Goal: Task Accomplishment & Management: Use online tool/utility

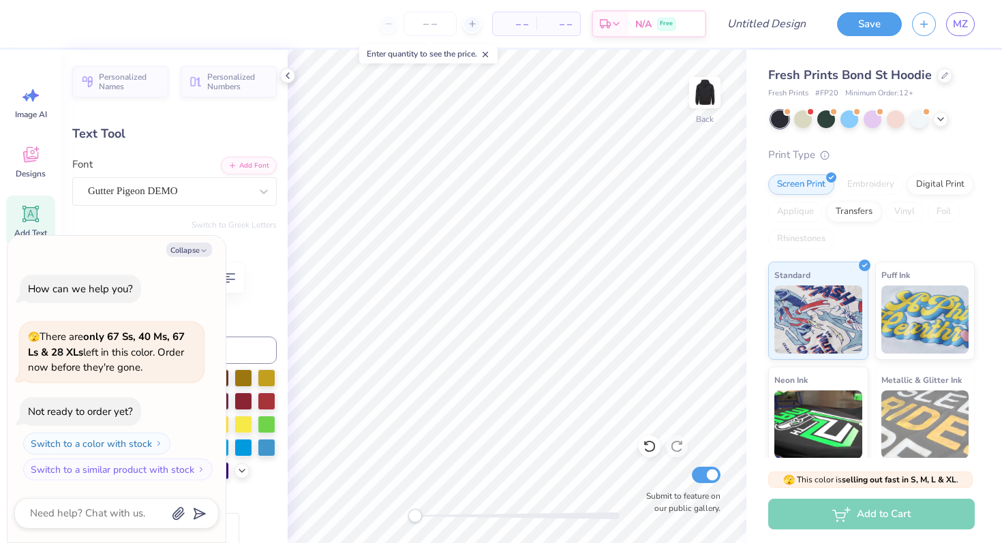
type textarea "x"
type textarea "D-Ch"
type textarea "x"
type textarea "D-C"
type textarea "x"
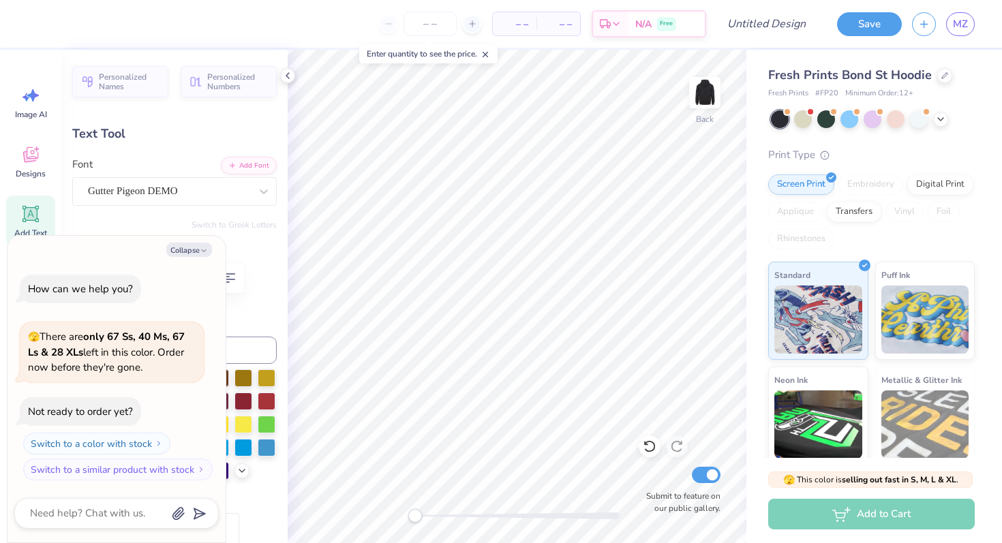
type textarea "D-"
type textarea "x"
type textarea "D"
type textarea "x"
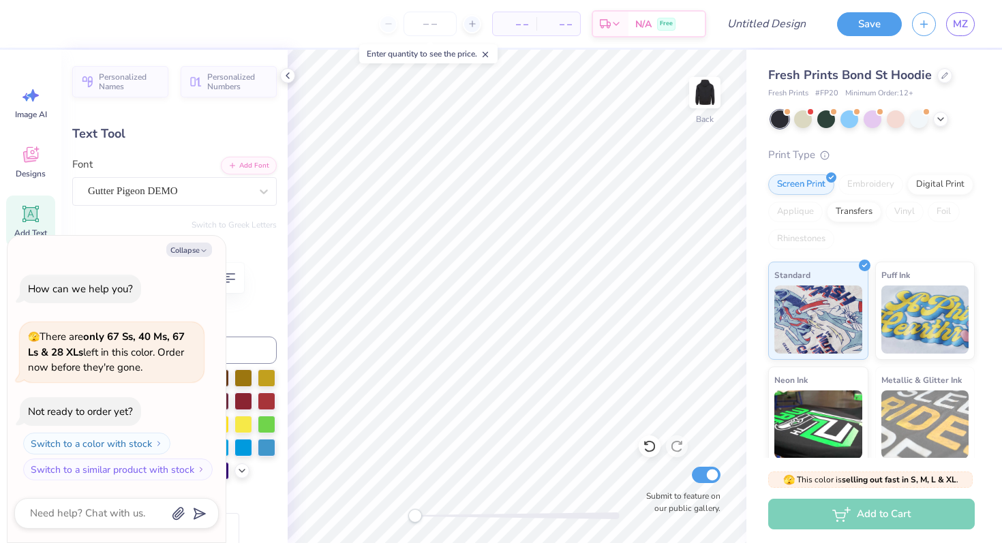
type textarea "V"
type textarea "x"
type textarea "Vri"
type textarea "x"
type textarea "Vrig"
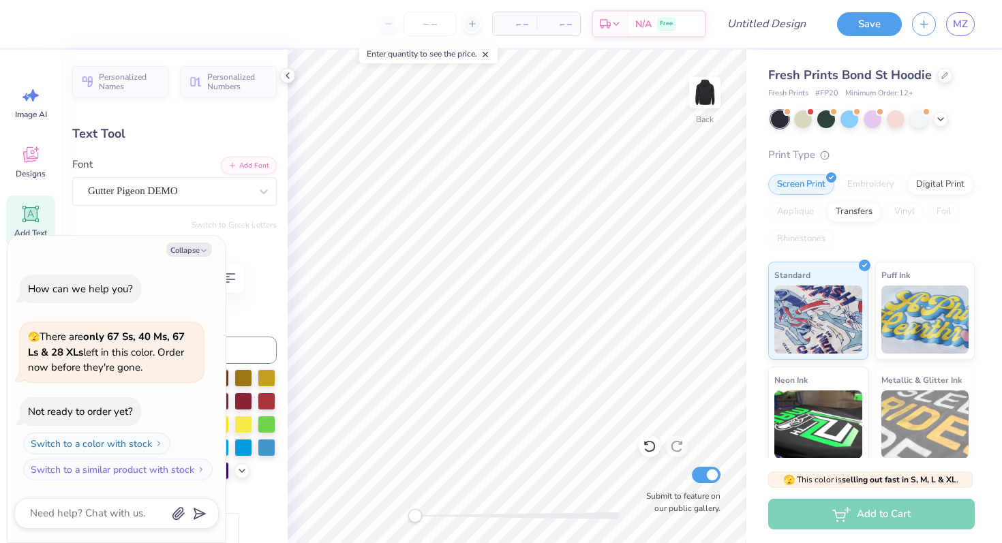
type textarea "x"
type textarea "Vrigin"
type textarea "x"
type textarea "Vrigi"
type textarea "x"
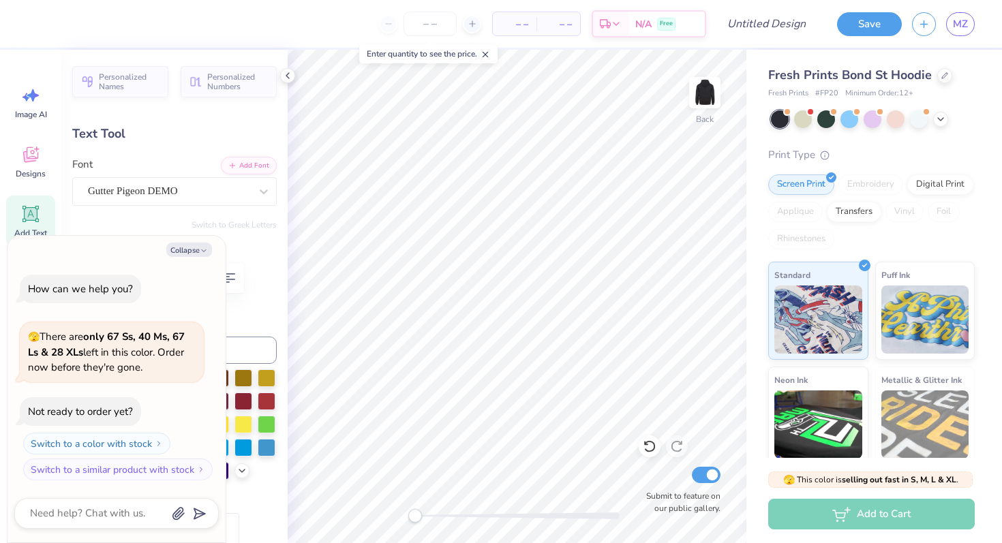
type textarea "Vrig"
type textarea "x"
type textarea "Vri"
type textarea "x"
type textarea "Vr"
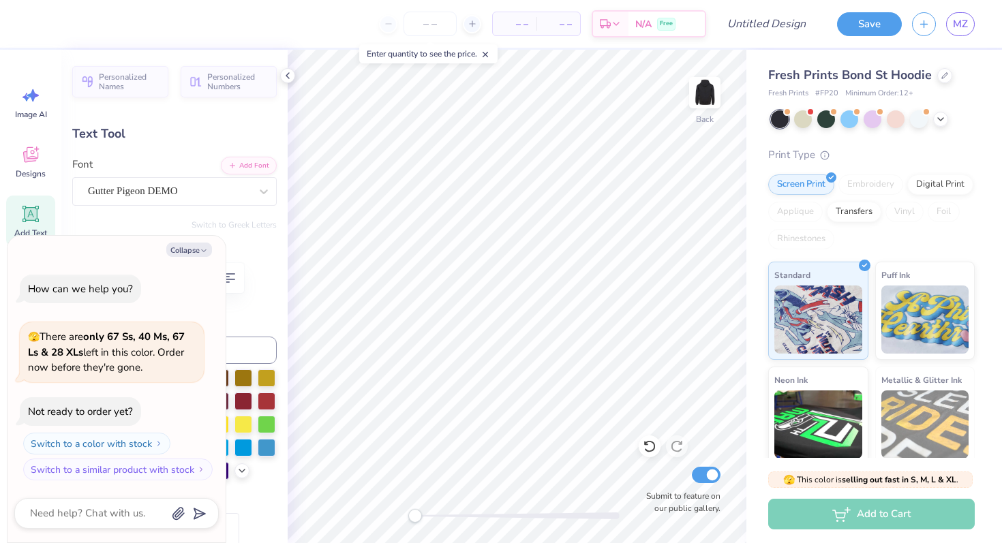
type textarea "x"
type textarea "V"
type textarea "x"
type textarea "Vir"
type textarea "x"
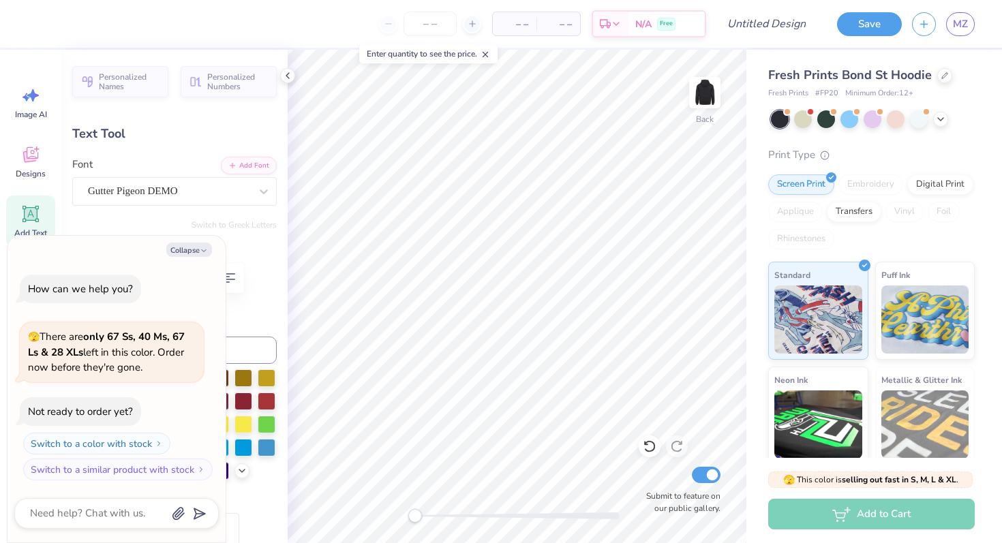
type textarea "Virg"
type textarea "x"
type textarea "Virgi"
type textarea "x"
type textarea "Virgin"
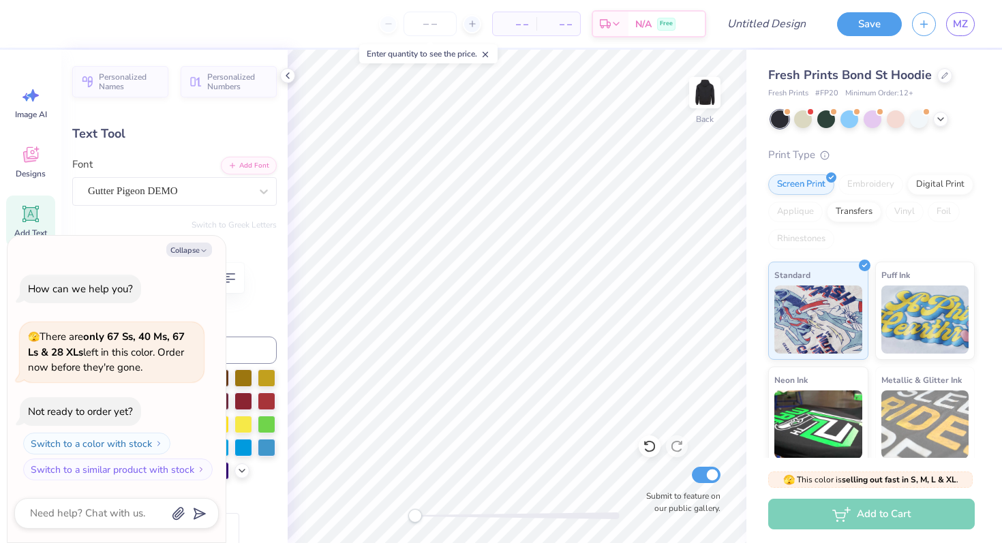
type textarea "x"
type textarea "Virgini"
type textarea "x"
type textarea "[US_STATE]"
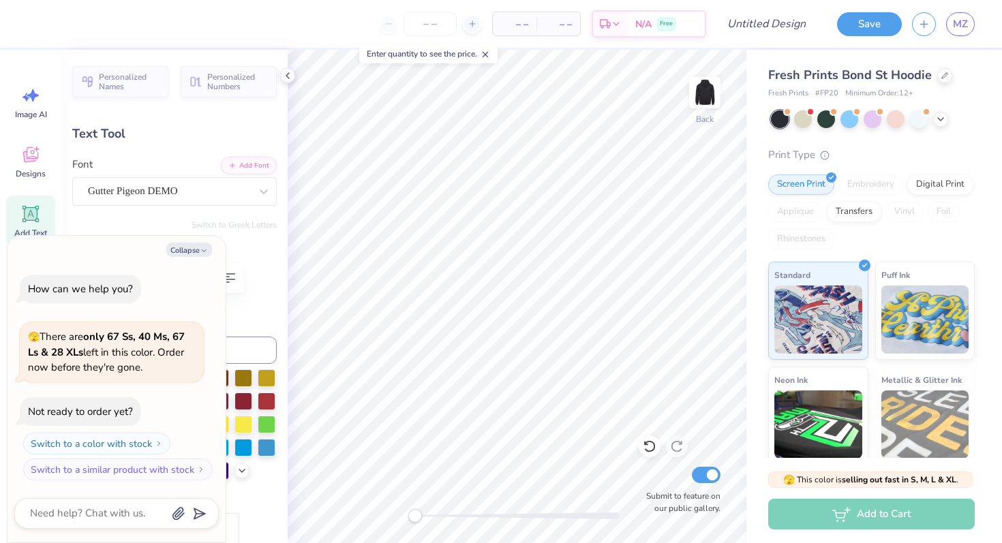
type textarea "x"
type input "2.13"
type input "0.65"
type input "7.83"
type input "-3.8"
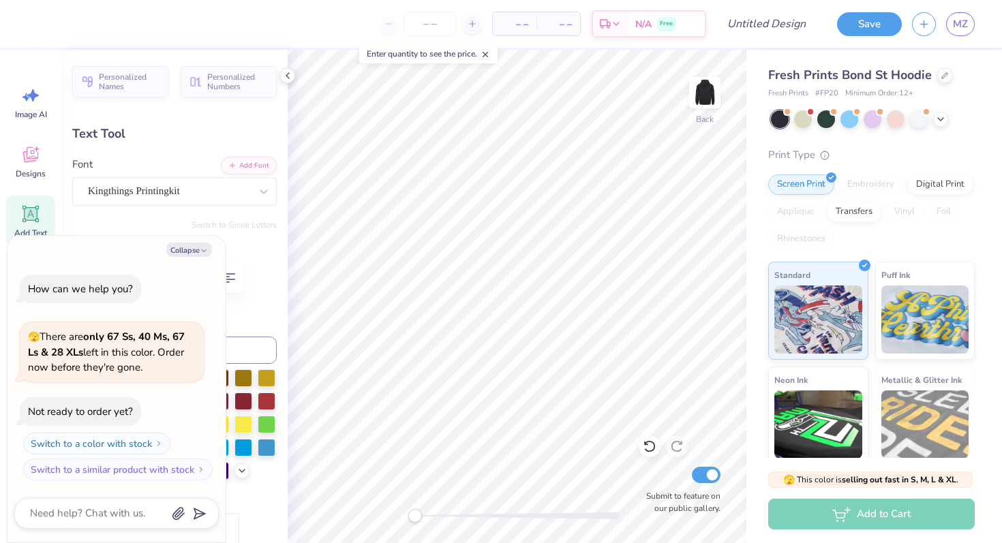
scroll to position [0, 1]
type textarea "x"
type textarea "PARENT"
type textarea "x"
type textarea "PAREN"
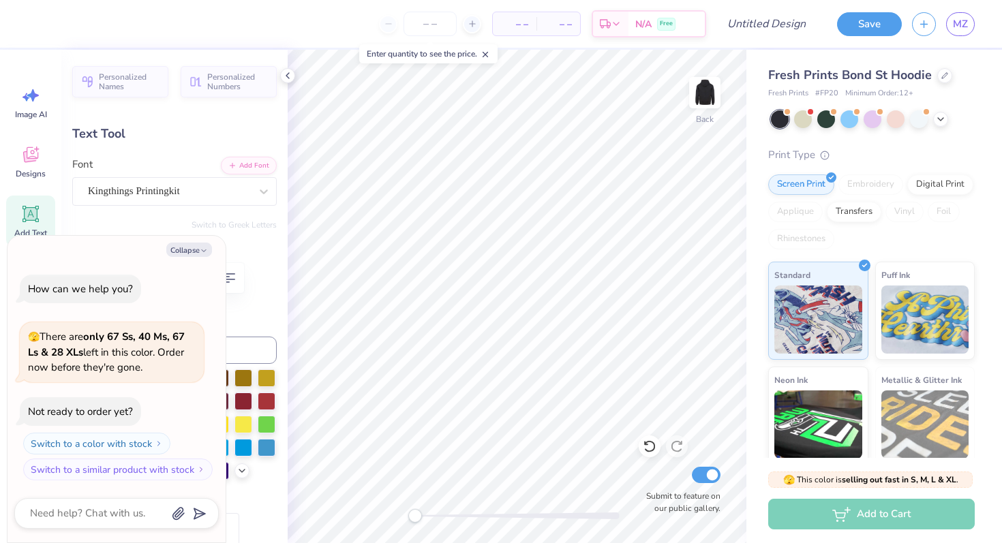
type textarea "x"
type textarea "PARE"
type textarea "x"
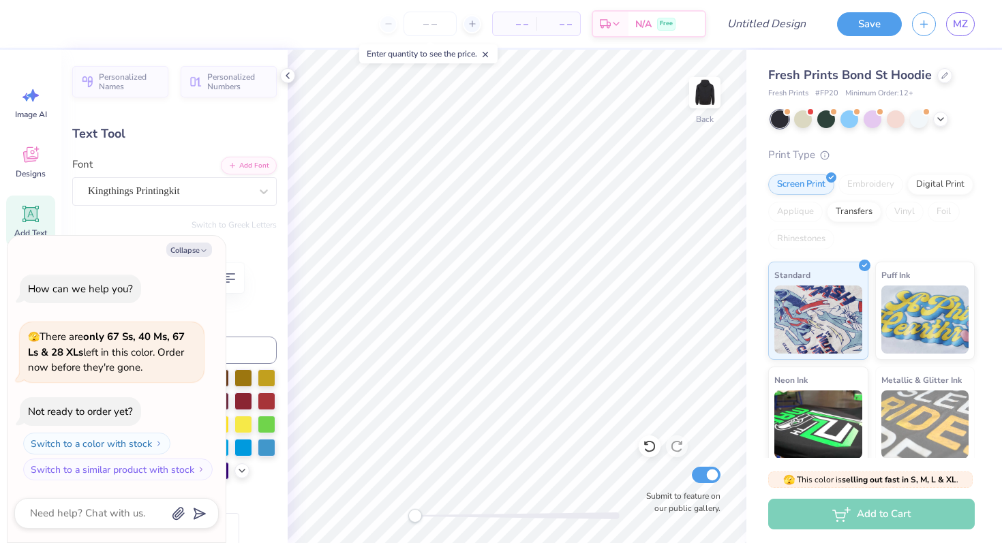
type textarea "PA"
type textarea "x"
type textarea "P"
type textarea "x"
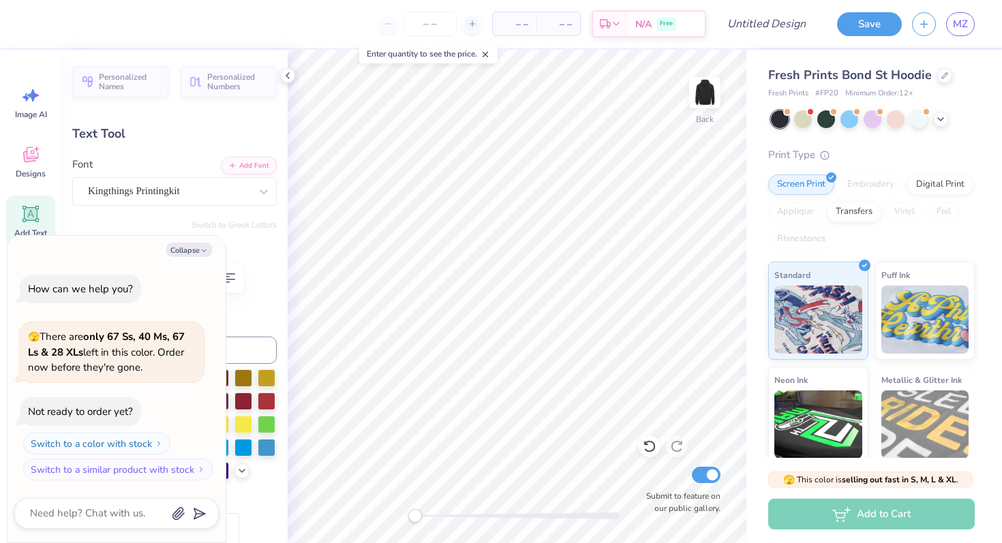
type textarea "wo"
type textarea "x"
type textarea "wom"
type textarea "x"
type textarea "wome"
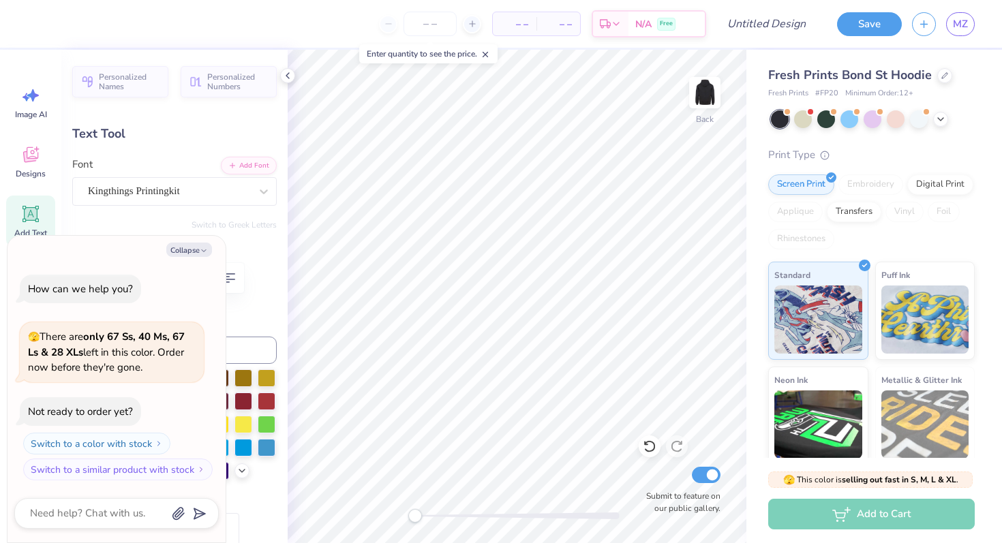
type textarea "x"
type textarea "women"
type textarea "x"
type textarea "womens"
type textarea "x"
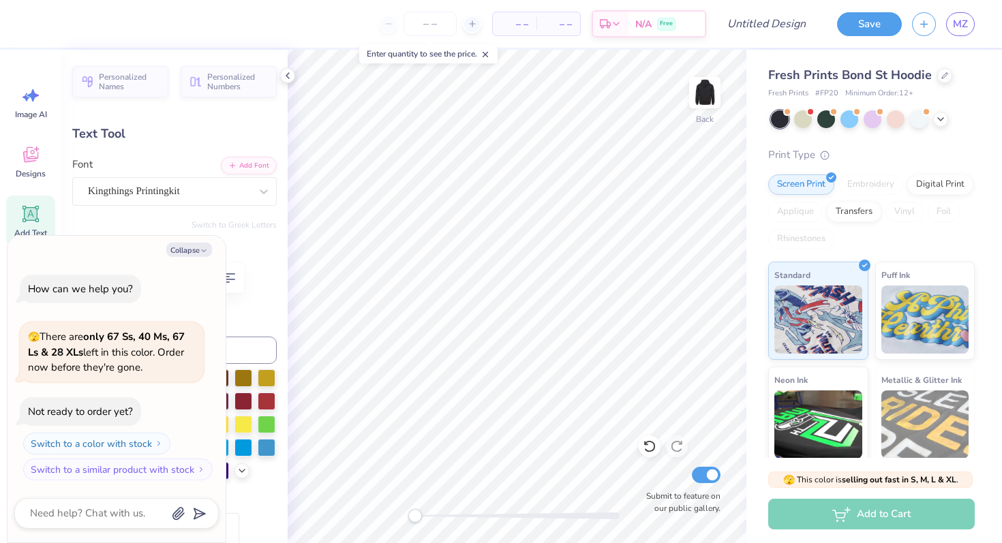
type textarea "womens"
type textarea "x"
type textarea "women"
type textarea "x"
type textarea "wome"
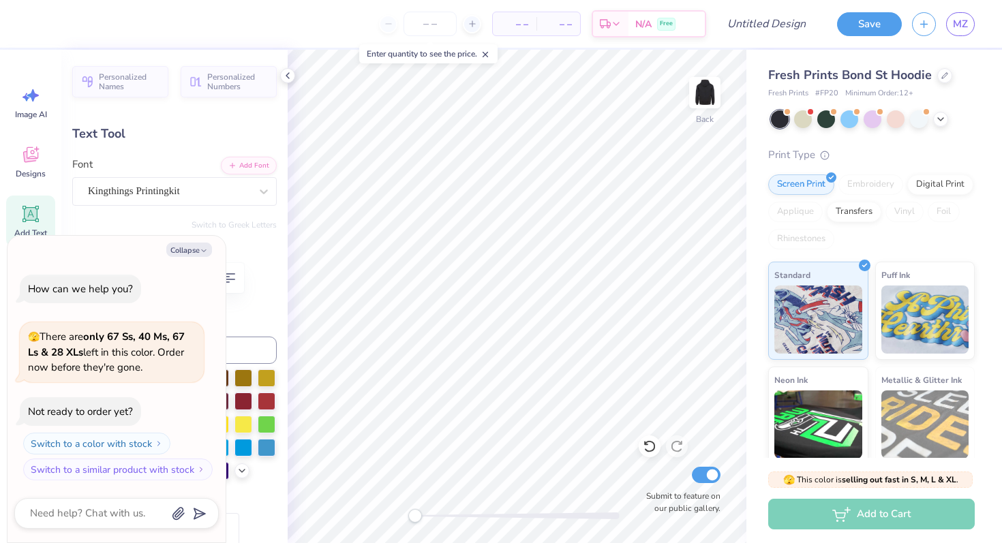
type textarea "x"
type textarea "wom"
type textarea "x"
type textarea "wo"
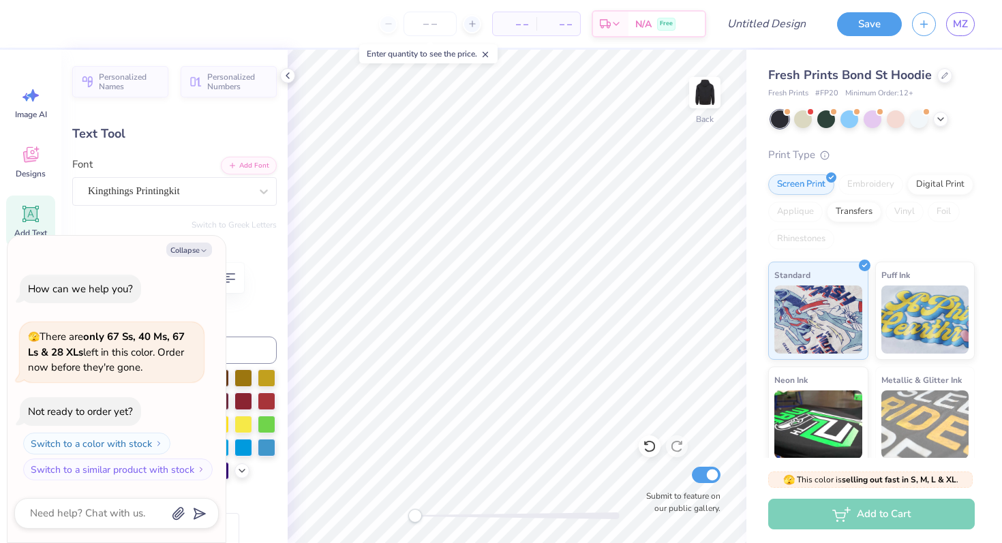
scroll to position [0, 0]
type textarea "x"
type textarea "w"
type textarea "x"
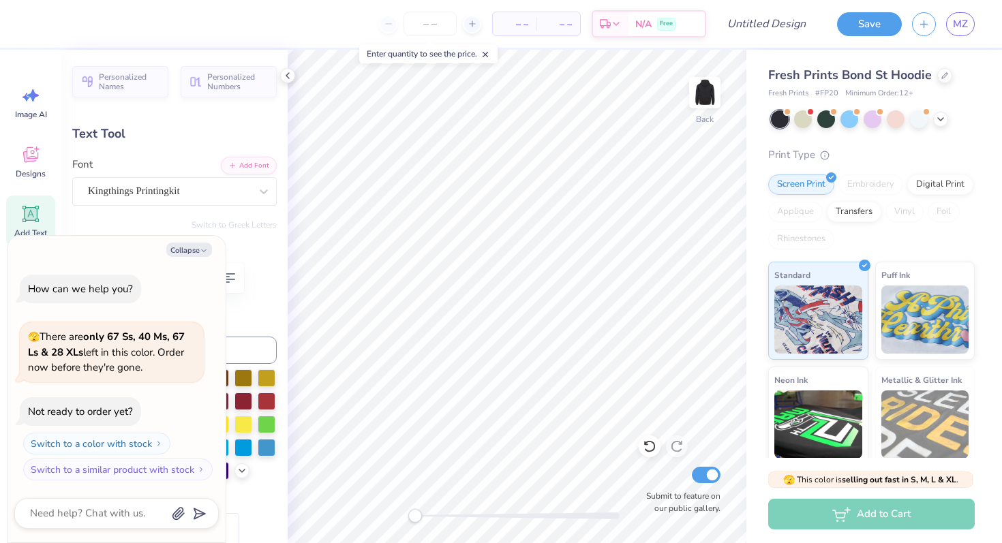
type textarea "WO"
type textarea "x"
type textarea "WOME"
type textarea "x"
type textarea "WOMEN"
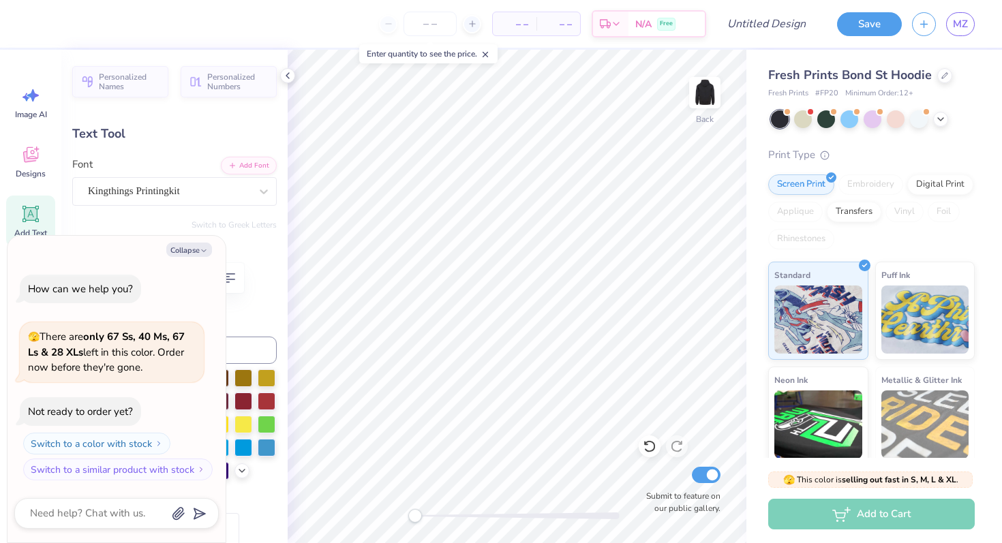
scroll to position [0, 1]
type textarea "x"
type textarea "WOMENS"
type textarea "x"
type textarea "WOMENS"
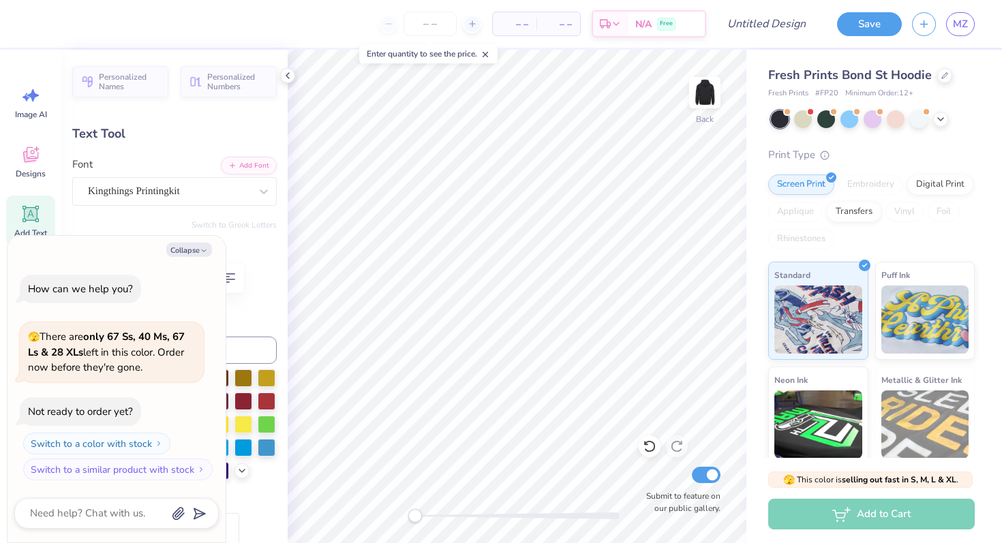
type textarea "x"
type input "2.27"
type input "0.42"
type input "8.34"
type input "0.4"
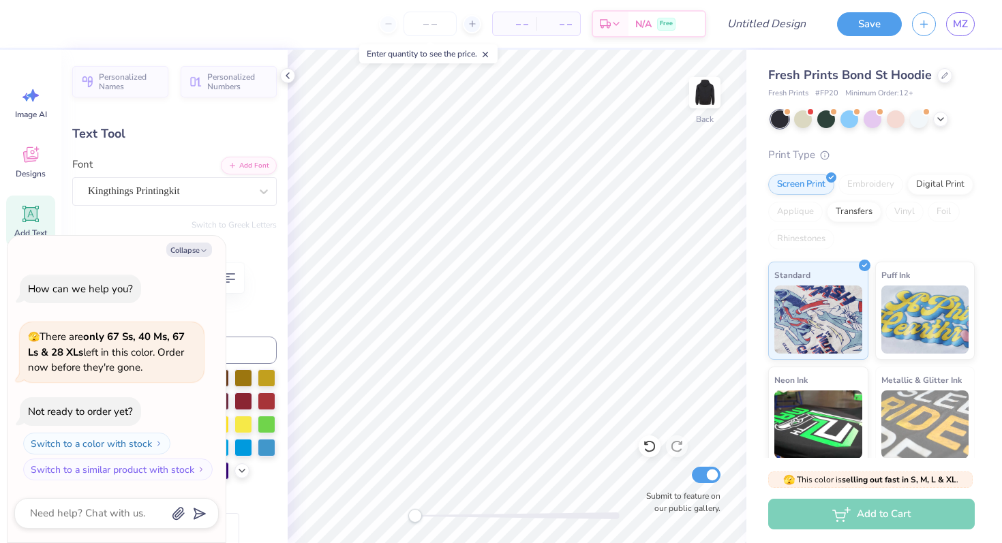
scroll to position [0, 2]
type textarea "x"
type textarea "WEEKEN"
type textarea "x"
type textarea "WEEKE"
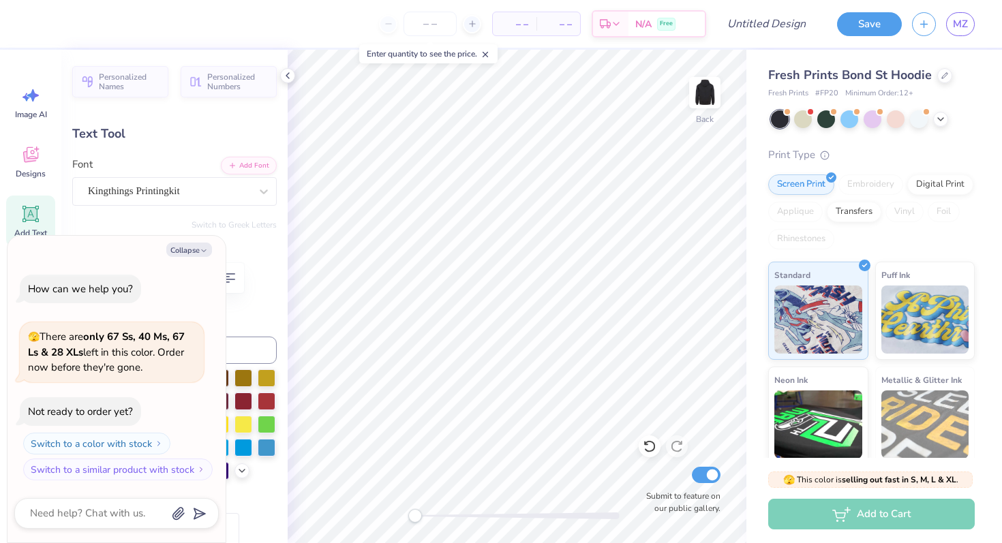
type textarea "x"
type textarea "WEEK"
type textarea "x"
type textarea "WEE"
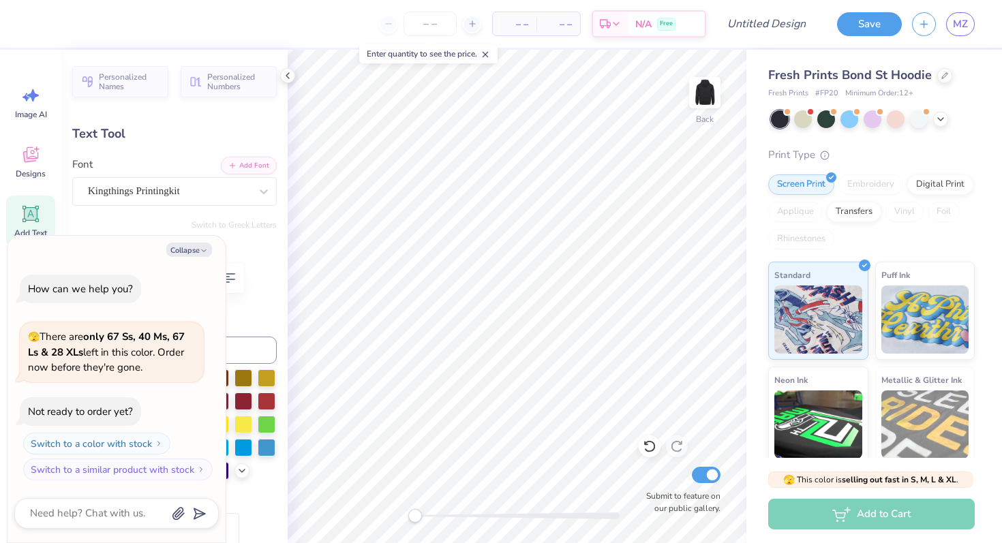
type textarea "x"
type textarea "WE"
type textarea "x"
type textarea "W"
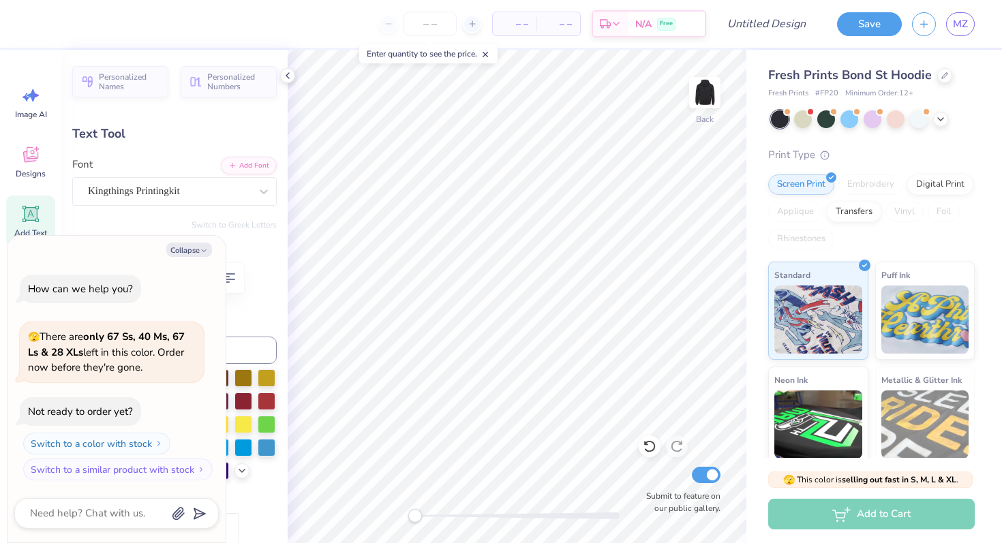
type textarea "x"
type textarea "F"
type textarea "x"
type textarea "FL"
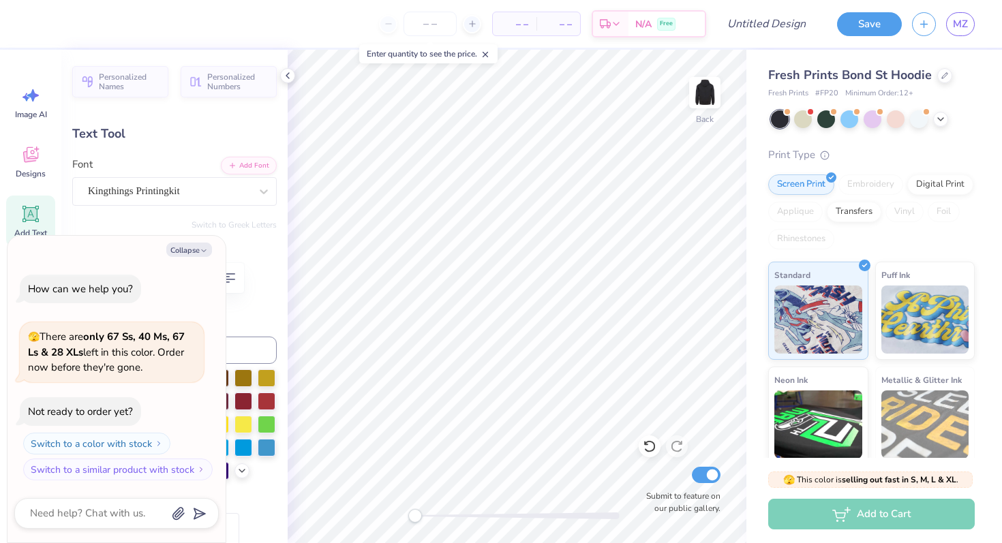
type textarea "x"
type textarea "FLAG"
type textarea "x"
type textarea "FLAG"
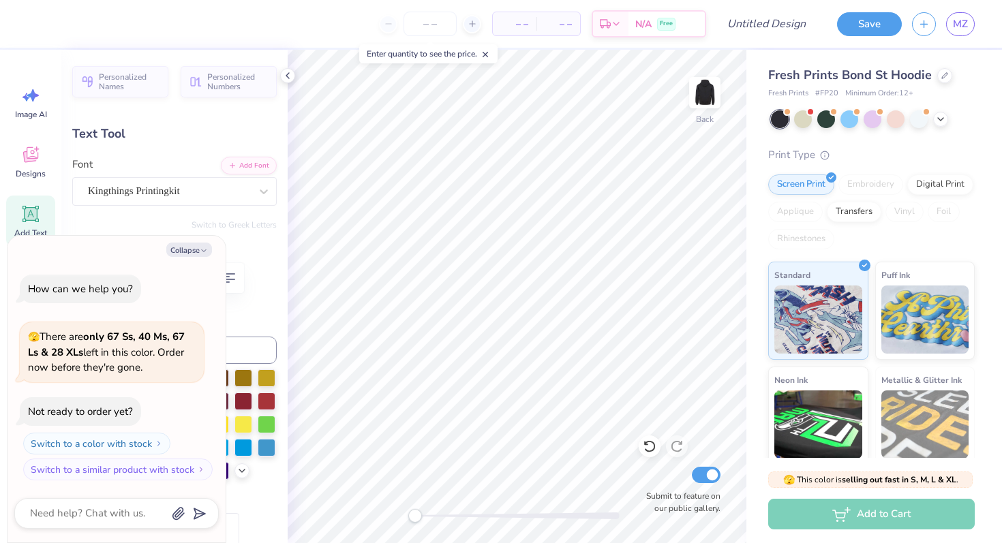
type textarea "x"
type textarea "FLAG F"
type textarea "x"
type textarea "FLAG FB"
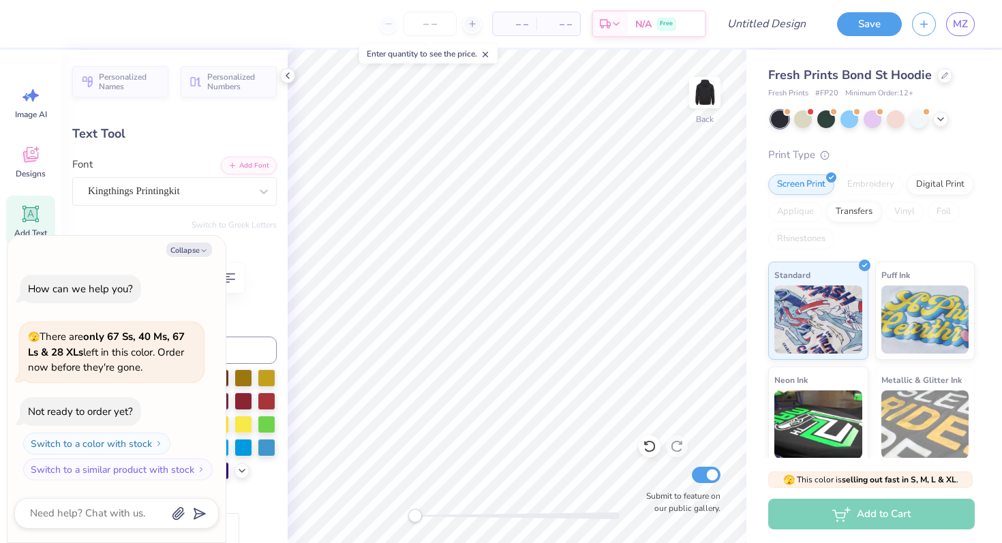
type textarea "x"
type textarea "FLAG FB"
type textarea "x"
type textarea "FLAG FB"
type textarea "x"
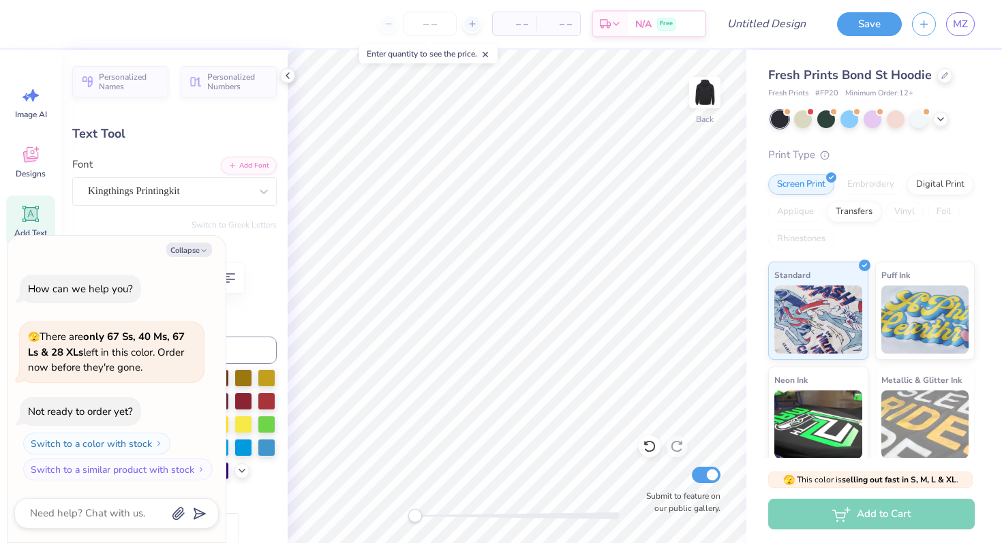
type input "1.56"
type input "0.38"
type input "8.79"
type textarea "x"
type input "2.5"
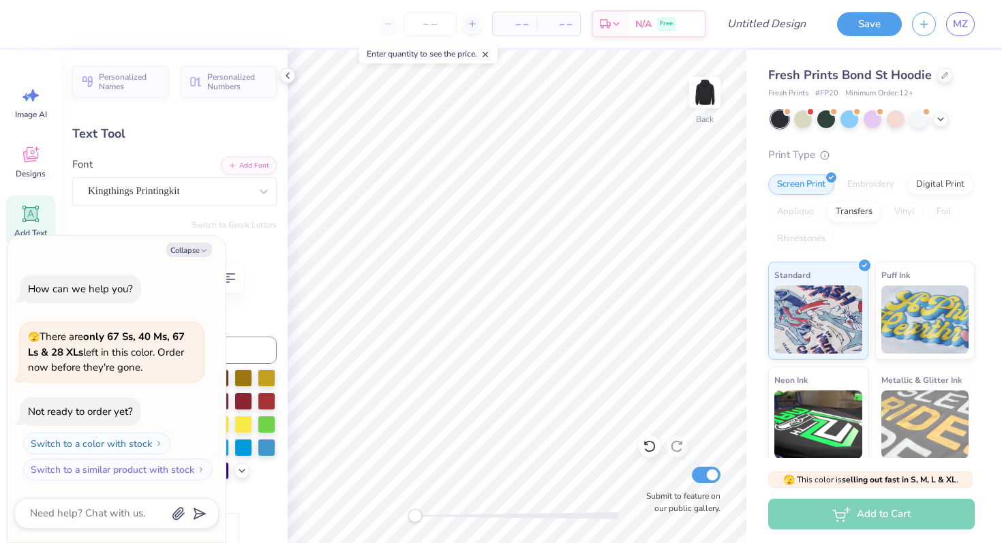
type textarea "x"
type textarea "FAL 2025"
type textarea "x"
type textarea "FA 2025"
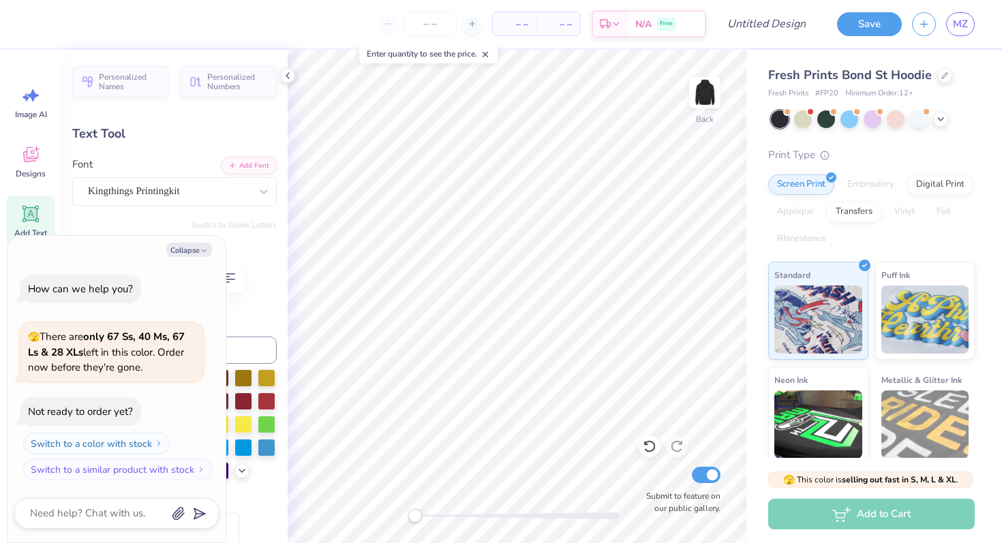
type textarea "x"
type textarea "F 2025"
type textarea "x"
type textarea "2025"
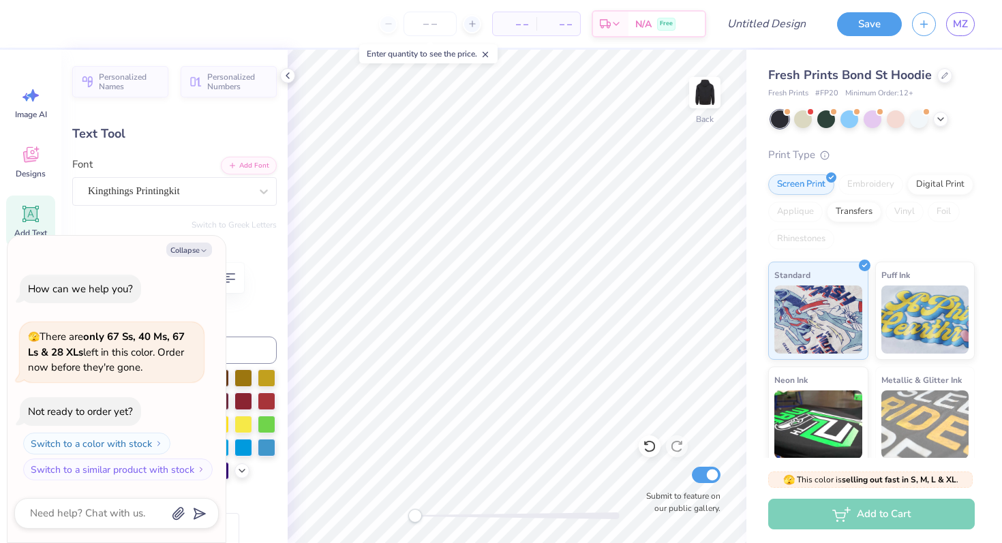
type textarea "x"
type input "0.0"
type textarea "x"
type input "5.97"
type input "2.23"
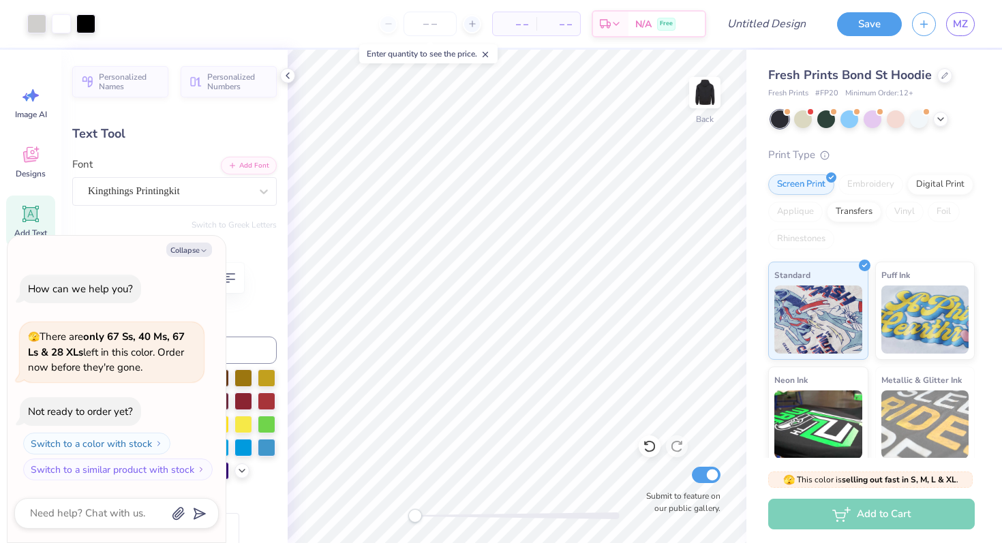
type input "2.00"
type textarea "x"
type textarea "D-Ch"
type textarea "x"
type textarea "D-C"
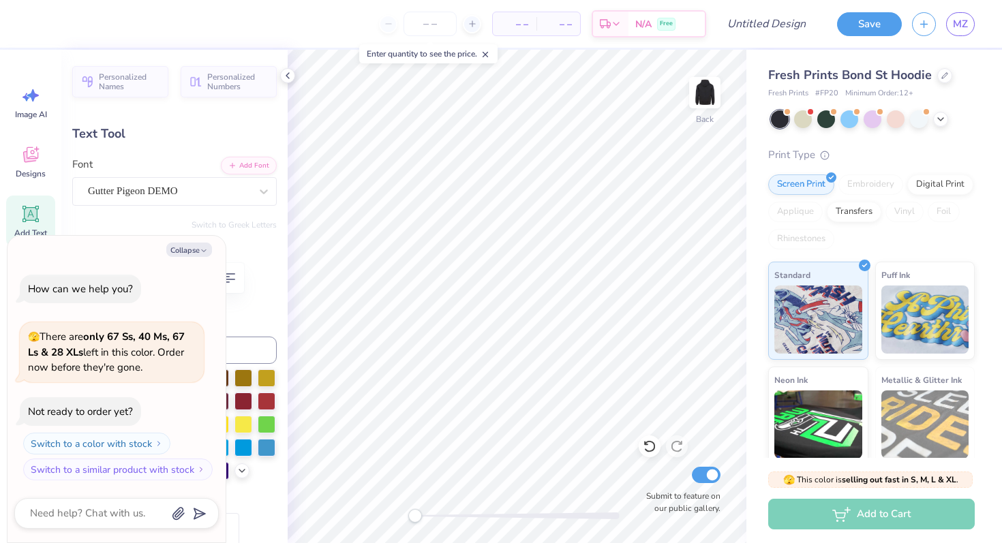
type textarea "x"
type textarea "D-"
type textarea "x"
type textarea "D"
type textarea "x"
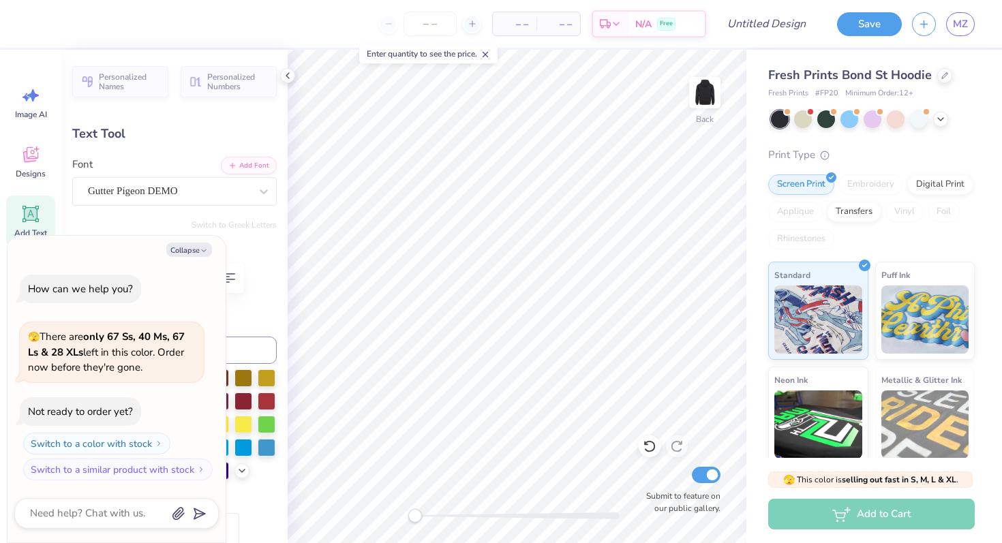
type textarea "x"
type textarea "v"
type textarea "x"
type textarea "vi"
type textarea "x"
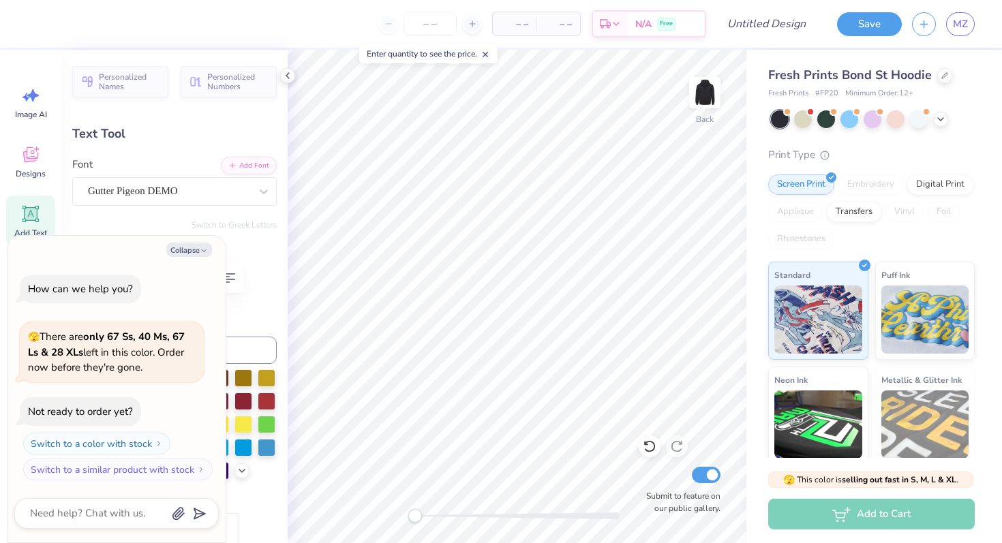
type textarea "virg"
type textarea "x"
type textarea "virgin"
type textarea "x"
type textarea "virgino"
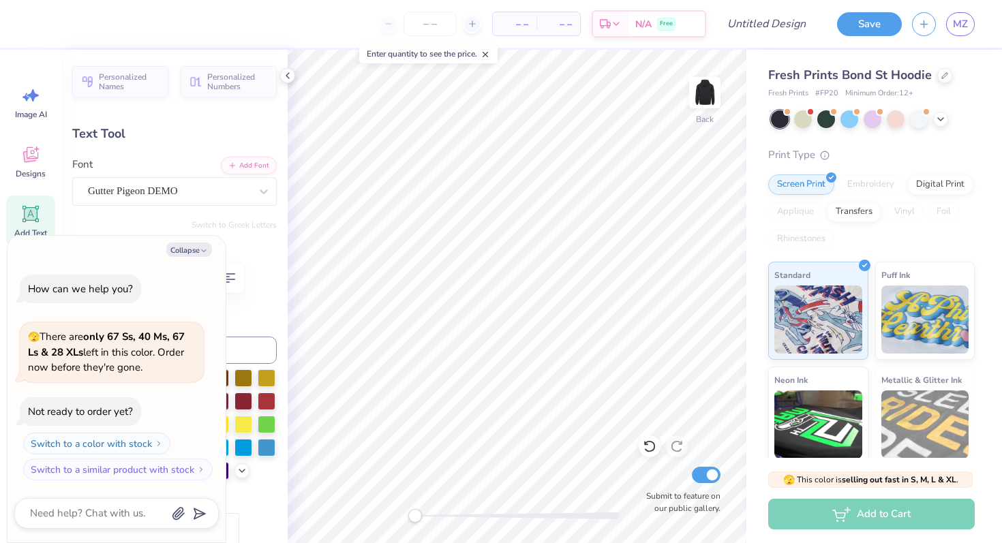
type textarea "x"
type textarea "virginoa"
type textarea "x"
type input "12.71"
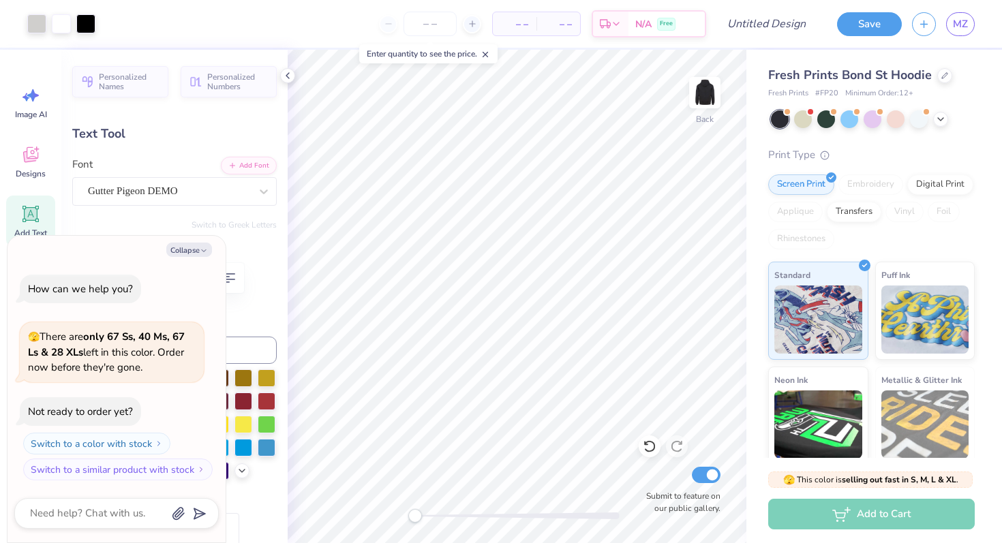
type input "2.11"
type input "2.06"
type textarea "x"
type textarea "virgino"
type textarea "x"
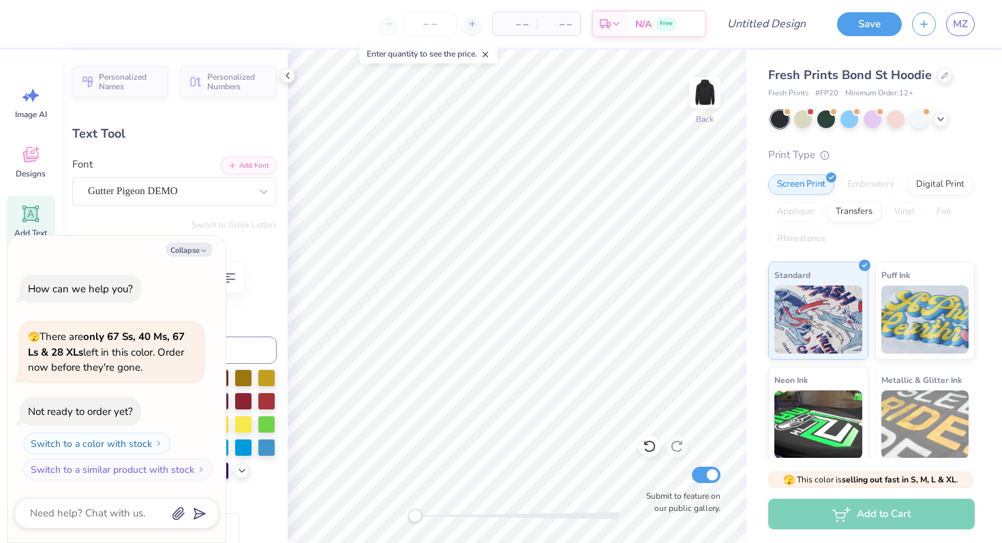
type textarea "virgin"
type textarea "x"
type textarea "virgini"
type textarea "x"
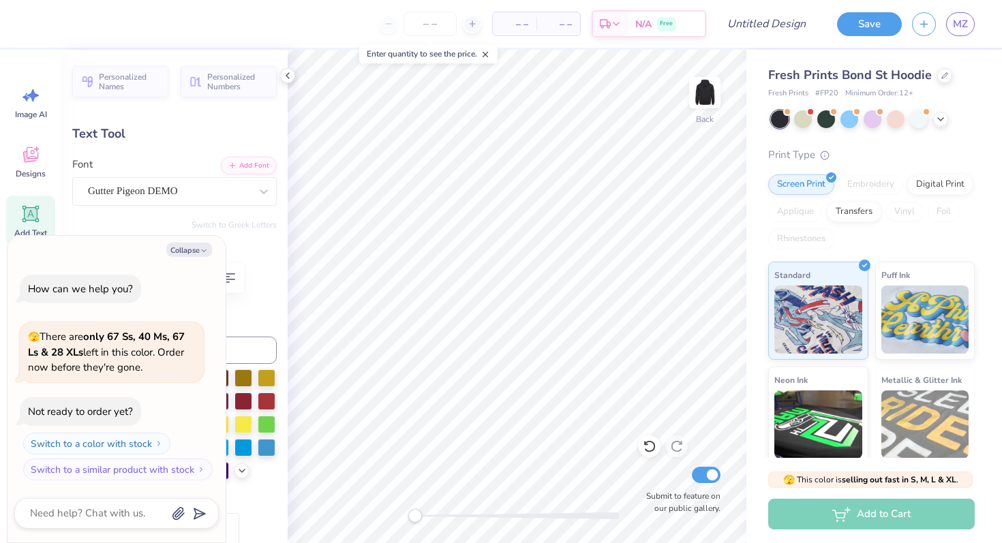
type textarea "[US_STATE]"
type textarea "x"
type input "5.97"
type input "2.23"
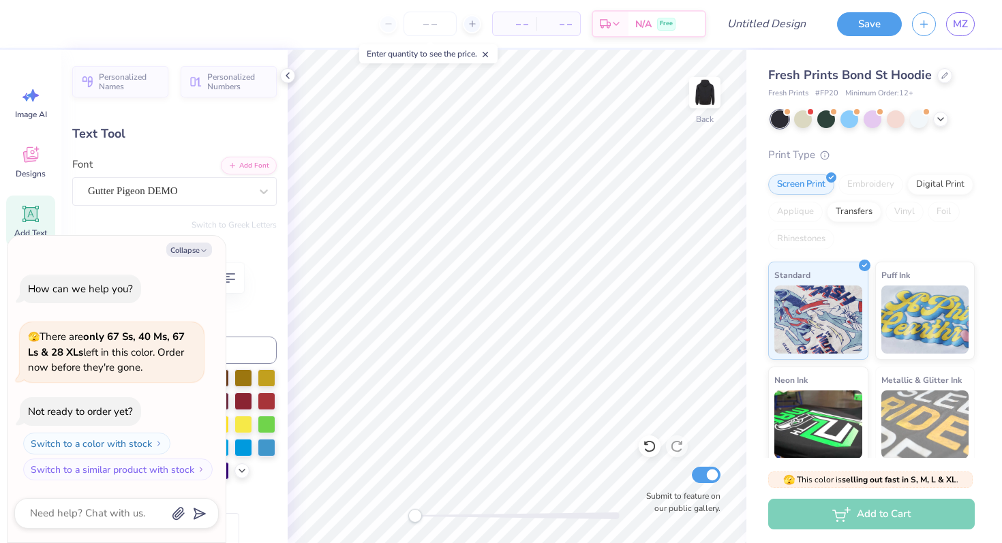
type input "8.27"
type textarea "x"
type textarea "D-Ch"
type textarea "x"
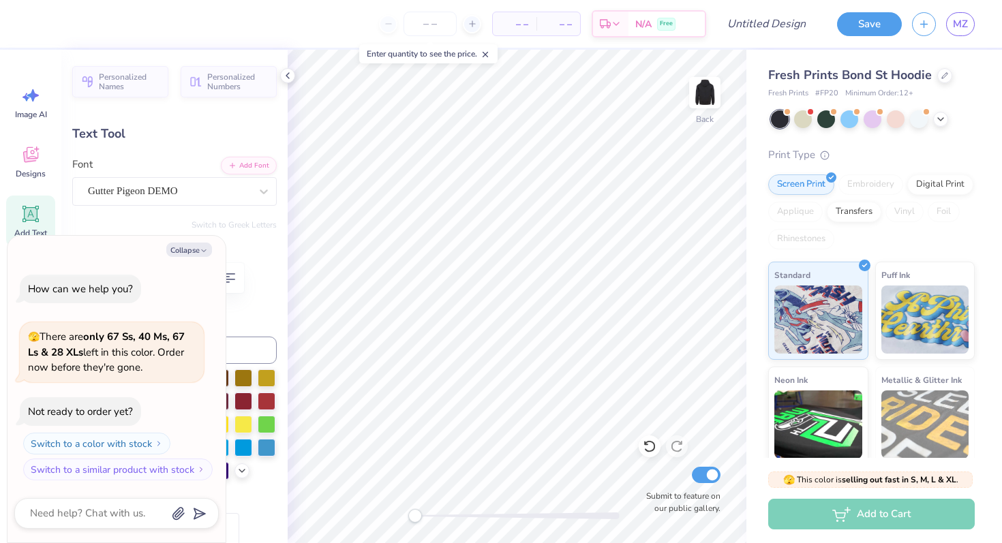
type textarea "D-"
type textarea "x"
type textarea "D"
type textarea "x"
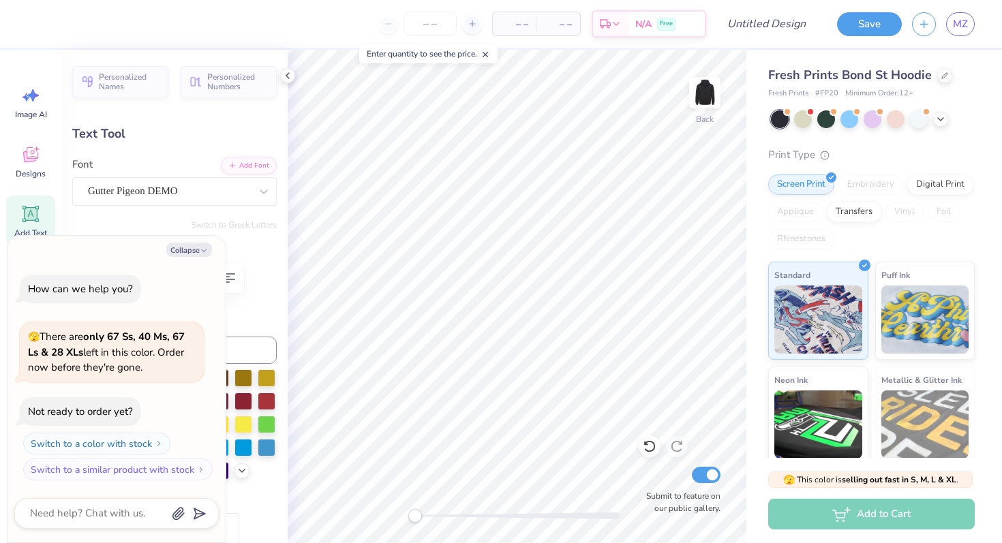
type textarea "v"
type textarea "x"
type textarea "vi"
type textarea "x"
type textarea "virg"
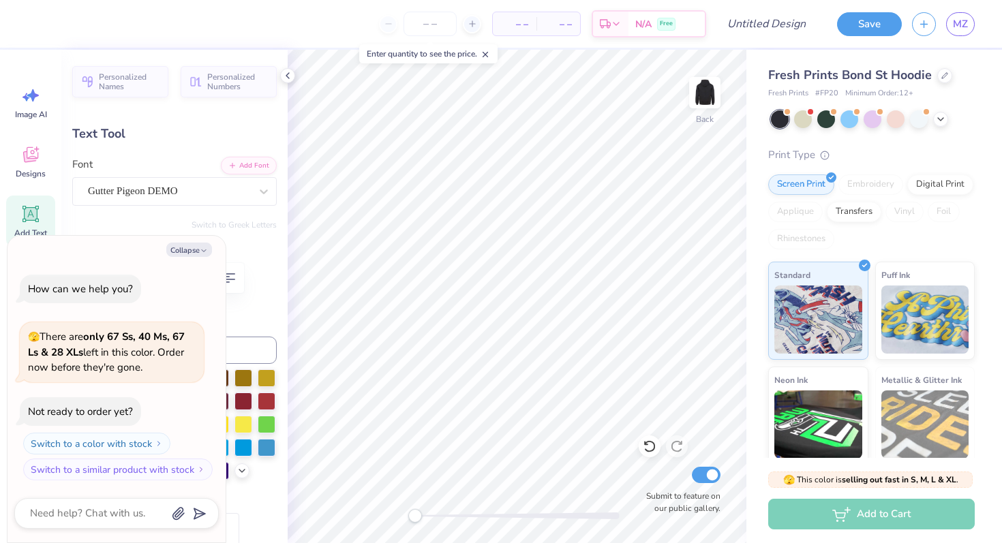
type textarea "x"
type textarea "virgin"
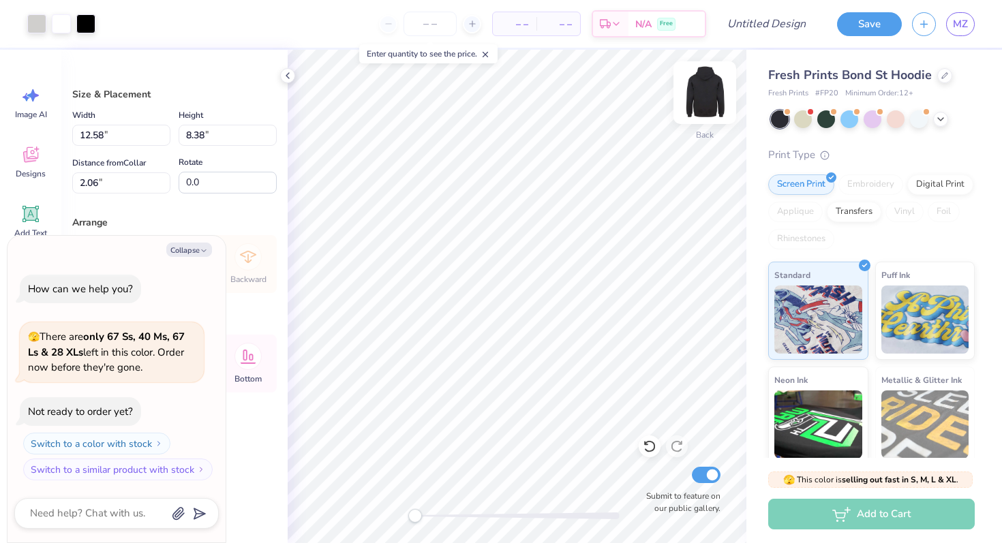
click at [697, 104] on img at bounding box center [705, 92] width 55 height 55
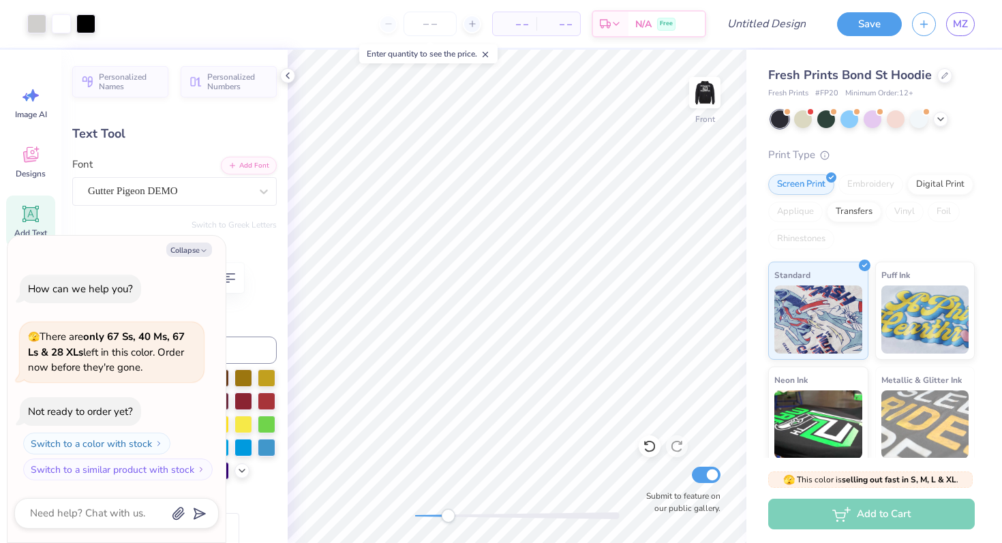
drag, startPoint x: 417, startPoint y: 514, endPoint x: 448, endPoint y: 514, distance: 30.7
click at [448, 514] on div "Accessibility label" at bounding box center [448, 516] width 14 height 14
drag, startPoint x: 450, startPoint y: 516, endPoint x: 423, endPoint y: 513, distance: 26.7
click at [423, 513] on div "Accessibility label" at bounding box center [424, 516] width 14 height 14
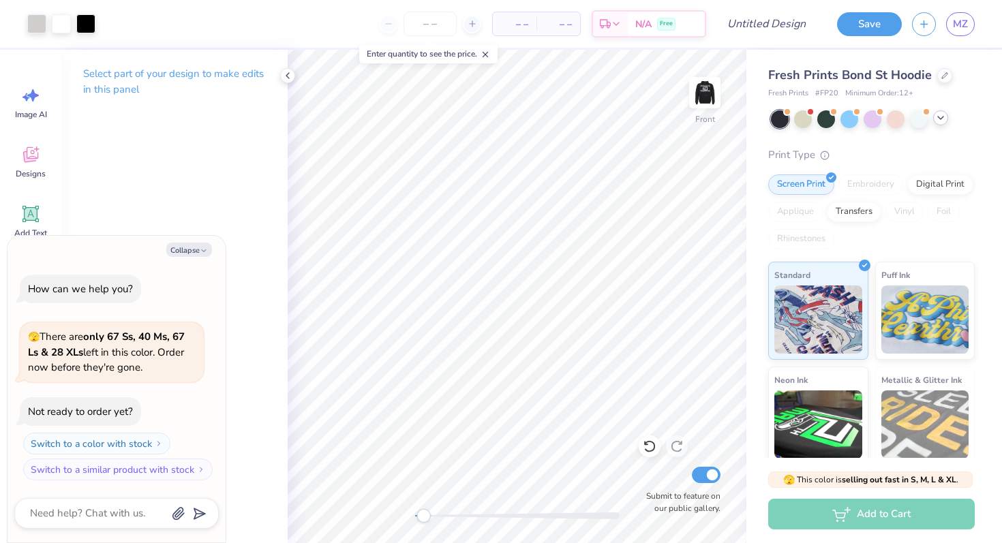
click at [941, 117] on polyline at bounding box center [940, 118] width 5 height 3
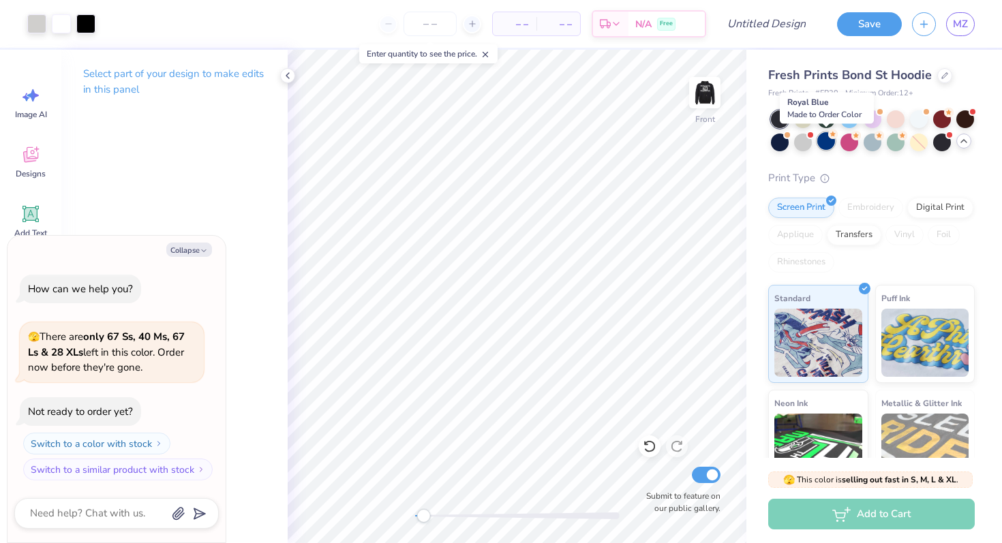
click at [828, 142] on div at bounding box center [826, 141] width 18 height 18
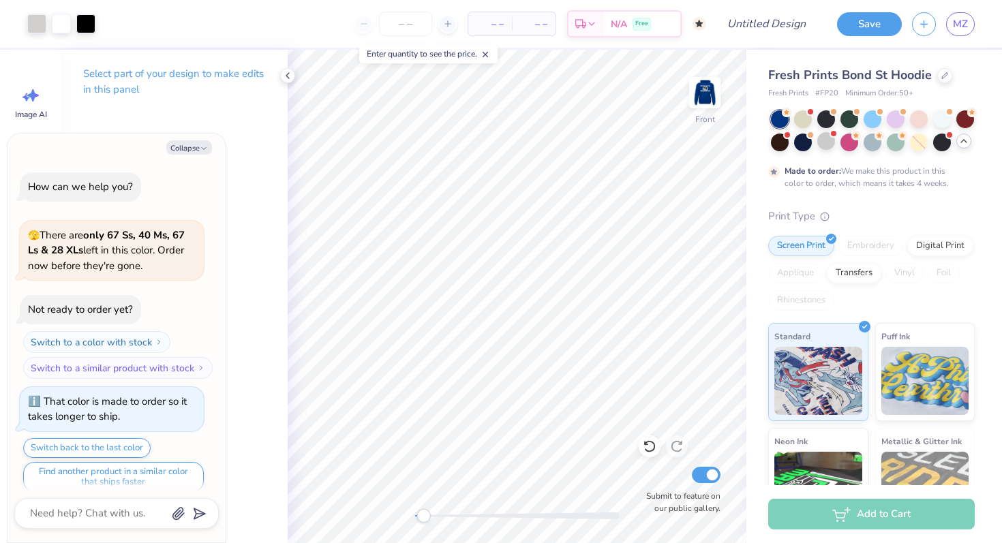
scroll to position [11, 0]
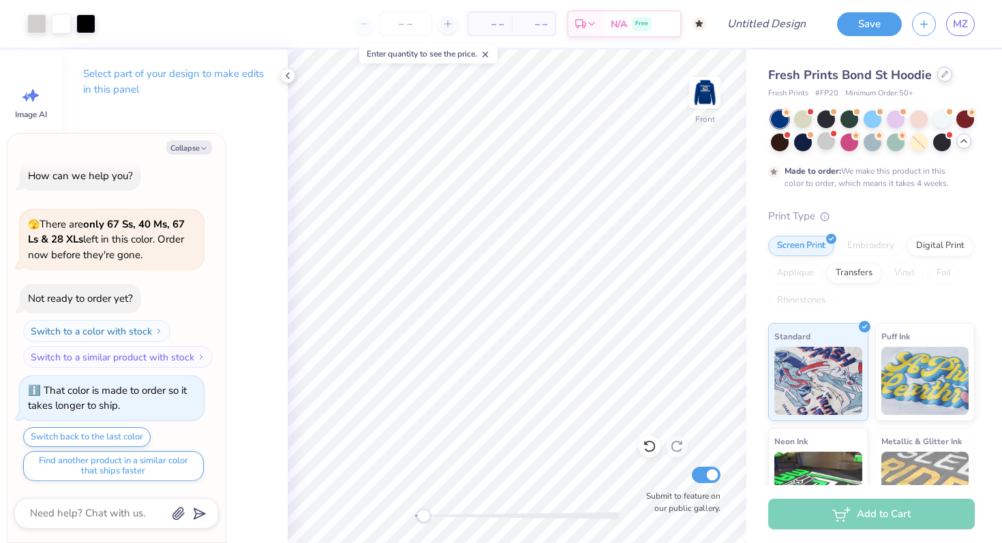
click at [943, 76] on icon at bounding box center [944, 74] width 7 height 7
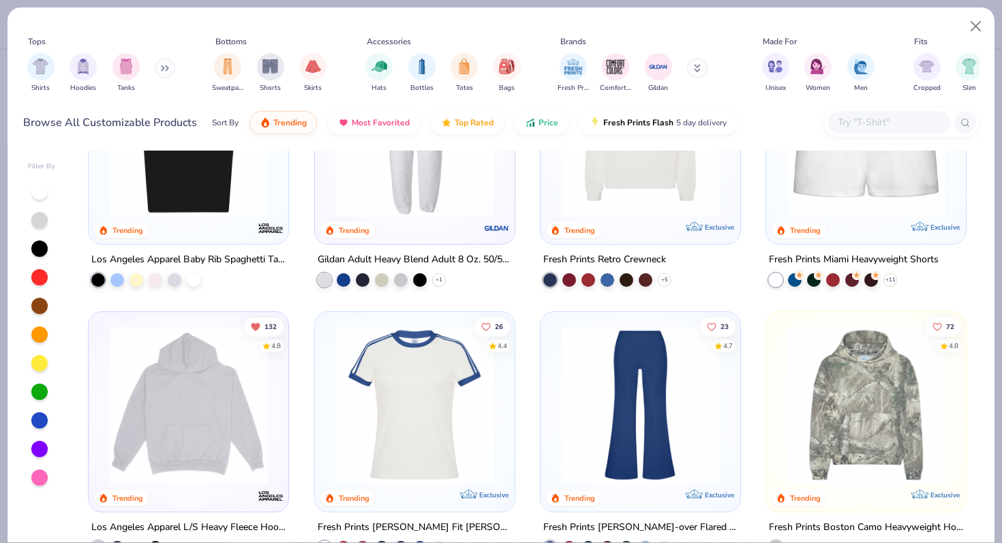
scroll to position [1578, 0]
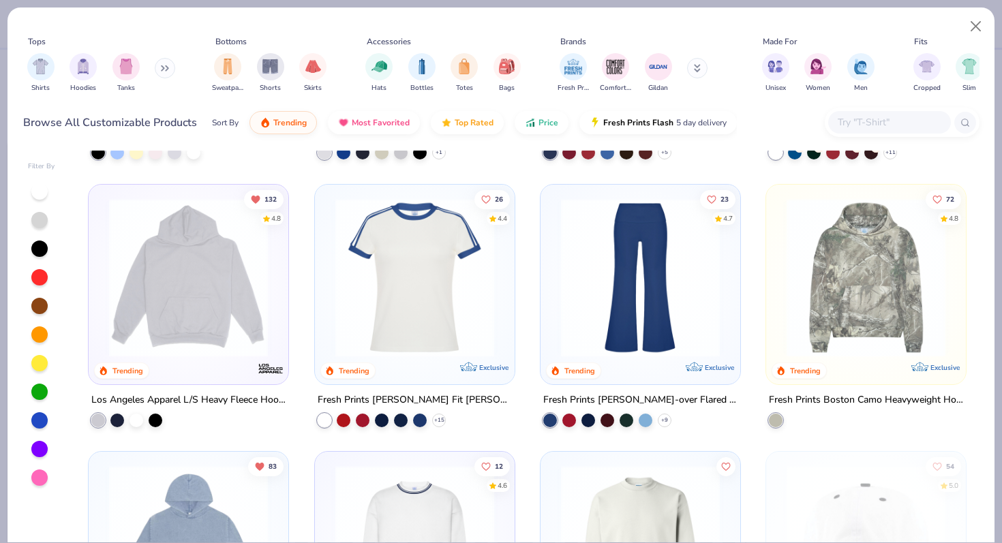
click at [174, 297] on img at bounding box center [188, 277] width 172 height 159
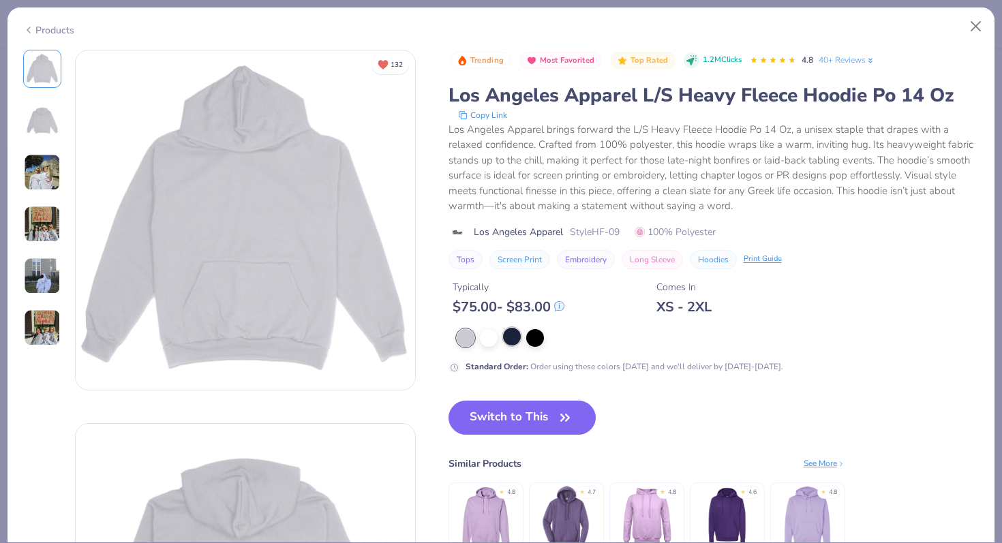
click at [516, 335] on div at bounding box center [512, 337] width 18 height 18
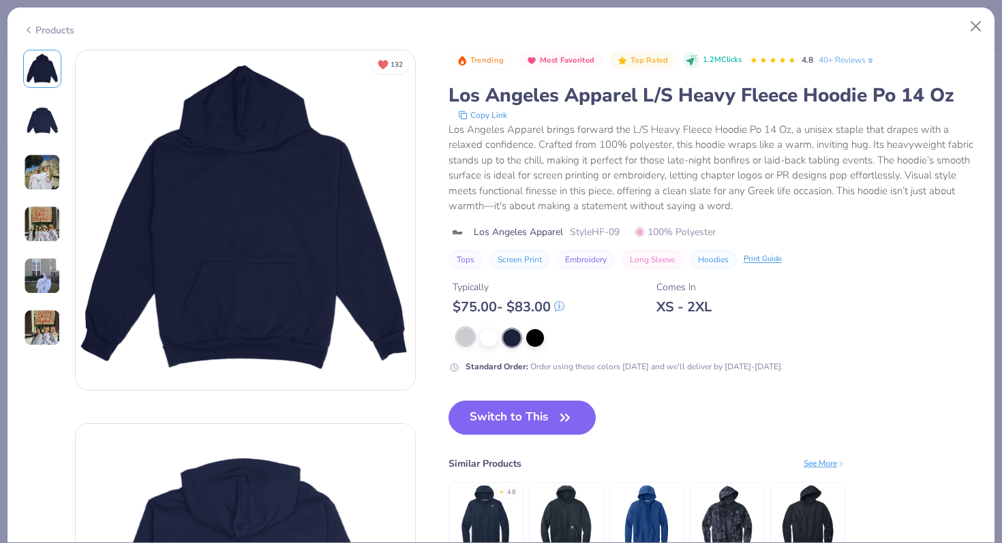
click at [468, 338] on div at bounding box center [466, 337] width 18 height 18
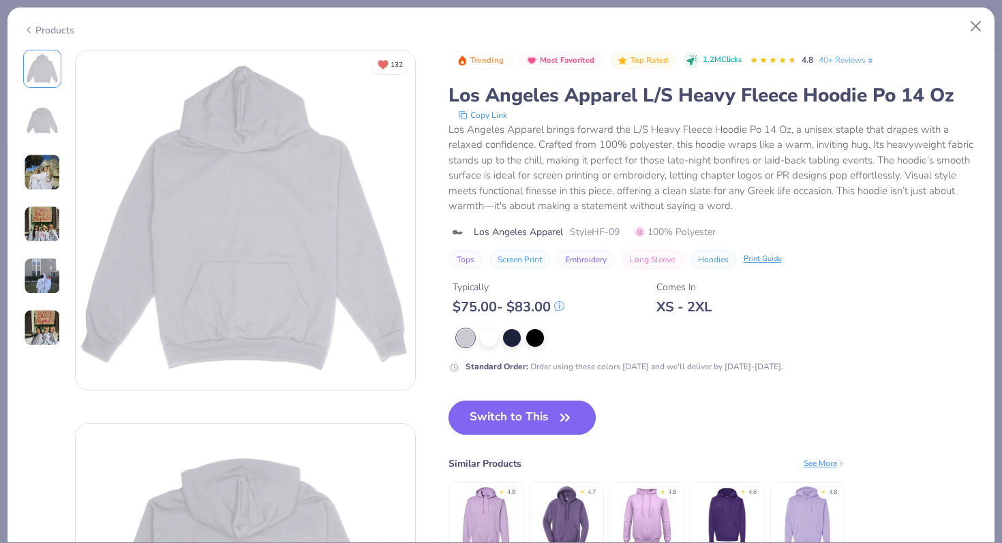
click at [504, 414] on button "Switch to This" at bounding box center [523, 418] width 148 height 34
click at [543, 417] on button "Switch to This" at bounding box center [523, 418] width 148 height 34
click at [555, 416] on button "Switch to This" at bounding box center [523, 418] width 148 height 34
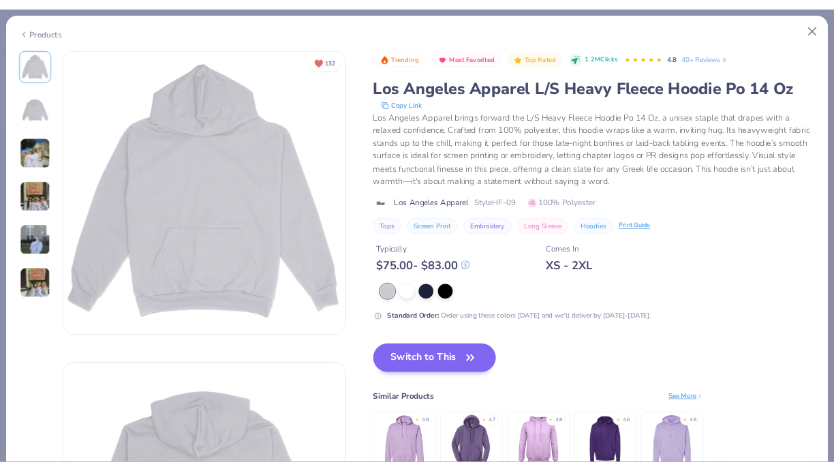
scroll to position [79, 0]
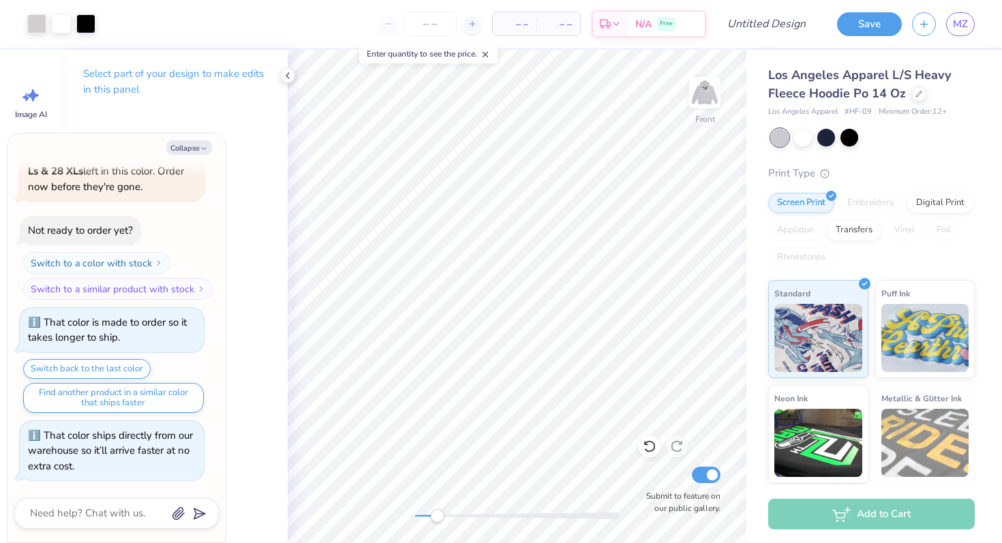
drag, startPoint x: 424, startPoint y: 512, endPoint x: 437, endPoint y: 515, distance: 13.2
click at [437, 515] on div "Accessibility label" at bounding box center [437, 516] width 14 height 14
drag, startPoint x: 435, startPoint y: 517, endPoint x: 424, endPoint y: 516, distance: 10.9
click at [424, 516] on div "Accessibility label" at bounding box center [424, 516] width 14 height 14
click at [288, 76] on icon at bounding box center [287, 75] width 11 height 11
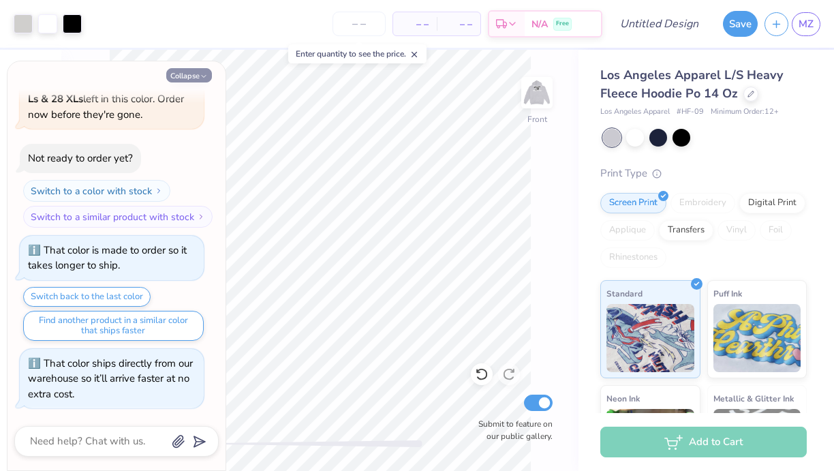
click at [204, 76] on icon "button" at bounding box center [204, 76] width 8 height 8
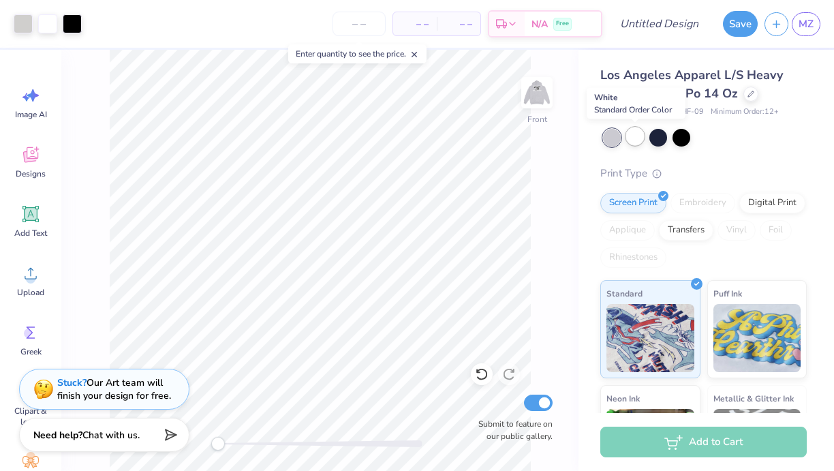
click at [635, 140] on div at bounding box center [635, 136] width 18 height 18
click at [22, 28] on div at bounding box center [23, 22] width 19 height 19
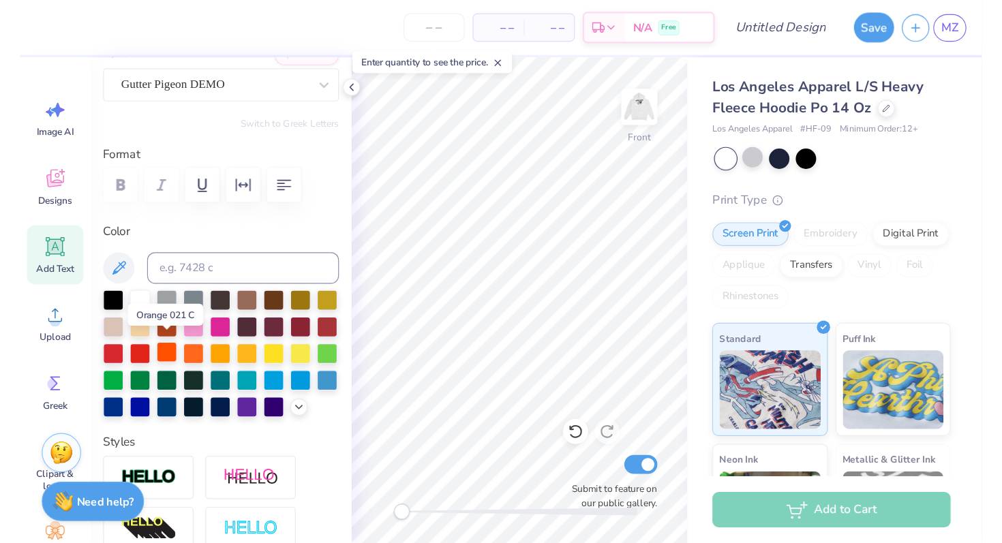
scroll to position [123, 0]
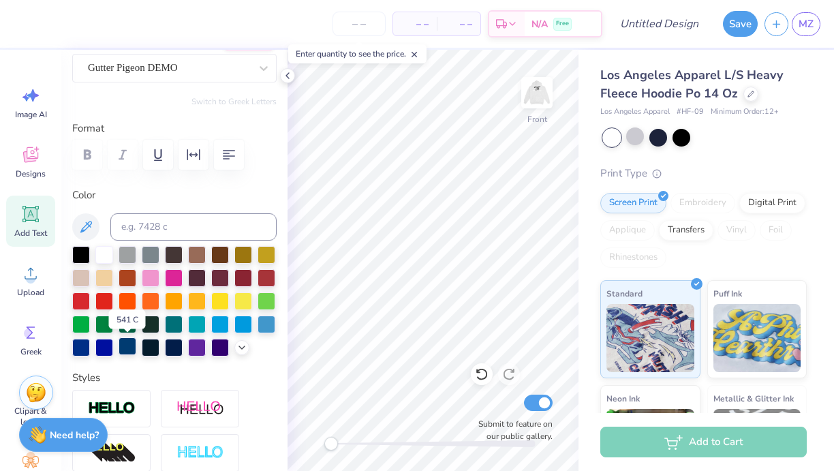
click at [125, 345] on div at bounding box center [128, 346] width 18 height 18
click at [128, 341] on div at bounding box center [128, 346] width 18 height 18
click at [149, 295] on div at bounding box center [151, 300] width 18 height 18
click at [65, 26] on div at bounding box center [72, 22] width 19 height 19
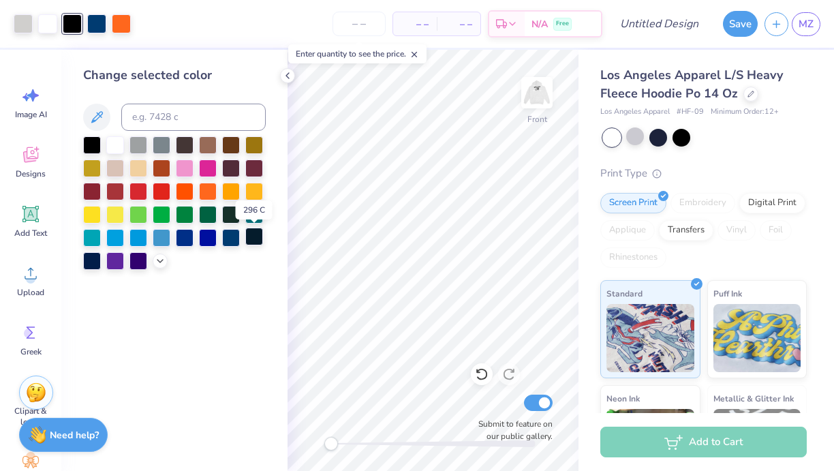
click at [255, 238] on div at bounding box center [254, 237] width 18 height 18
click at [87, 263] on div at bounding box center [92, 260] width 18 height 18
click at [297, 440] on div "Front Submit to feature on our public gallery." at bounding box center [433, 260] width 291 height 421
click at [286, 78] on icon at bounding box center [287, 75] width 11 height 11
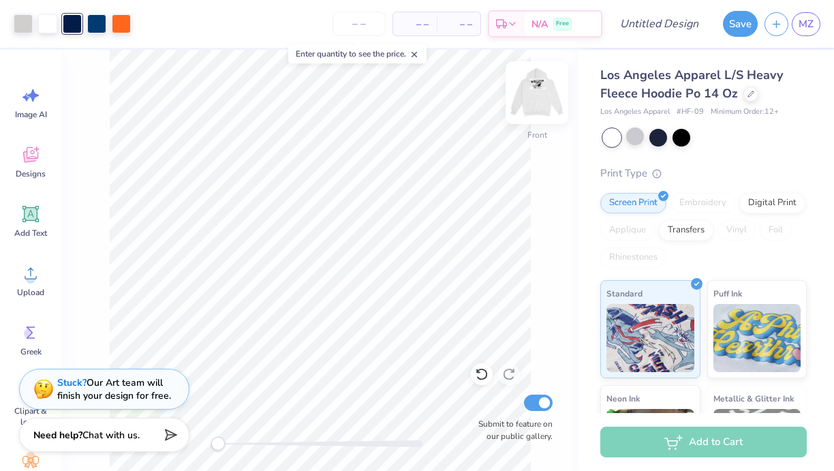
click at [537, 93] on img at bounding box center [537, 92] width 55 height 55
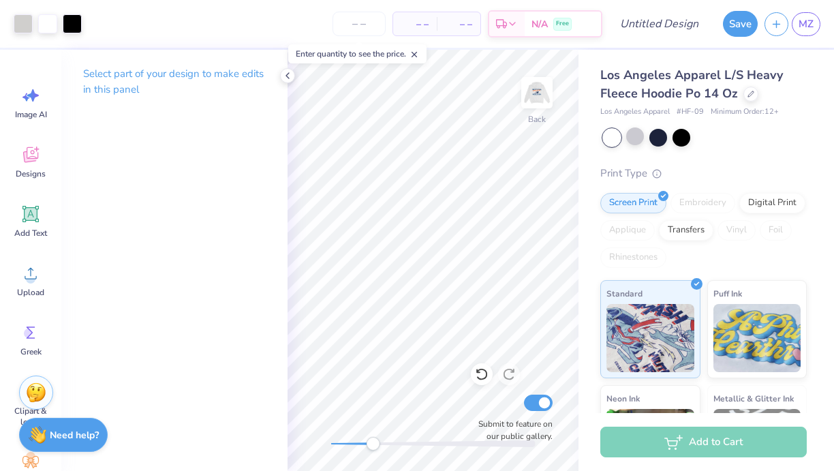
drag, startPoint x: 333, startPoint y: 441, endPoint x: 373, endPoint y: 447, distance: 39.9
click at [373, 447] on div "Accessibility label" at bounding box center [373, 444] width 14 height 14
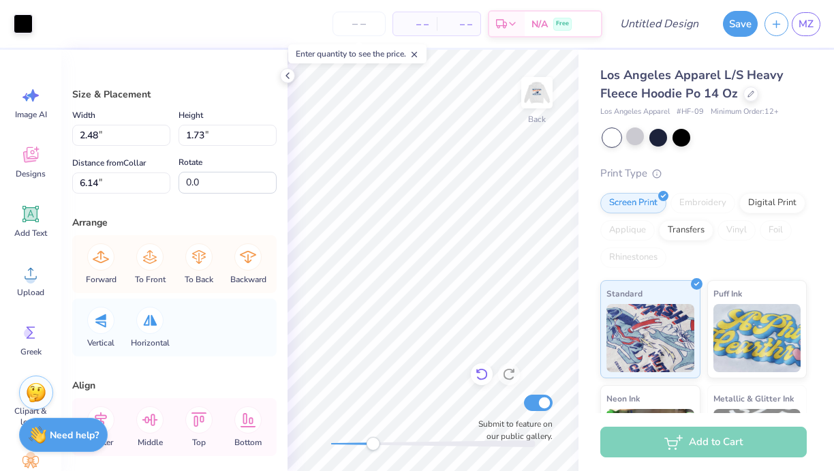
click at [481, 380] on icon at bounding box center [482, 375] width 12 height 12
click at [481, 379] on icon at bounding box center [482, 375] width 12 height 12
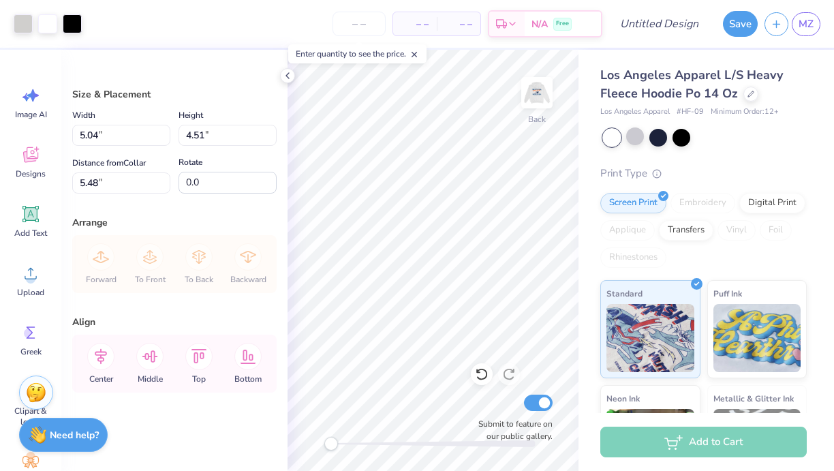
click at [320, 439] on div "Back Submit to feature on our public gallery." at bounding box center [433, 260] width 291 height 421
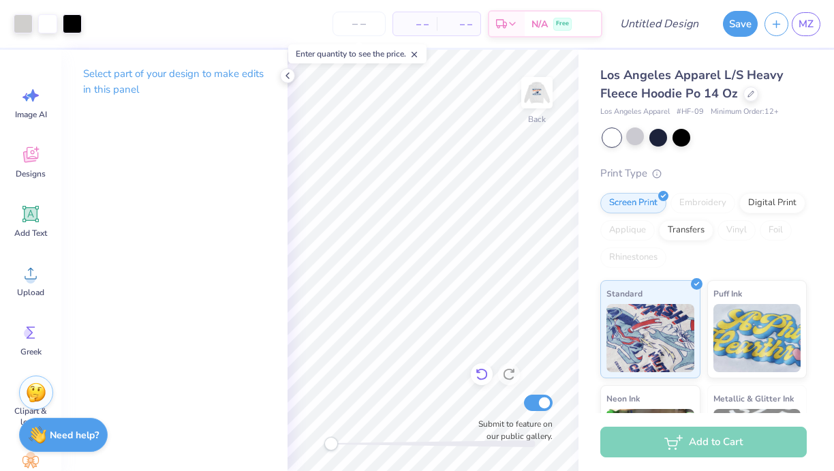
click at [482, 378] on icon at bounding box center [482, 374] width 14 height 14
click at [481, 378] on icon at bounding box center [482, 374] width 14 height 14
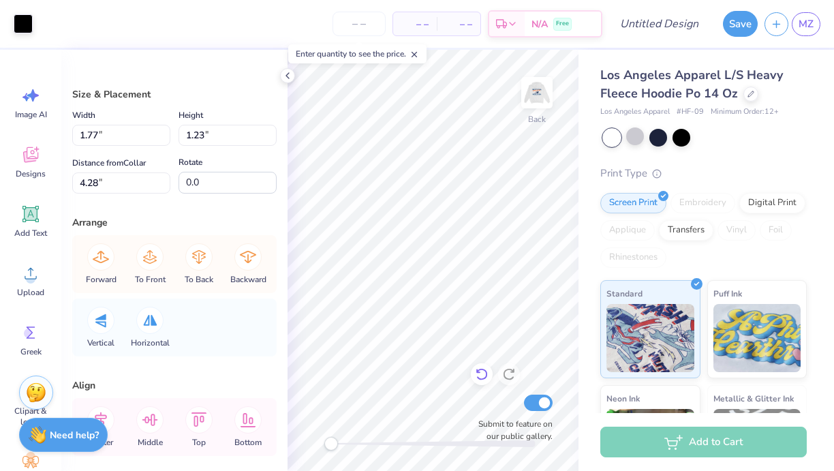
click at [481, 378] on icon at bounding box center [482, 374] width 14 height 14
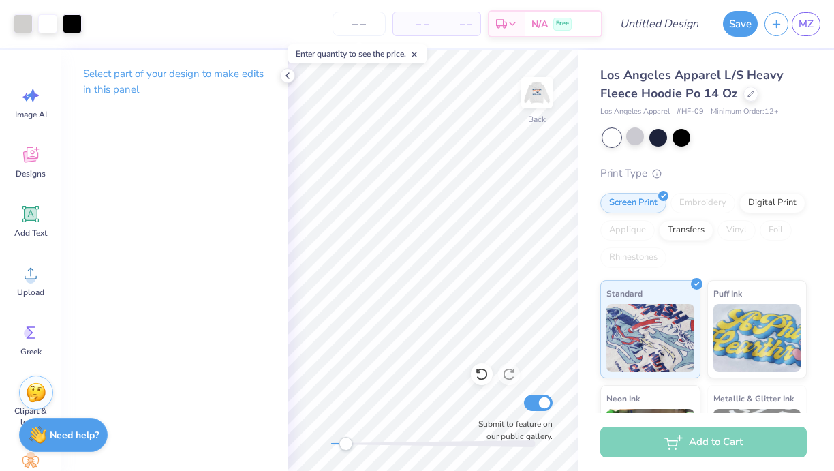
drag, startPoint x: 335, startPoint y: 438, endPoint x: 346, endPoint y: 442, distance: 11.0
click at [346, 442] on div at bounding box center [433, 444] width 205 height 14
click at [285, 80] on icon at bounding box center [287, 75] width 11 height 11
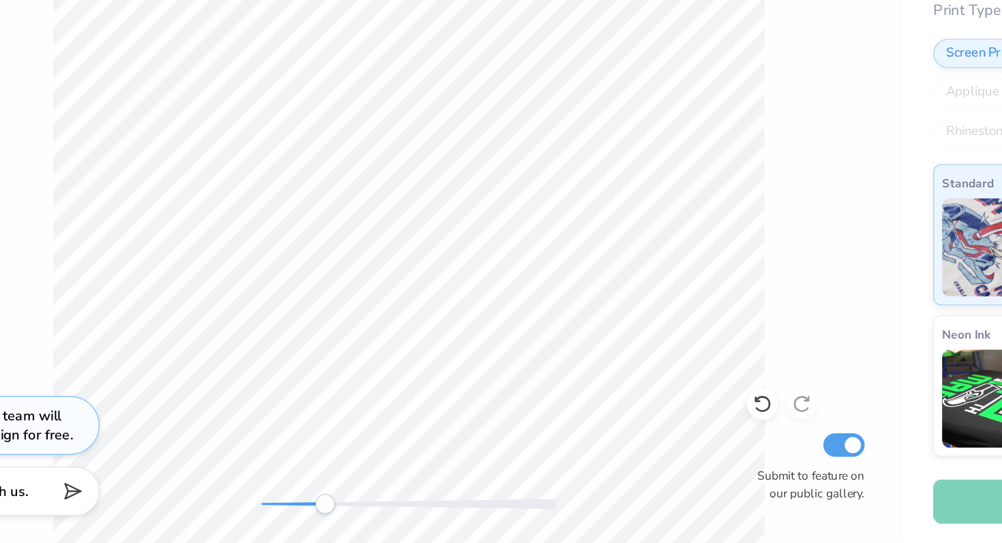
drag, startPoint x: 301, startPoint y: 518, endPoint x: 347, endPoint y: 517, distance: 46.4
click at [347, 517] on div "Accessibility label" at bounding box center [346, 516] width 14 height 14
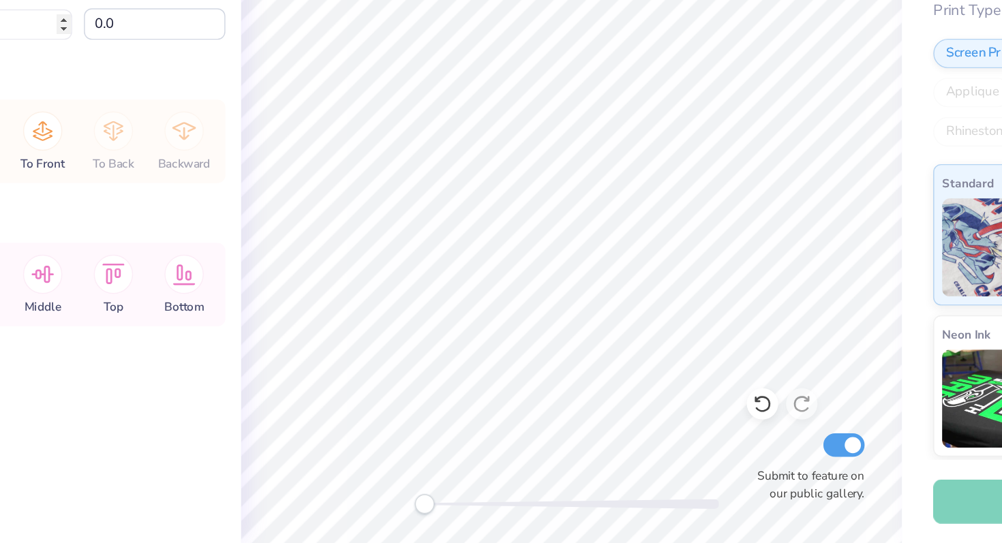
click at [397, 509] on div "Back Submit to feature on our public gallery." at bounding box center [517, 297] width 459 height 494
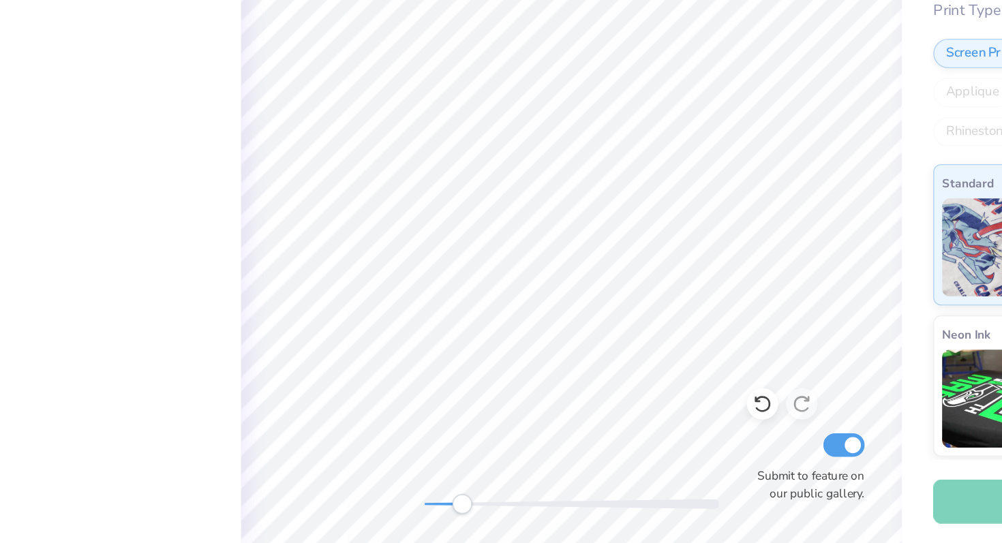
drag, startPoint x: 418, startPoint y: 516, endPoint x: 442, endPoint y: 517, distance: 23.9
click at [442, 517] on div "Accessibility label" at bounding box center [441, 516] width 14 height 14
click at [650, 442] on icon at bounding box center [650, 447] width 12 height 12
click at [650, 449] on icon at bounding box center [650, 447] width 14 height 14
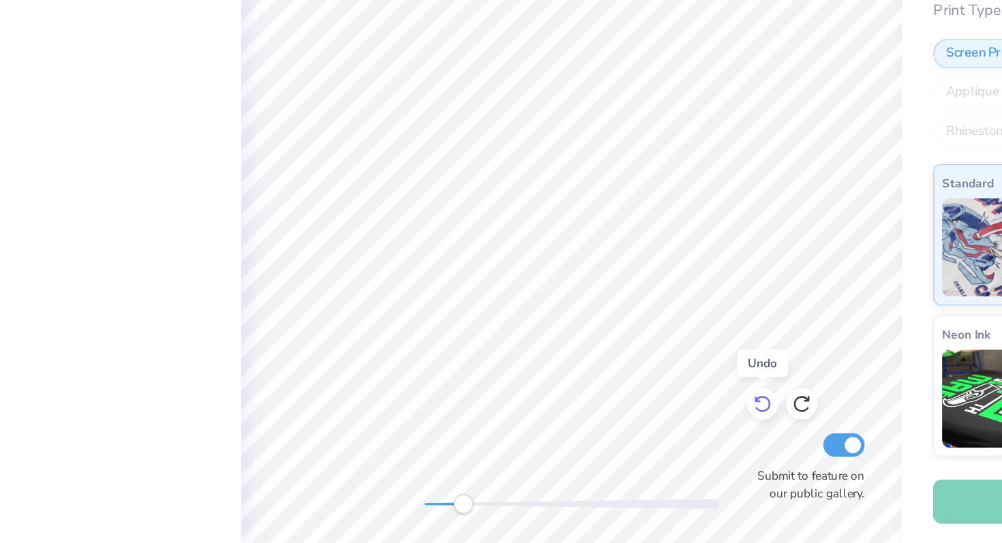
click at [653, 451] on icon at bounding box center [650, 447] width 12 height 12
click at [647, 447] on icon at bounding box center [650, 447] width 14 height 14
click at [648, 447] on icon at bounding box center [650, 447] width 14 height 14
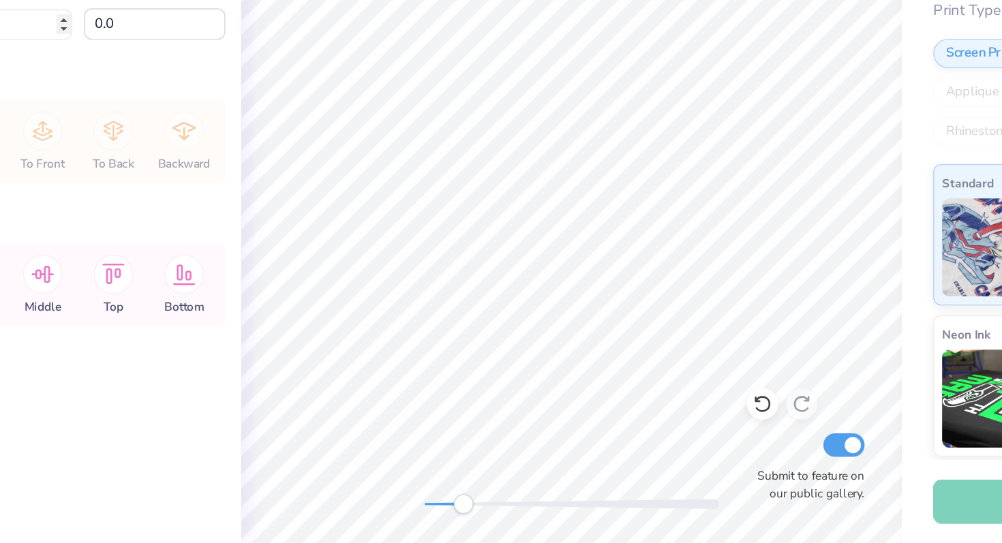
click at [592, 506] on div "Back Submit to feature on our public gallery." at bounding box center [517, 297] width 459 height 494
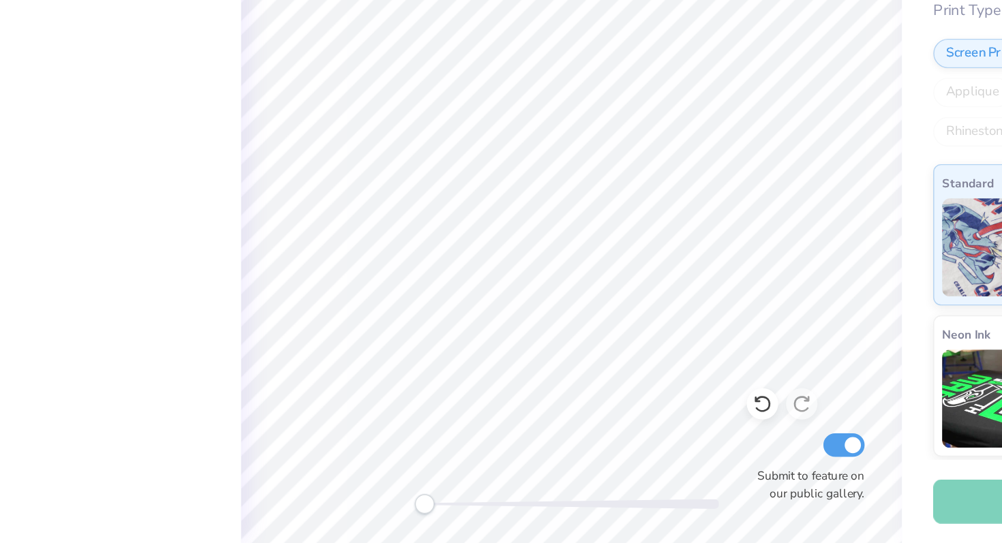
click at [393, 513] on div "Back Submit to feature on our public gallery." at bounding box center [517, 297] width 459 height 494
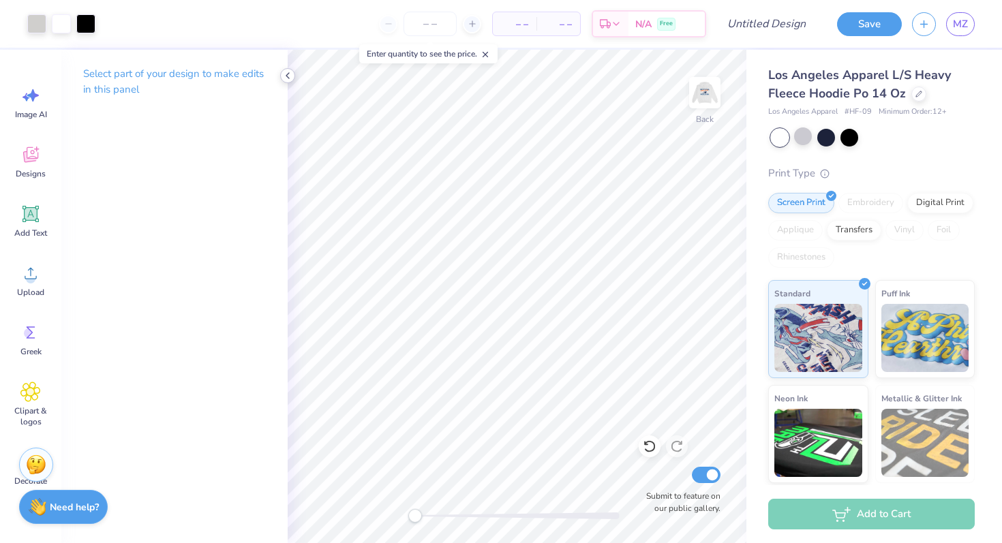
click at [287, 76] on polyline at bounding box center [287, 75] width 3 height 5
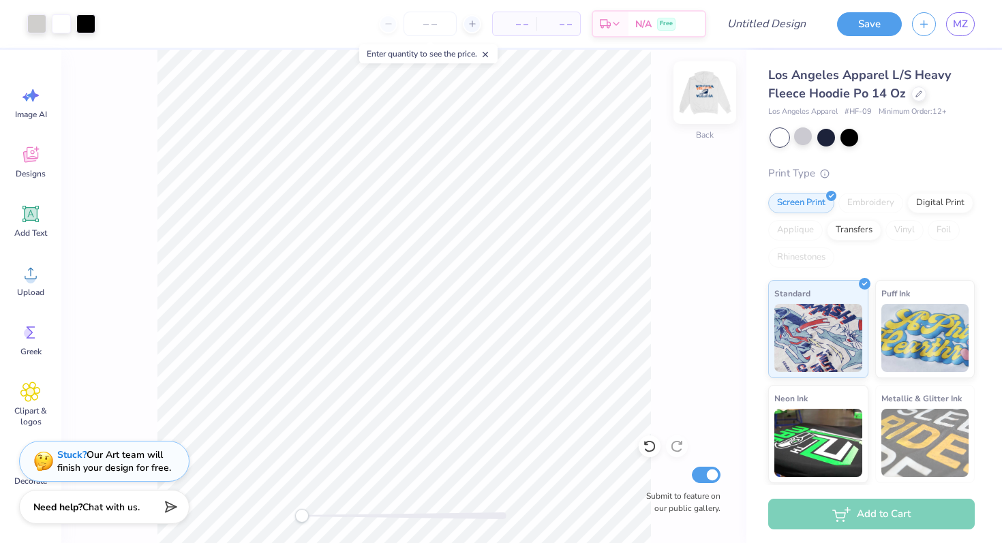
click at [710, 97] on img at bounding box center [705, 92] width 55 height 55
click at [106, 26] on div at bounding box center [110, 22] width 19 height 19
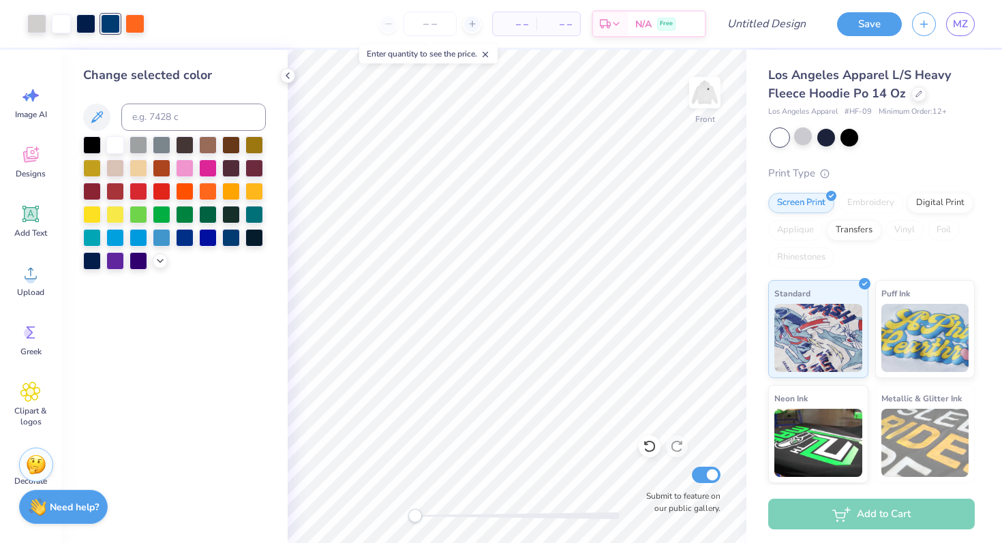
click at [91, 142] on div at bounding box center [92, 145] width 18 height 18
click at [83, 15] on div at bounding box center [85, 22] width 19 height 19
click at [93, 147] on div at bounding box center [92, 144] width 18 height 18
click at [109, 19] on div at bounding box center [110, 22] width 19 height 19
click at [81, 24] on div at bounding box center [85, 22] width 19 height 19
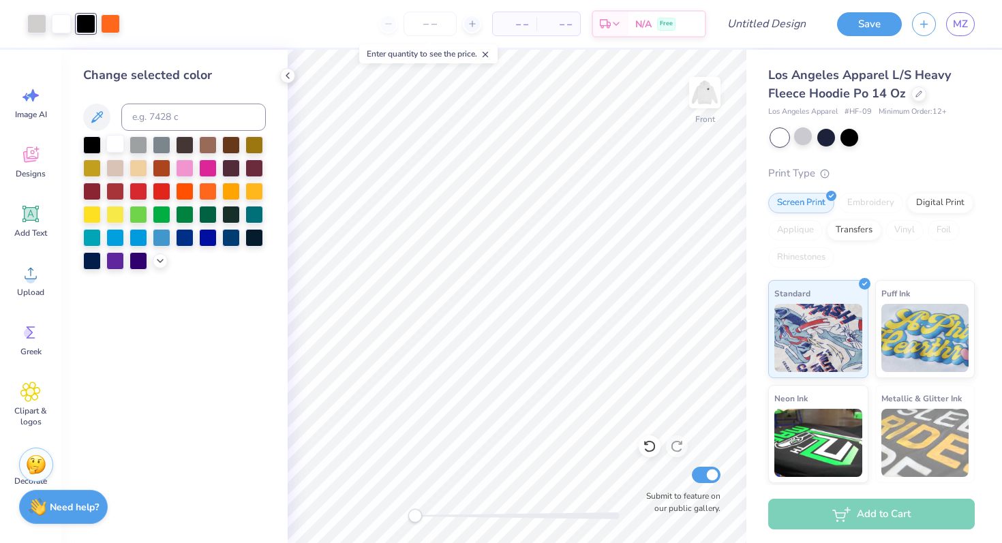
click at [115, 144] on div at bounding box center [115, 144] width 18 height 18
click at [87, 23] on div at bounding box center [85, 22] width 19 height 19
click at [91, 144] on div at bounding box center [92, 144] width 18 height 18
click at [648, 448] on icon at bounding box center [650, 447] width 14 height 14
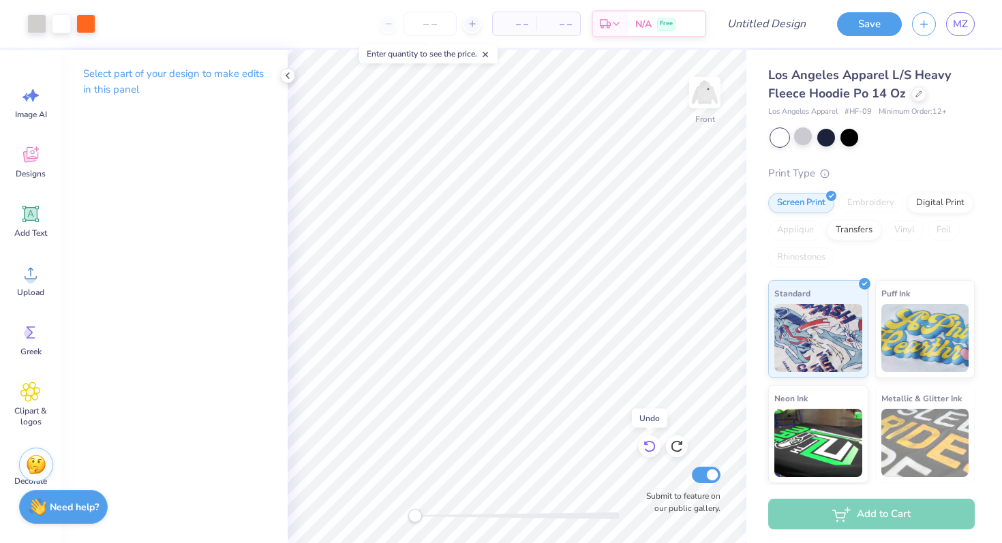
click at [648, 448] on icon at bounding box center [650, 447] width 14 height 14
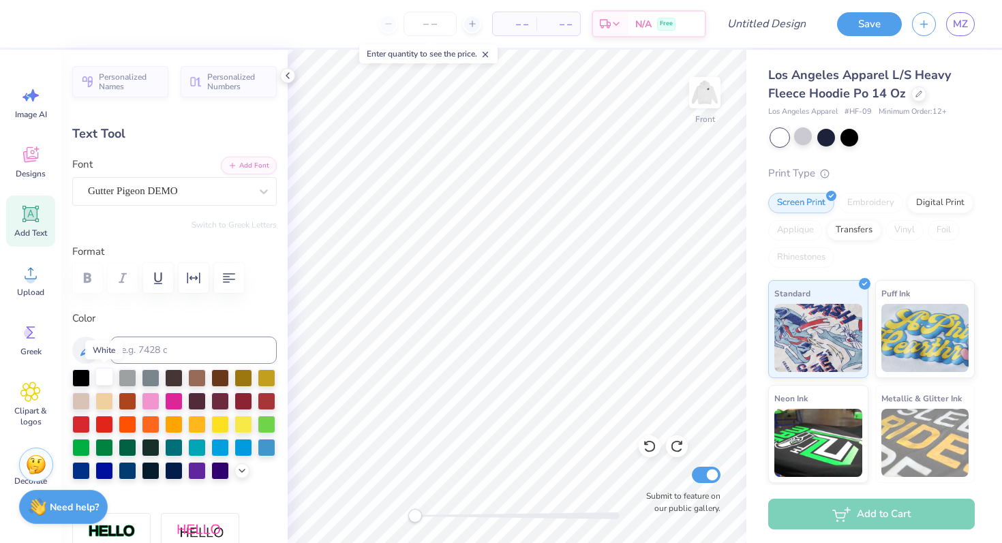
click at [107, 374] on div at bounding box center [104, 377] width 18 height 18
click at [82, 378] on div at bounding box center [81, 377] width 18 height 18
click at [110, 374] on div at bounding box center [104, 377] width 18 height 18
click at [106, 380] on div at bounding box center [104, 377] width 18 height 18
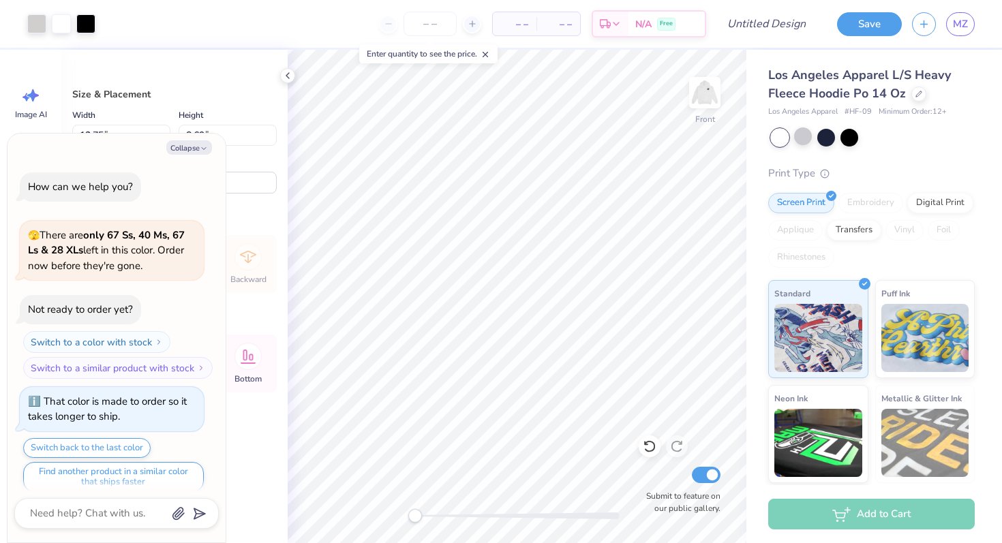
scroll to position [158, 0]
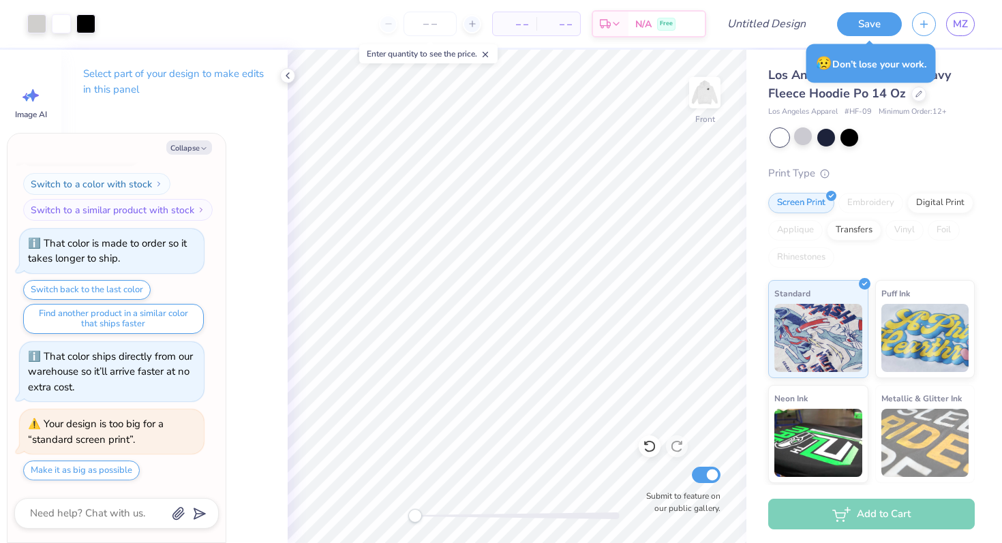
click at [923, 145] on div at bounding box center [873, 138] width 204 height 18
click at [916, 96] on div at bounding box center [918, 92] width 15 height 15
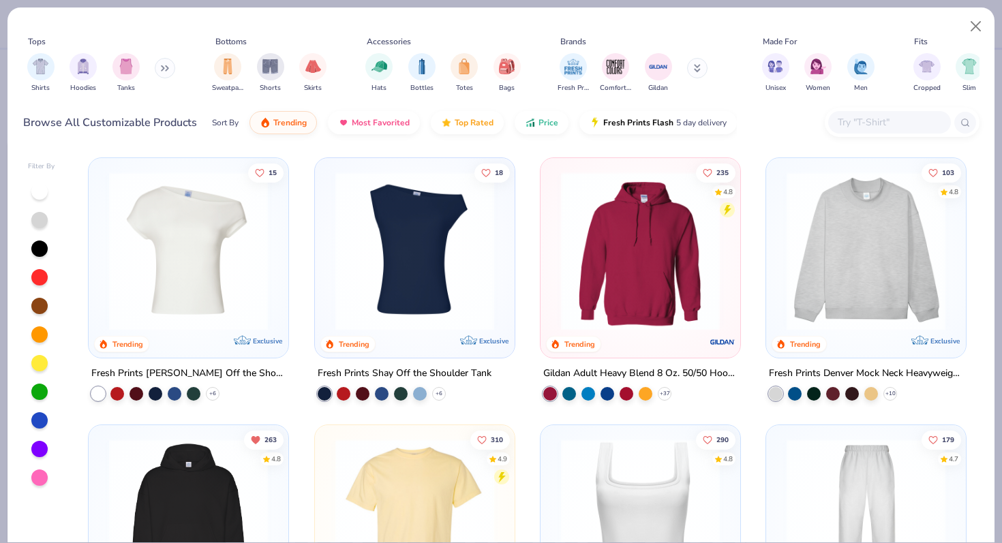
scroll to position [99, 0]
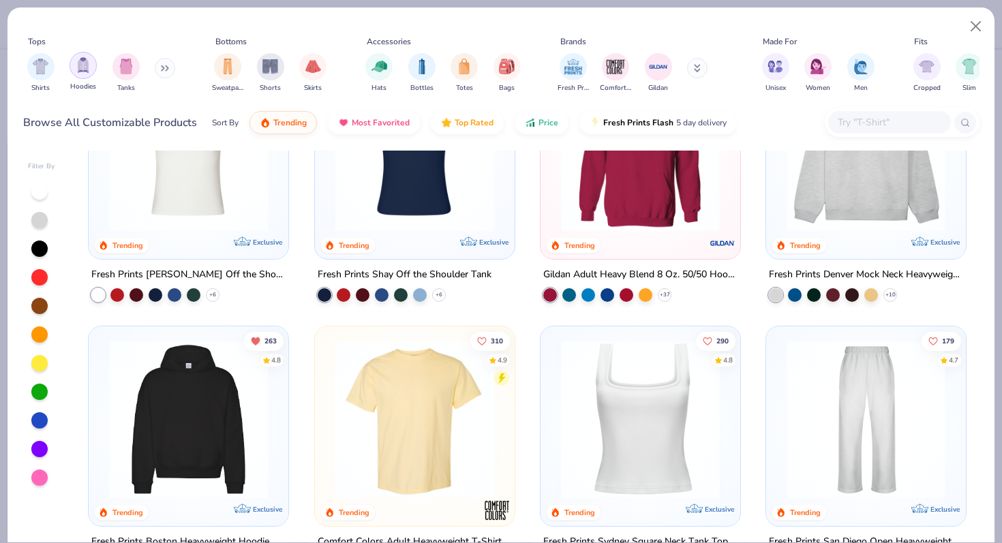
click at [74, 60] on div "filter for Hoodies" at bounding box center [83, 65] width 27 height 27
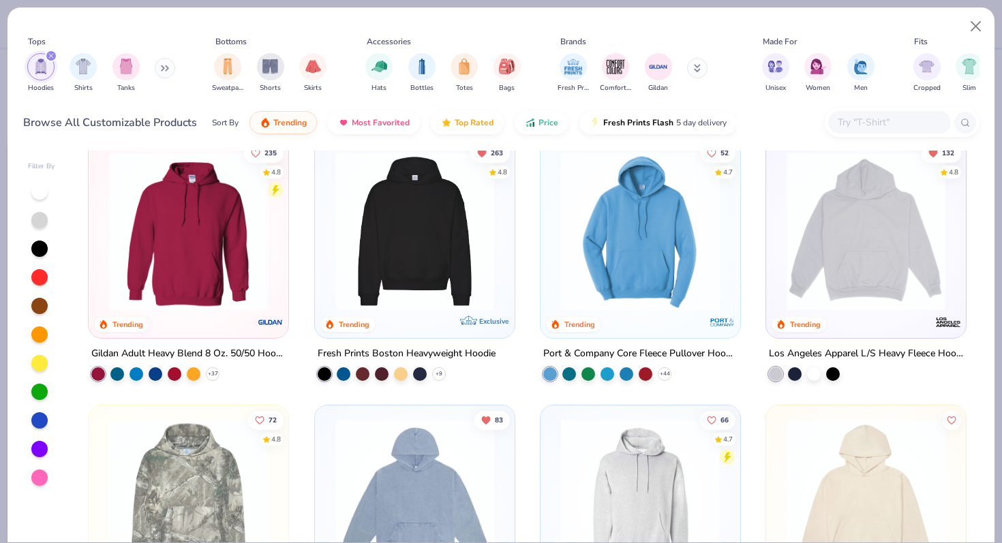
scroll to position [25, 0]
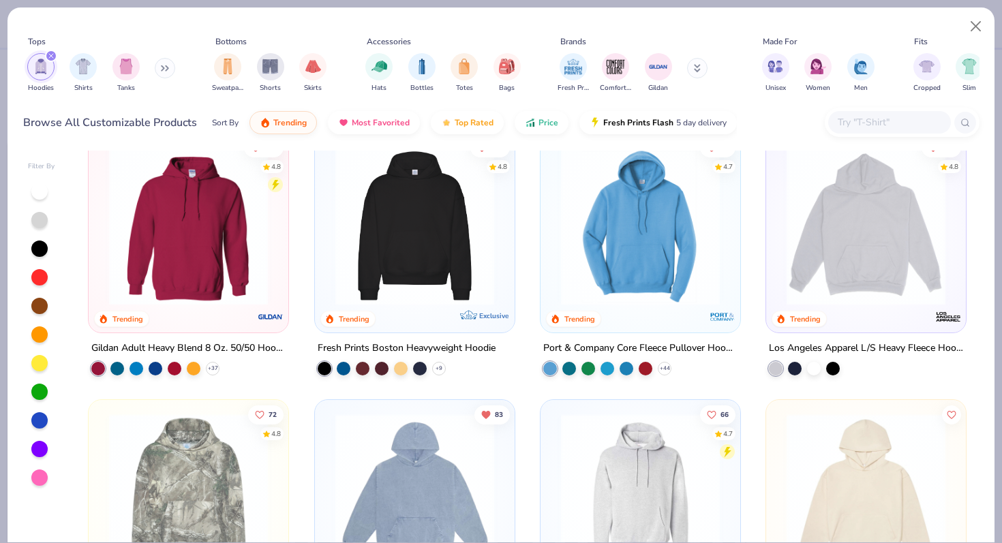
click at [403, 289] on img at bounding box center [415, 226] width 172 height 159
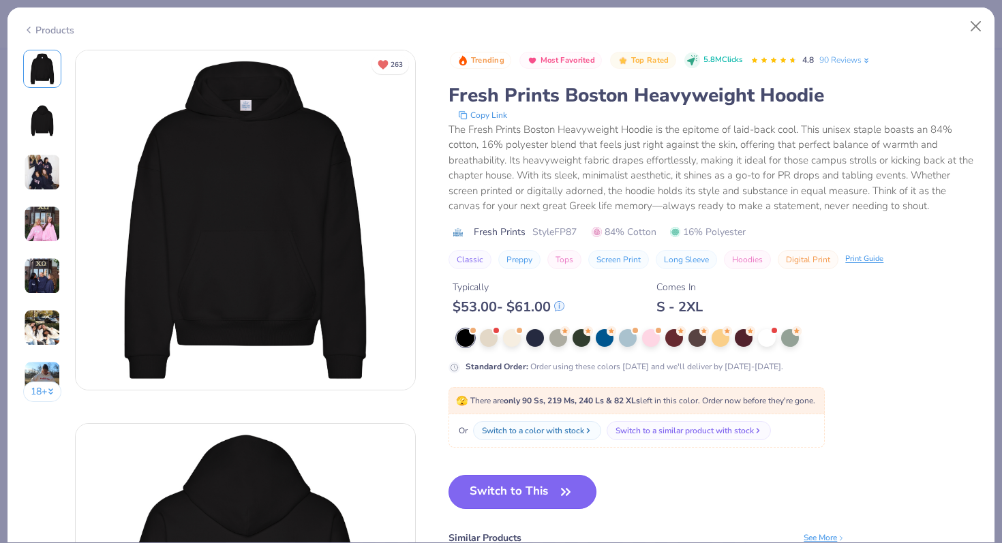
click at [511, 488] on button "Switch to This" at bounding box center [523, 492] width 148 height 34
click at [570, 494] on icon "button" at bounding box center [565, 492] width 19 height 19
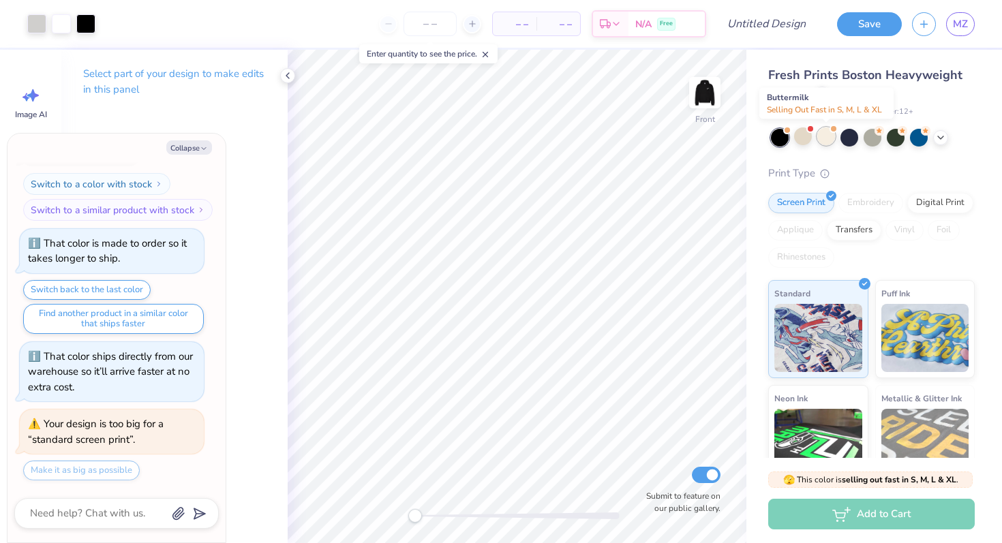
click at [822, 140] on div at bounding box center [826, 136] width 18 height 18
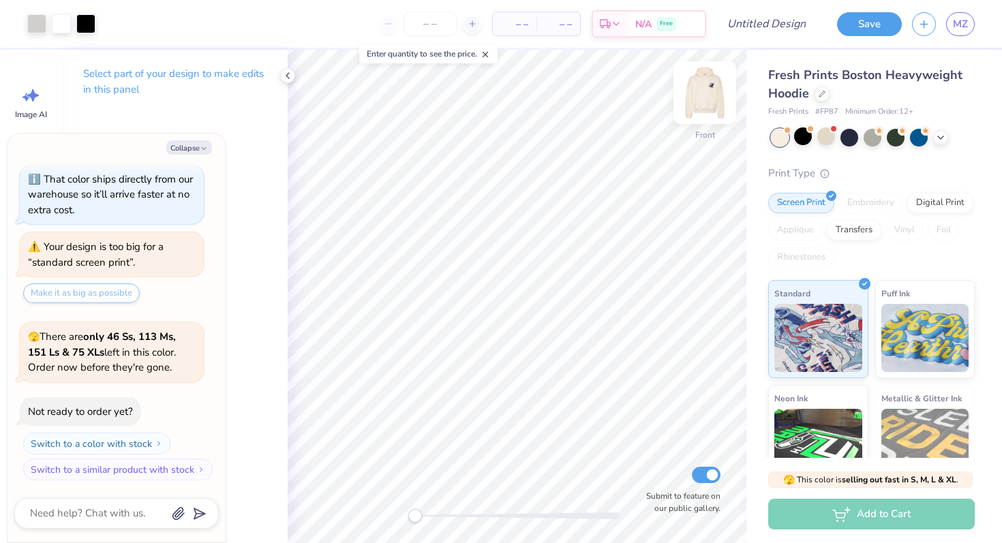
click at [706, 97] on img at bounding box center [705, 92] width 55 height 55
click at [712, 93] on img at bounding box center [705, 92] width 55 height 55
click at [285, 80] on icon at bounding box center [287, 75] width 11 height 11
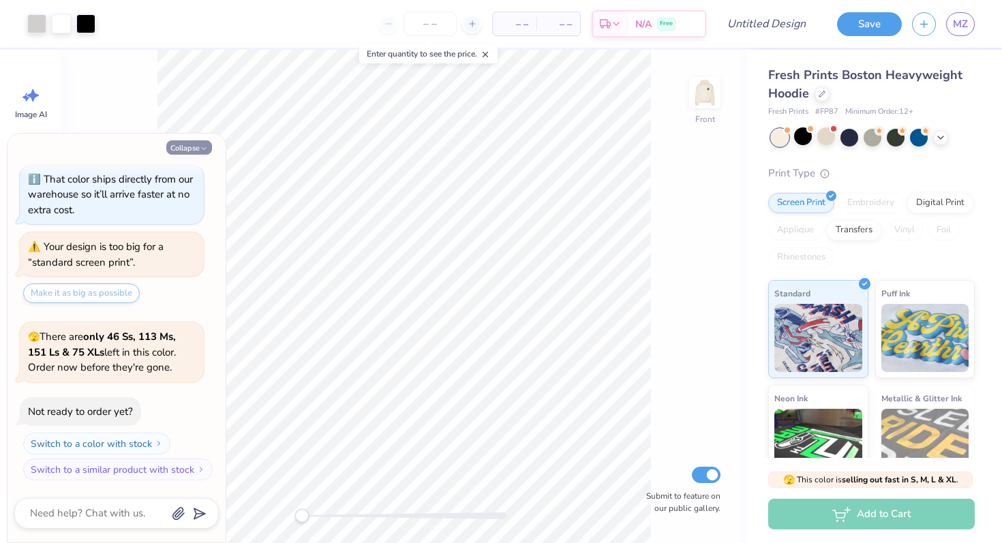
click at [207, 149] on icon "button" at bounding box center [204, 149] width 8 height 8
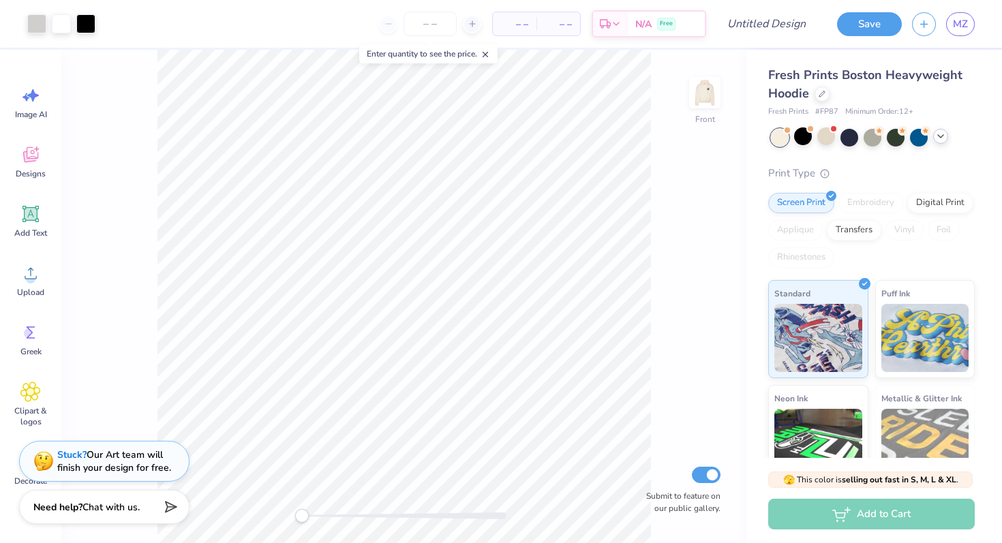
click at [935, 141] on icon at bounding box center [940, 136] width 11 height 11
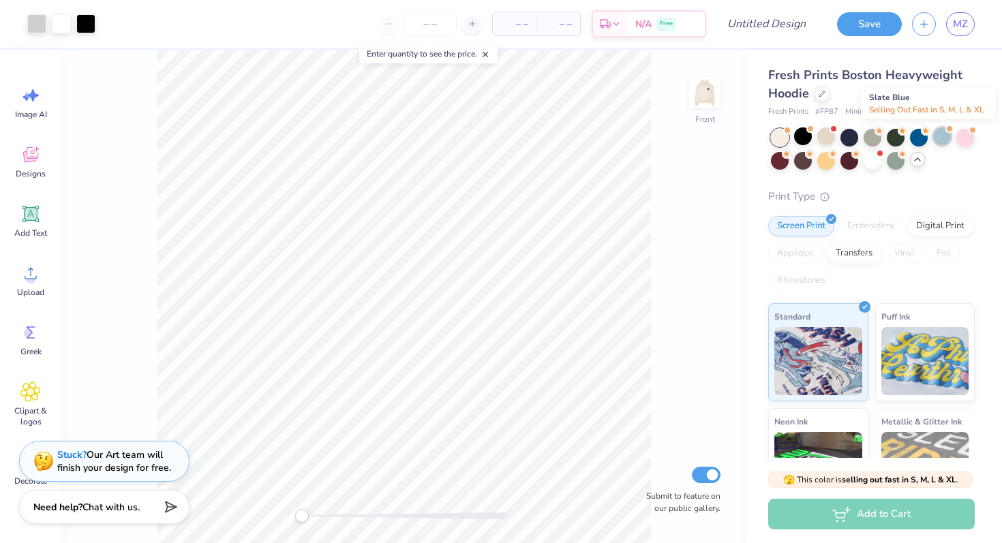
click at [933, 138] on div at bounding box center [942, 136] width 18 height 18
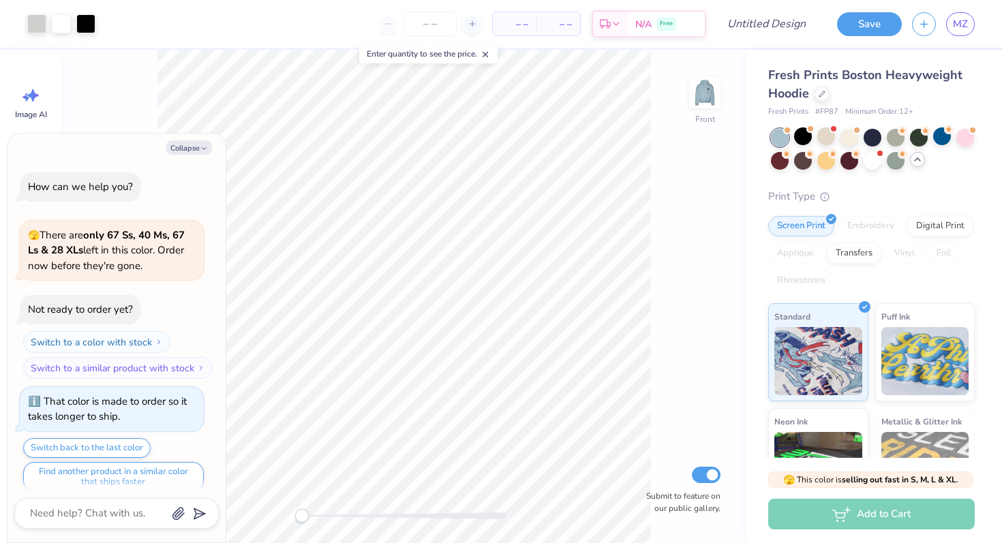
scroll to position [513, 0]
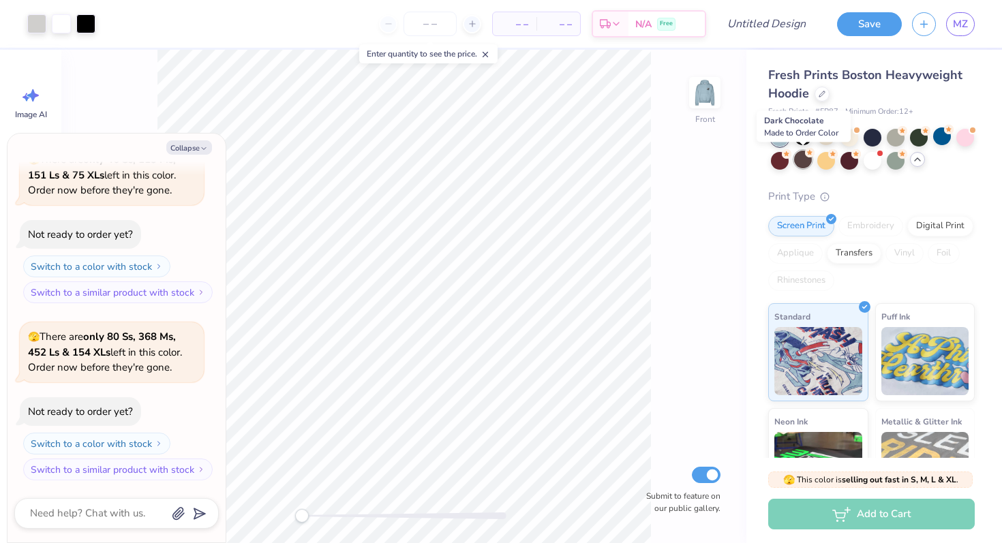
click at [798, 168] on div at bounding box center [803, 160] width 18 height 18
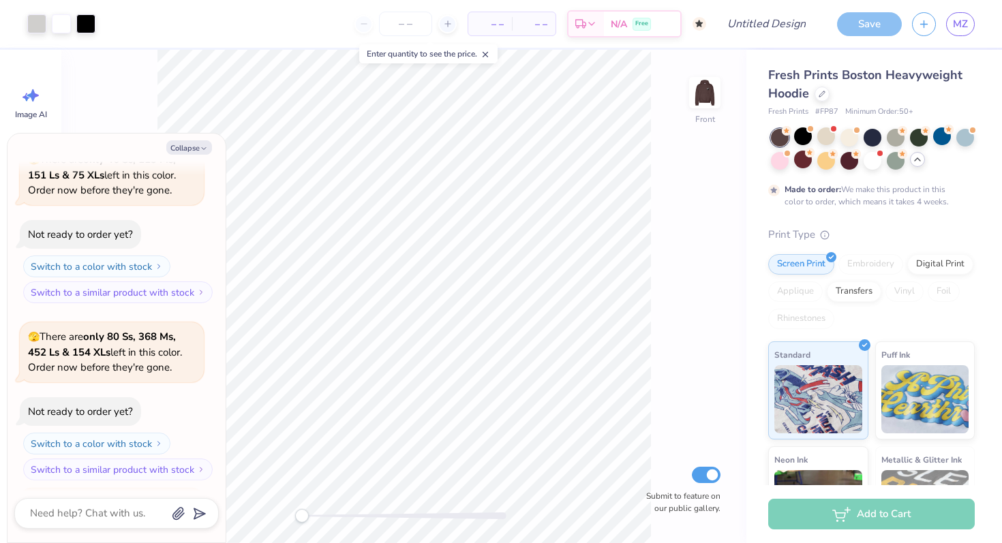
scroll to position [705, 0]
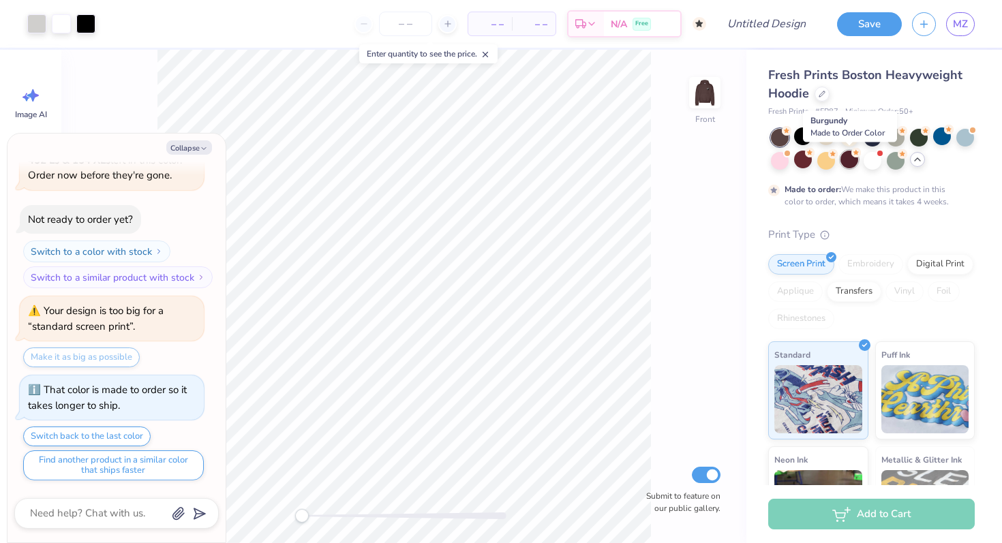
click at [849, 160] on div at bounding box center [850, 160] width 18 height 18
click at [896, 160] on div at bounding box center [896, 160] width 18 height 18
click at [915, 164] on icon at bounding box center [917, 159] width 11 height 11
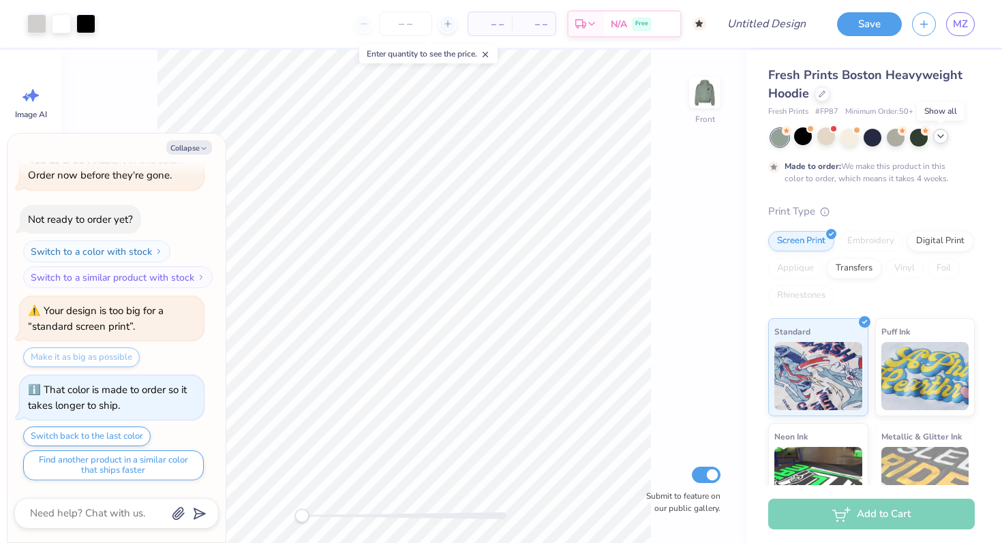
click at [940, 142] on div at bounding box center [940, 136] width 15 height 15
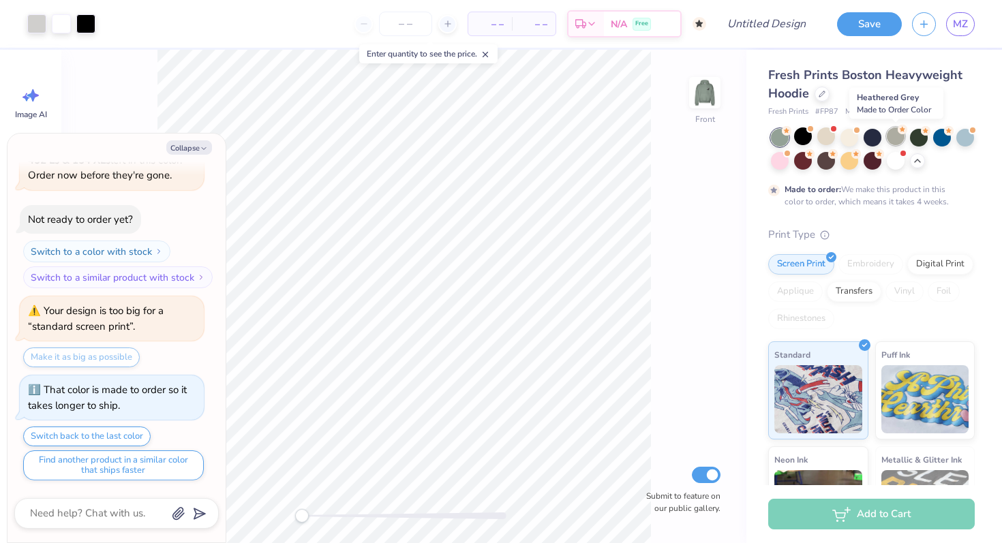
click at [892, 140] on div at bounding box center [896, 136] width 18 height 18
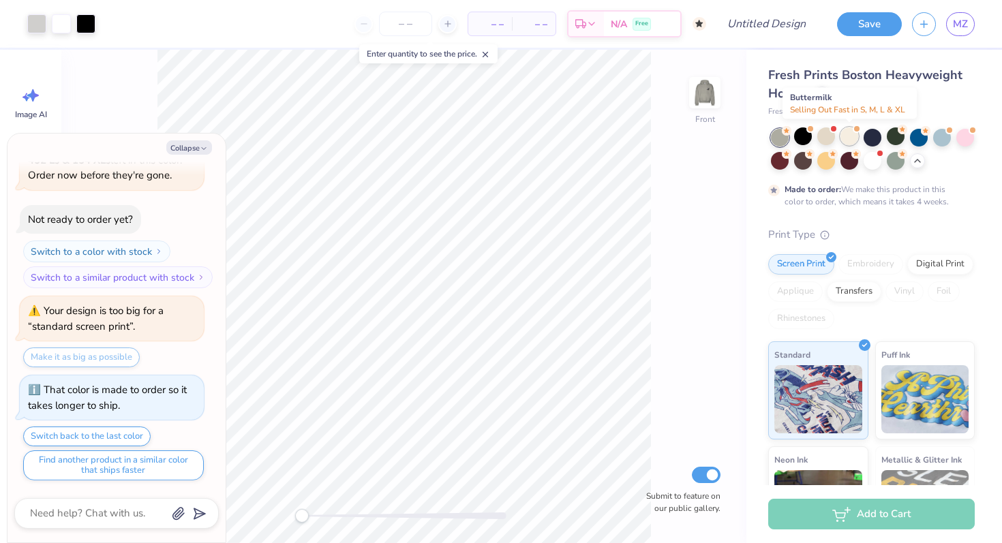
click at [852, 140] on div at bounding box center [850, 136] width 18 height 18
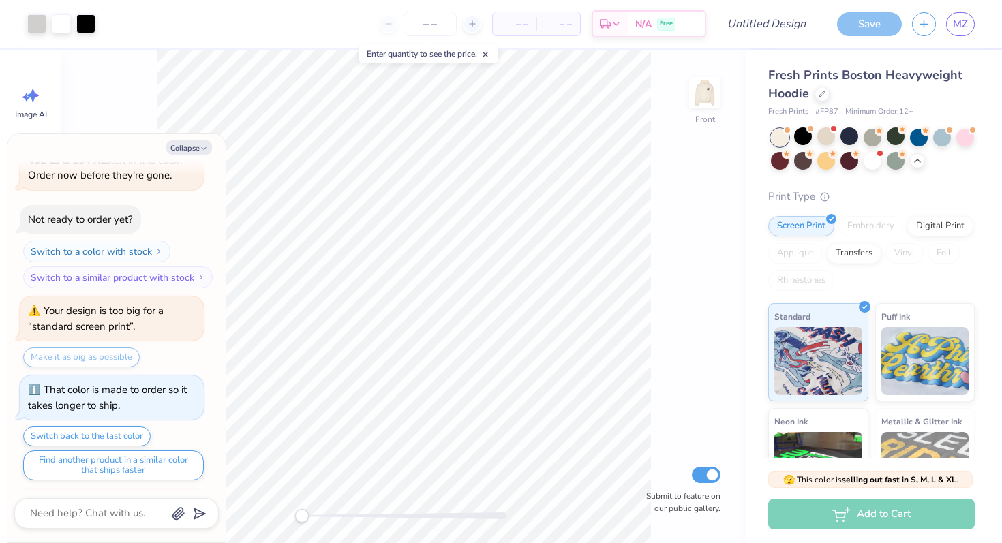
scroll to position [1029, 0]
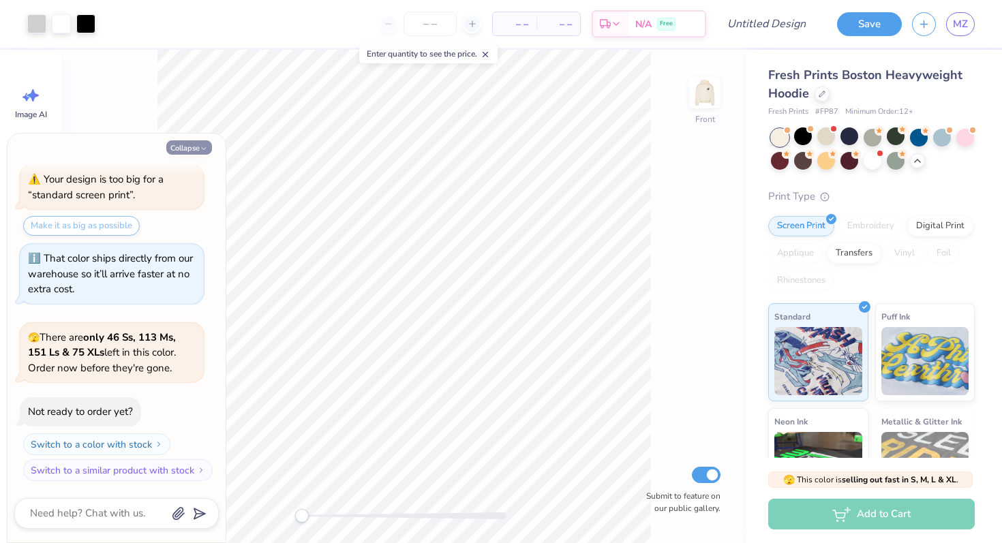
click at [198, 149] on button "Collapse" at bounding box center [189, 147] width 46 height 14
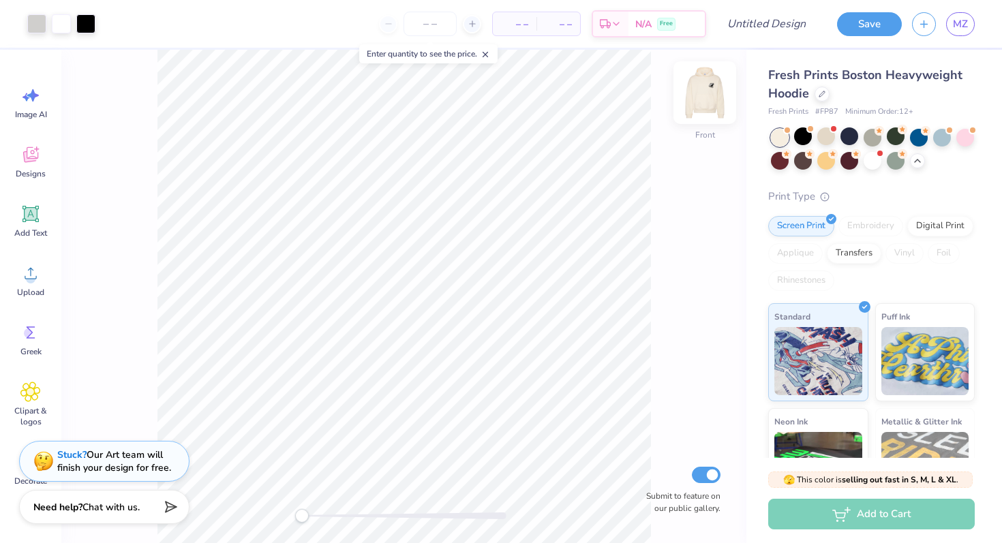
click at [712, 103] on img at bounding box center [705, 92] width 55 height 55
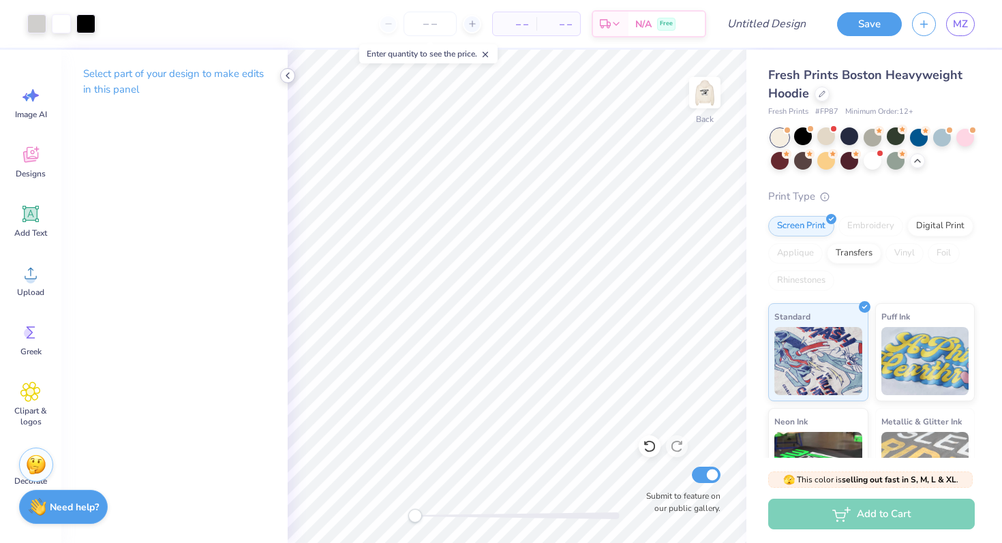
click at [290, 78] on icon at bounding box center [287, 75] width 11 height 11
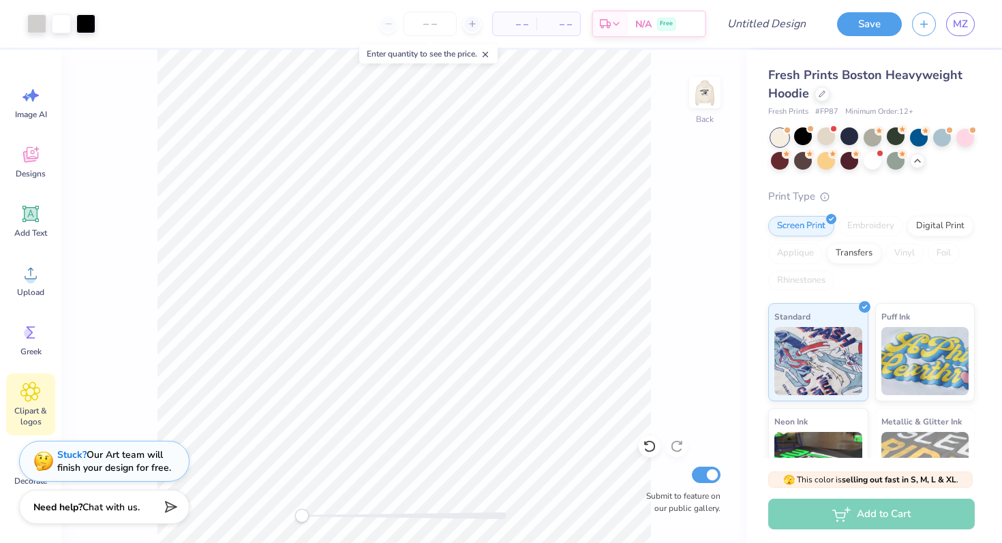
scroll to position [54, 0]
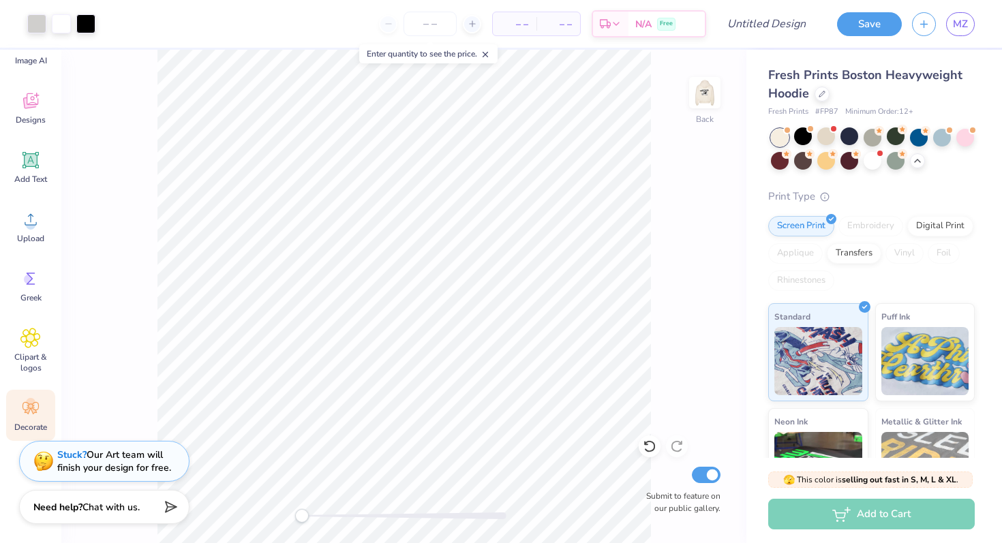
click at [30, 407] on circle at bounding box center [31, 403] width 10 height 10
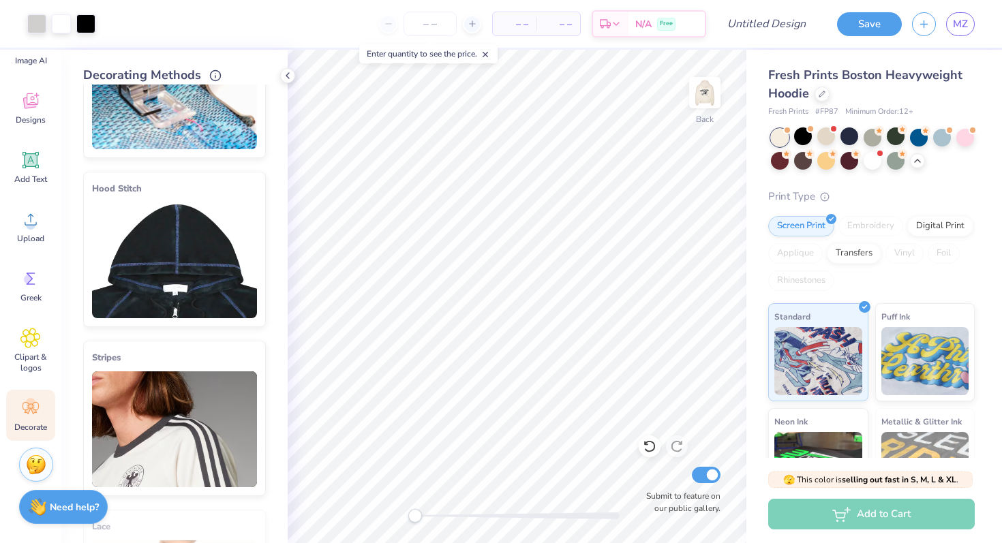
scroll to position [85, 0]
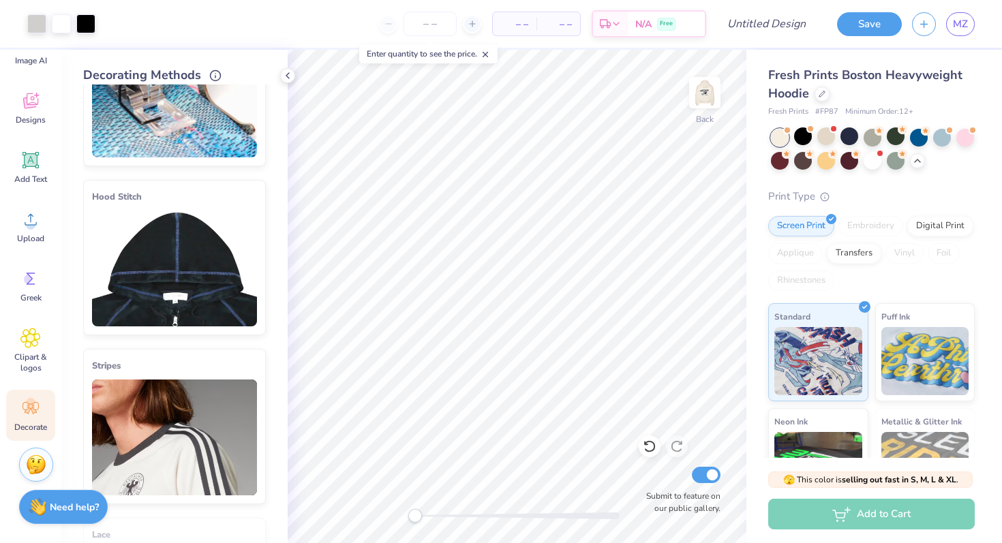
click at [180, 314] on img at bounding box center [174, 269] width 165 height 116
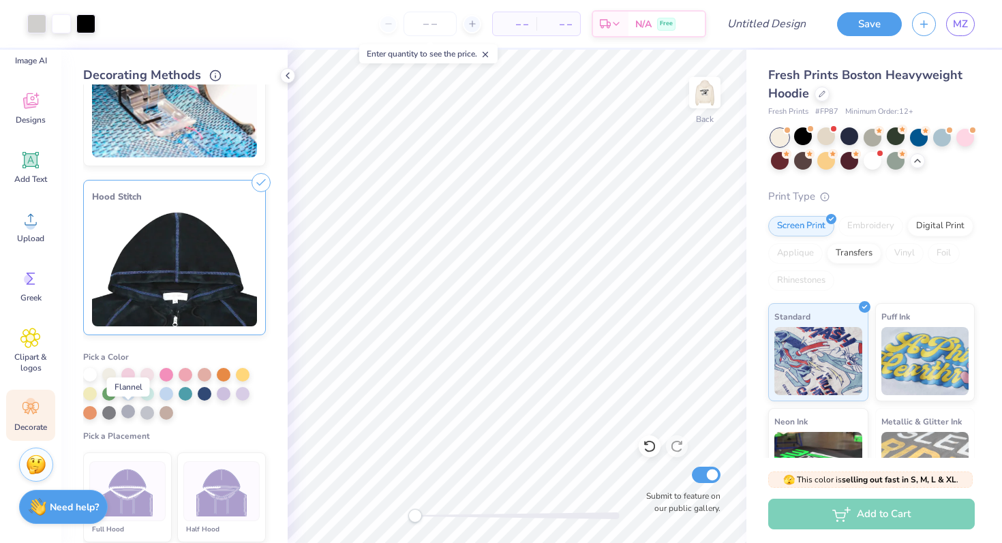
click at [127, 412] on div at bounding box center [128, 412] width 14 height 14
click at [192, 280] on img at bounding box center [174, 269] width 165 height 116
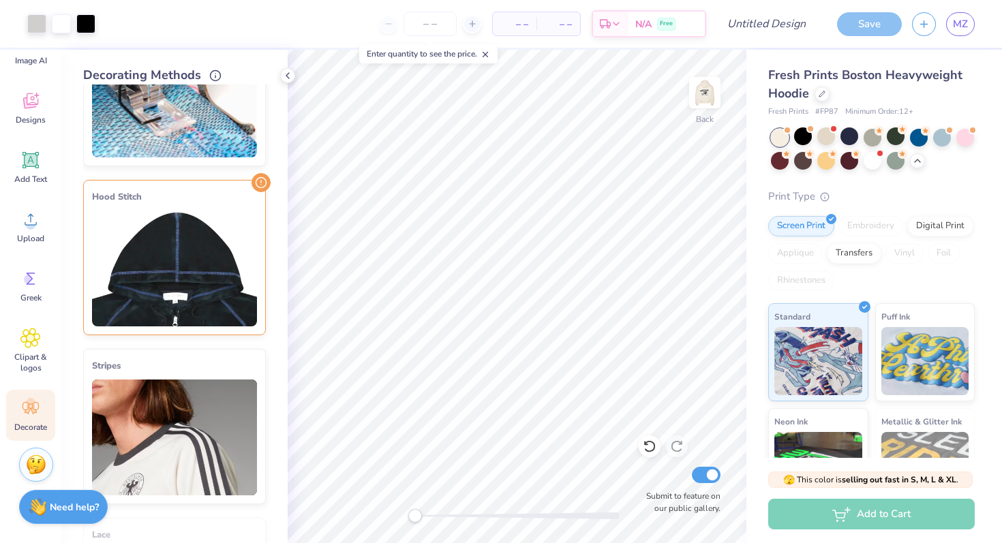
click at [192, 280] on img at bounding box center [174, 269] width 165 height 116
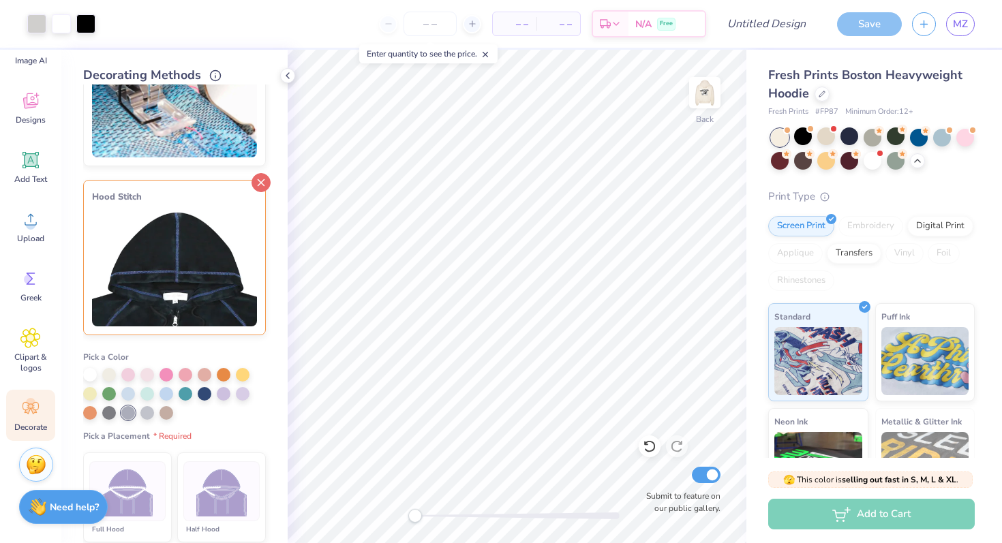
click at [262, 179] on icon at bounding box center [261, 182] width 19 height 19
click at [857, 27] on button "Save" at bounding box center [869, 22] width 65 height 24
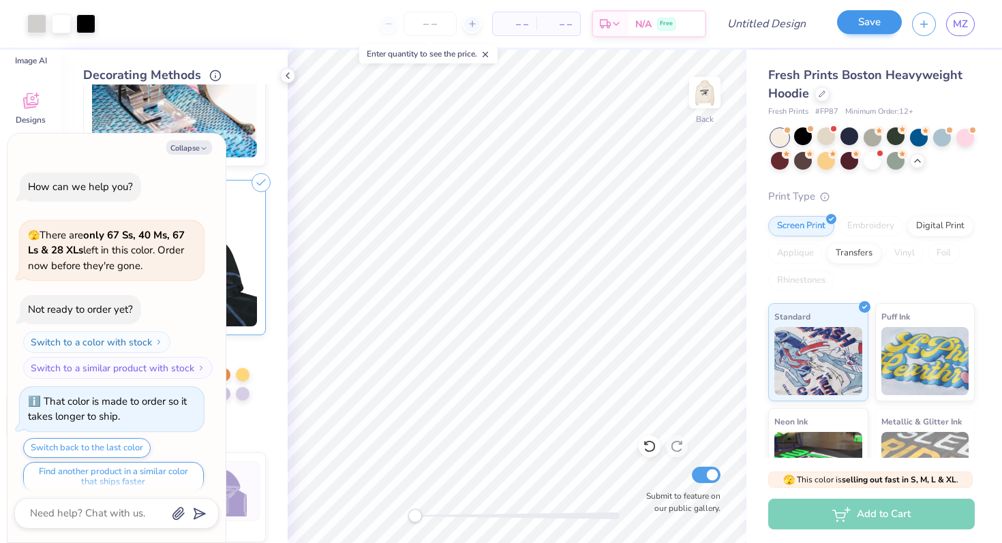
scroll to position [1066, 0]
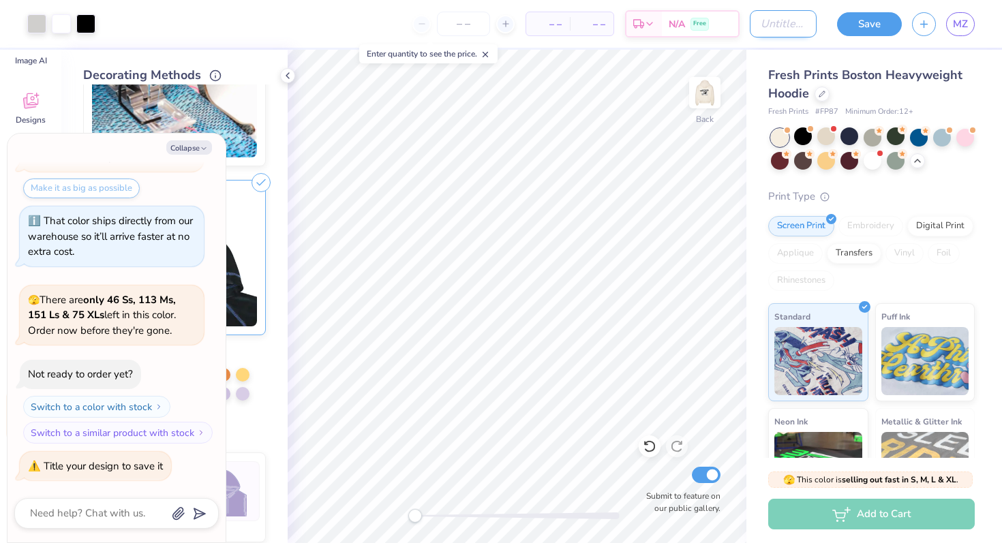
click at [799, 22] on input "Design Title" at bounding box center [783, 23] width 67 height 27
click at [879, 22] on button "Save" at bounding box center [869, 22] width 65 height 24
click at [208, 142] on button "Collapse" at bounding box center [189, 147] width 46 height 14
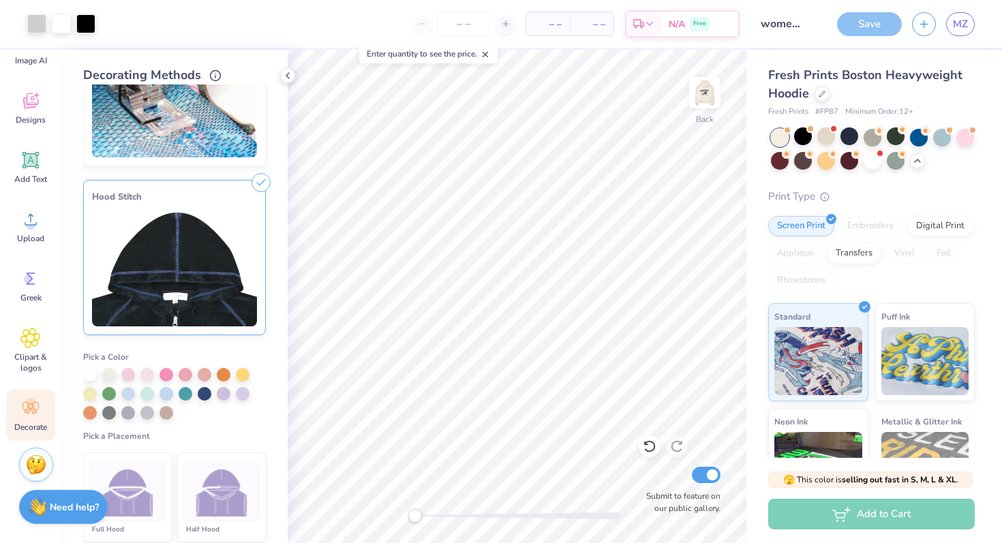
click at [288, 80] on icon at bounding box center [287, 75] width 11 height 11
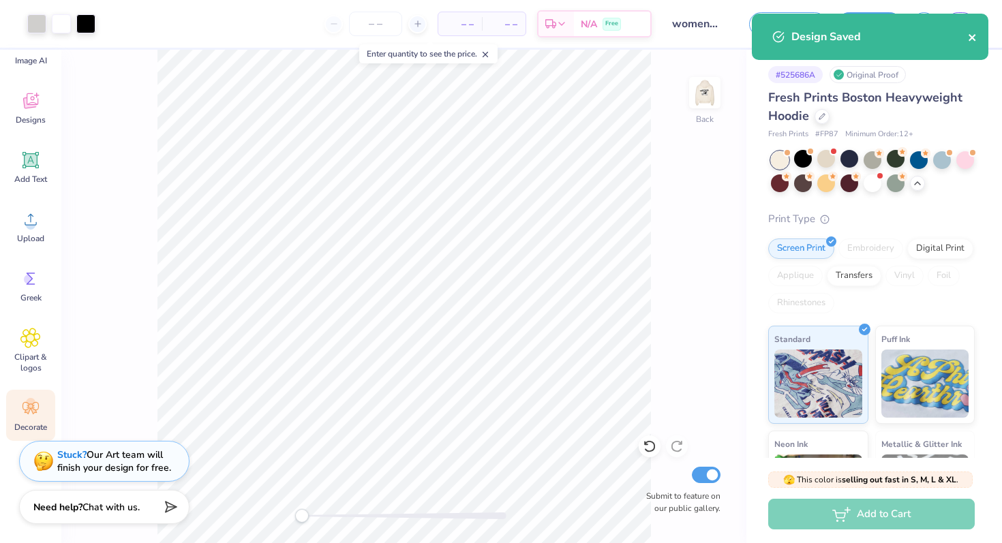
click at [974, 41] on icon "close" at bounding box center [972, 37] width 7 height 7
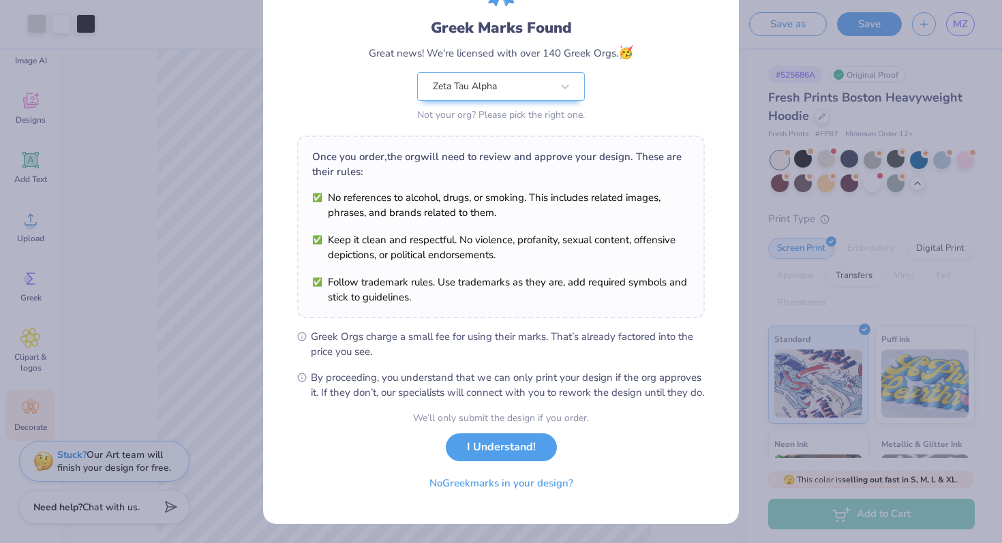
scroll to position [95, 0]
click at [476, 481] on button "No Greek marks in your design?" at bounding box center [501, 480] width 167 height 28
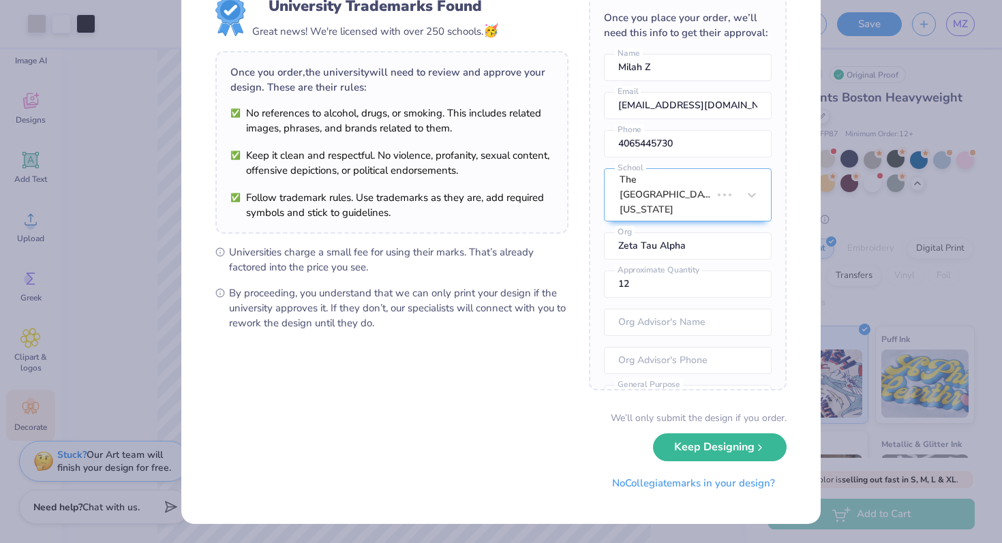
scroll to position [0, 0]
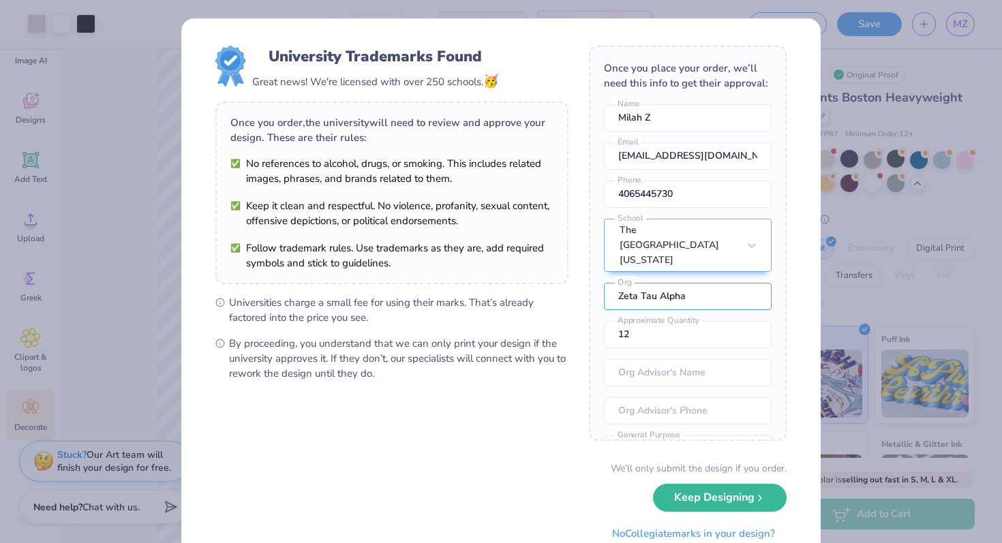
drag, startPoint x: 722, startPoint y: 265, endPoint x: 576, endPoint y: 265, distance: 145.9
click at [576, 265] on form "University Trademarks Found Great news! We're licensed with over 250 schools. 🥳…" at bounding box center [500, 297] width 571 height 502
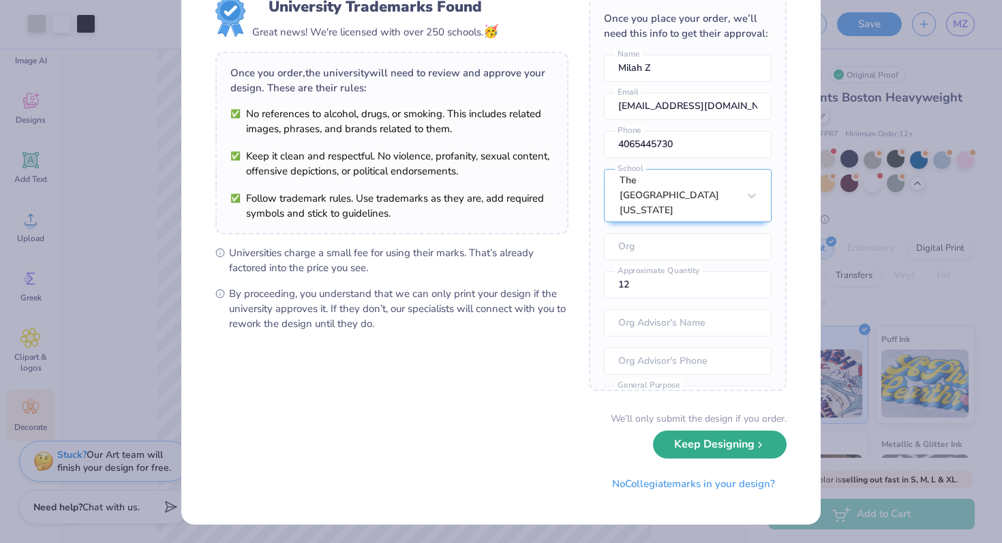
click at [690, 449] on button "Keep Designing" at bounding box center [720, 445] width 134 height 28
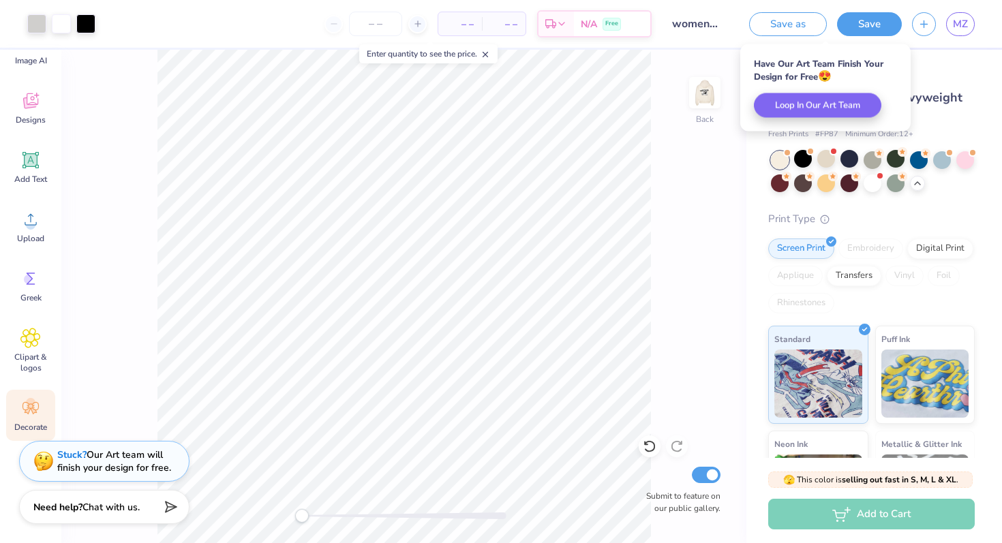
scroll to position [0, 0]
click at [966, 22] on span "MZ" at bounding box center [960, 24] width 15 height 16
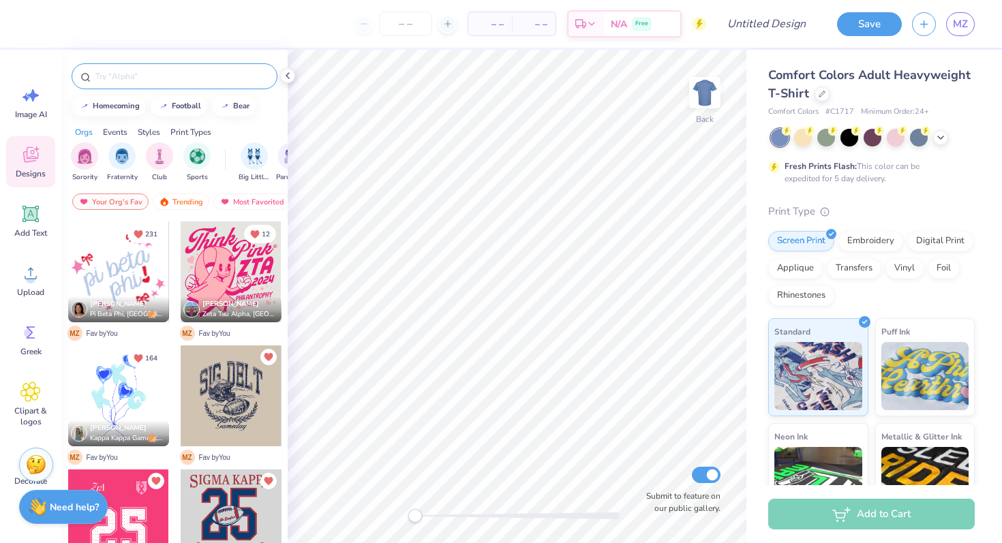
click at [106, 76] on input "text" at bounding box center [181, 77] width 175 height 14
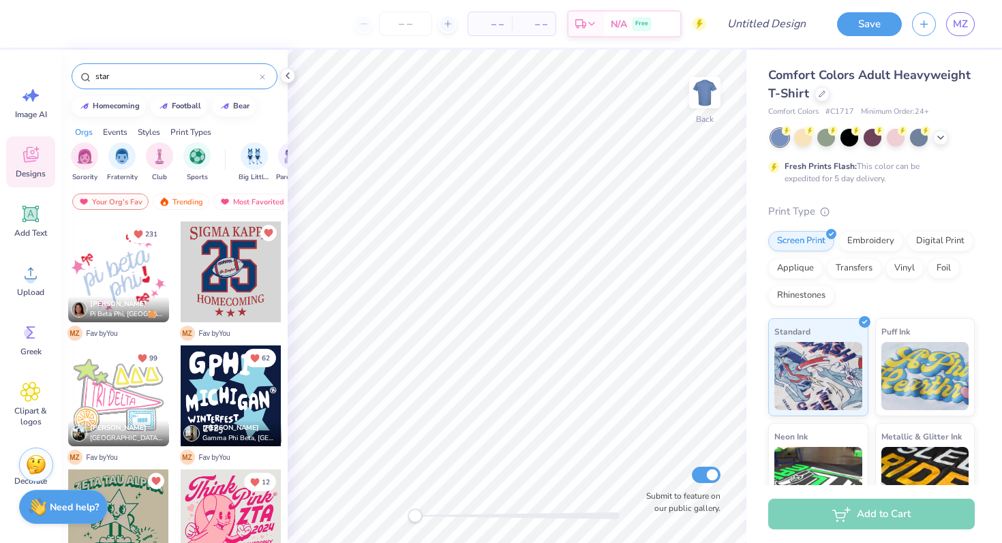
type input "star"
click at [87, 79] on circle at bounding box center [85, 76] width 7 height 7
click at [86, 78] on icon at bounding box center [85, 77] width 10 height 10
click at [92, 153] on div "filter for Sorority" at bounding box center [84, 154] width 27 height 27
click at [128, 78] on input "star" at bounding box center [177, 77] width 166 height 14
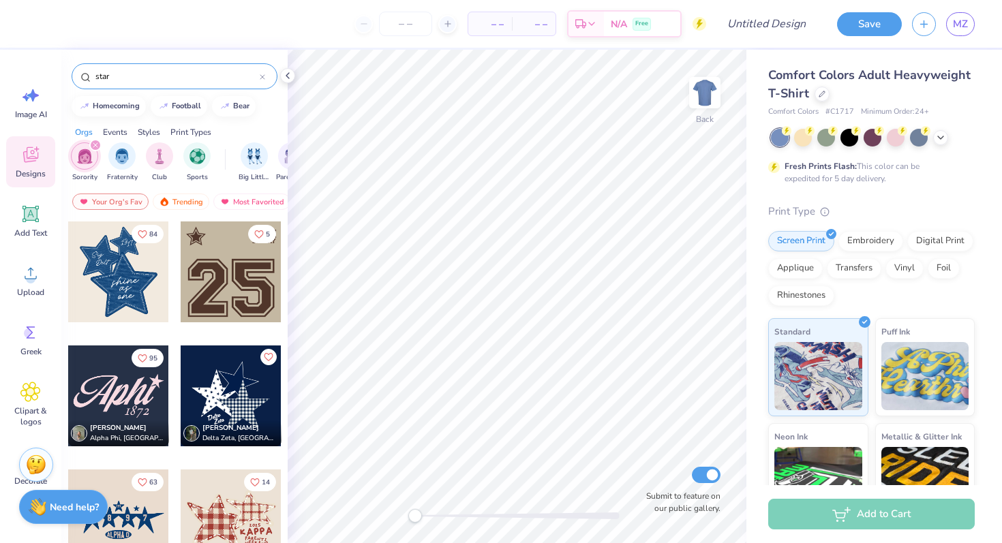
click at [100, 297] on div at bounding box center [118, 272] width 101 height 101
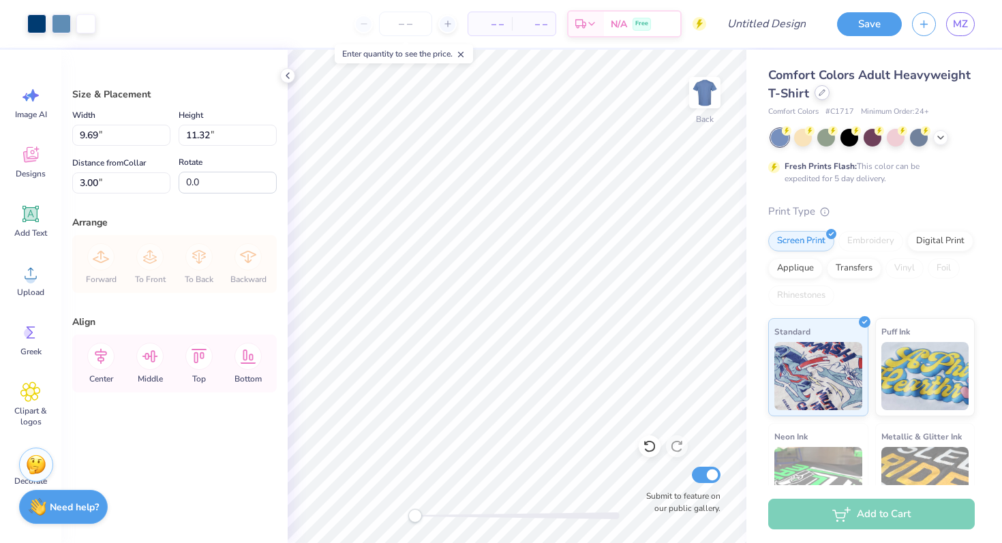
click at [819, 97] on div at bounding box center [822, 92] width 15 height 15
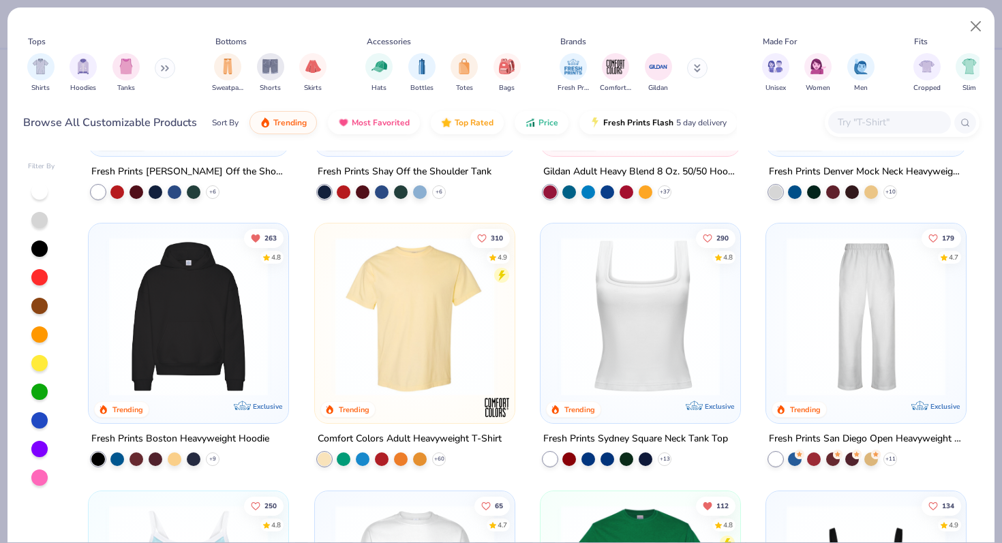
scroll to position [203, 0]
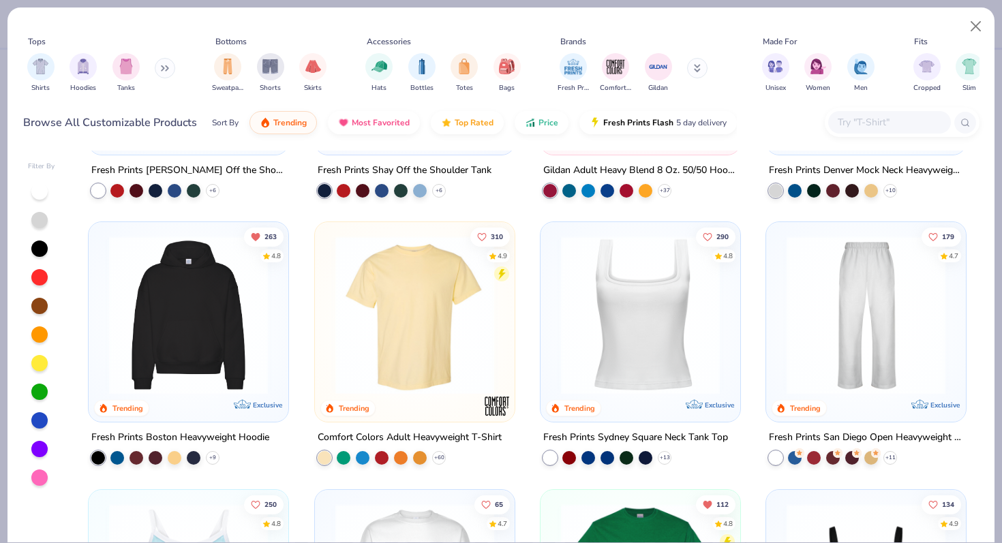
click at [219, 337] on img at bounding box center [188, 315] width 172 height 159
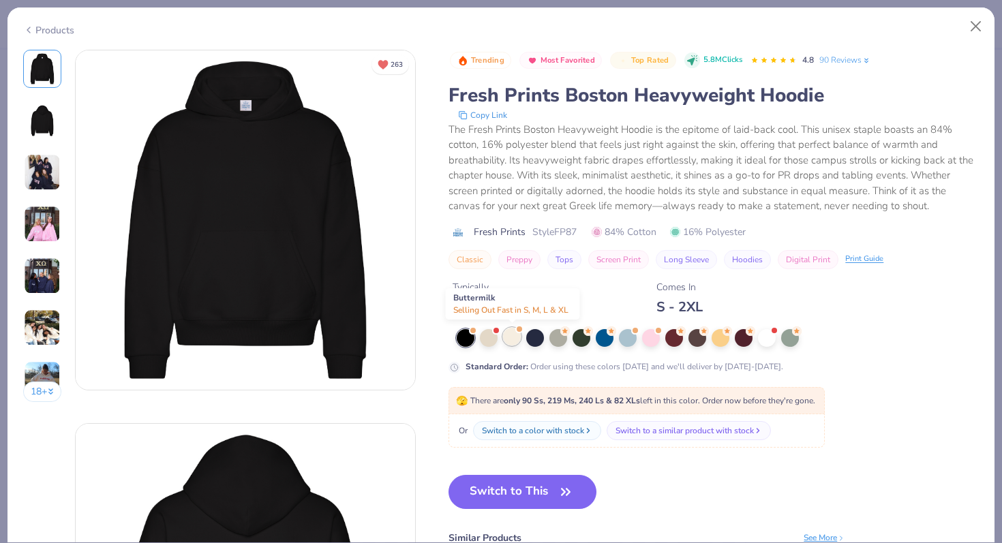
click at [513, 339] on div at bounding box center [512, 337] width 18 height 18
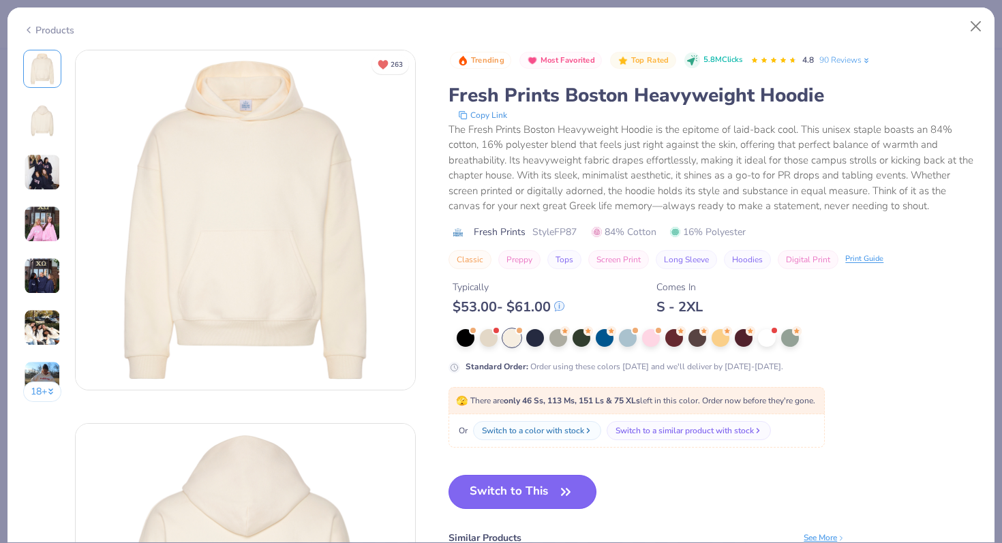
click at [516, 485] on button "Switch to This" at bounding box center [523, 492] width 148 height 34
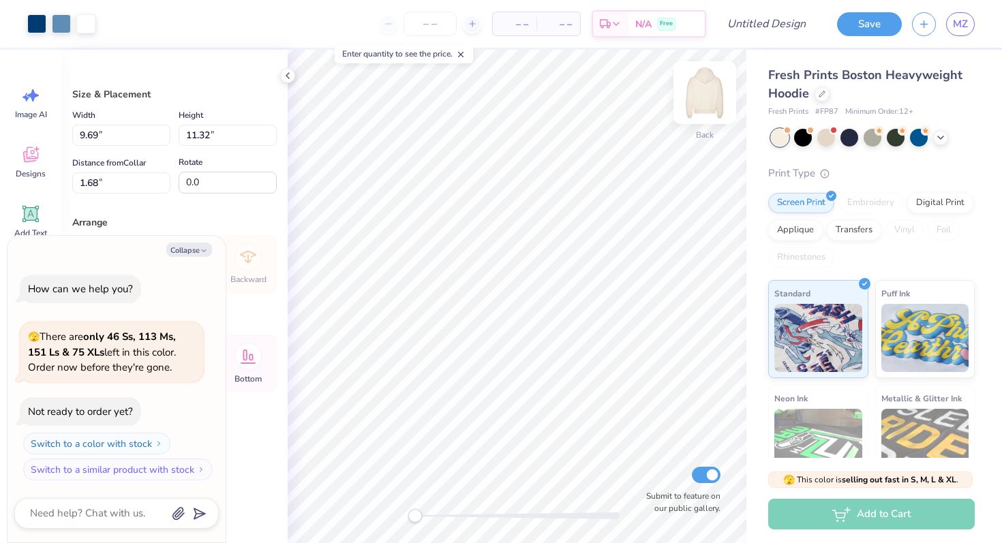
click at [708, 94] on img at bounding box center [705, 92] width 55 height 55
click at [699, 92] on img at bounding box center [705, 92] width 55 height 55
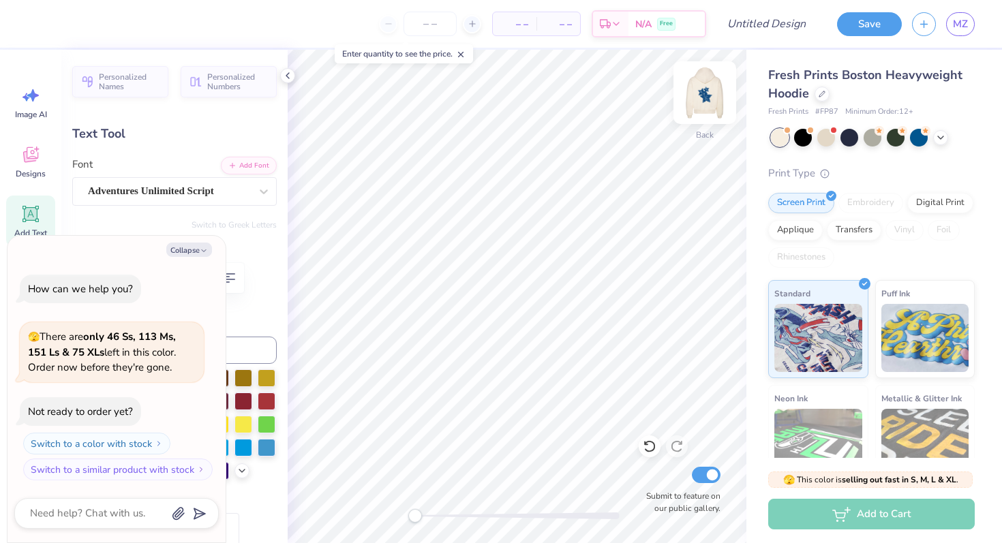
type textarea "x"
type input "0.0"
type textarea "x"
type input "1.84"
type input "0.80"
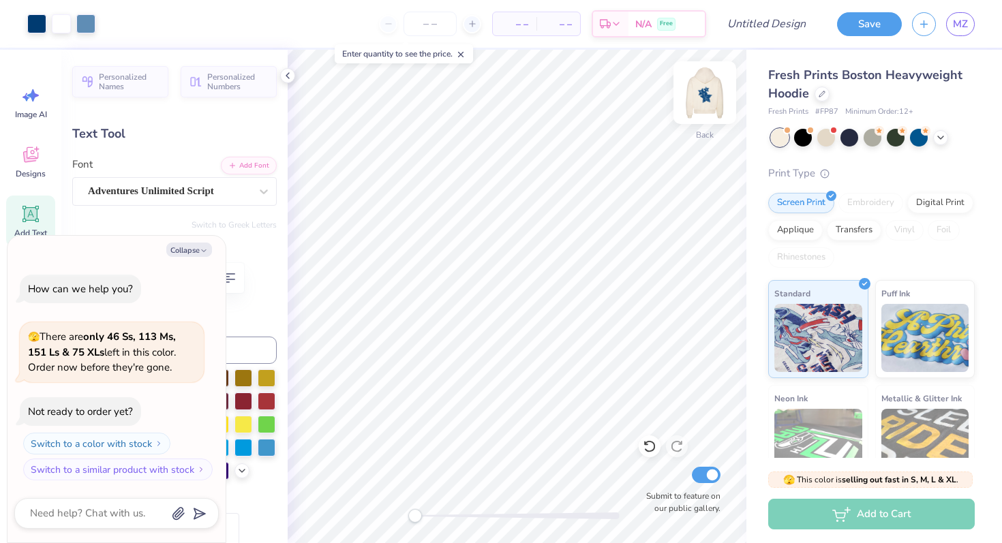
type input "5.77"
type input "-4.3"
type textarea "x"
type input "0.0"
type textarea "x"
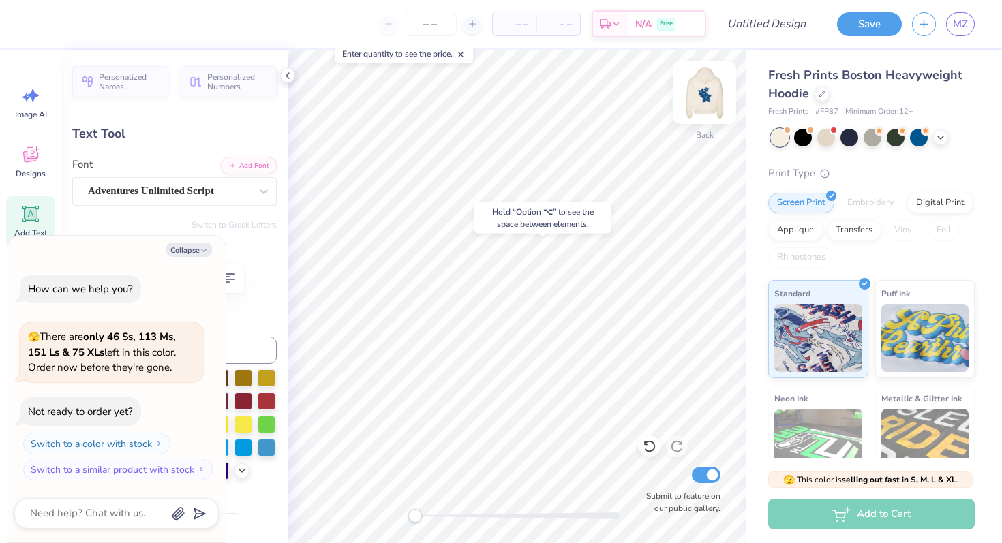
type input "0.0"
type textarea "x"
type input "0.0"
type textarea "x"
type input "2.08"
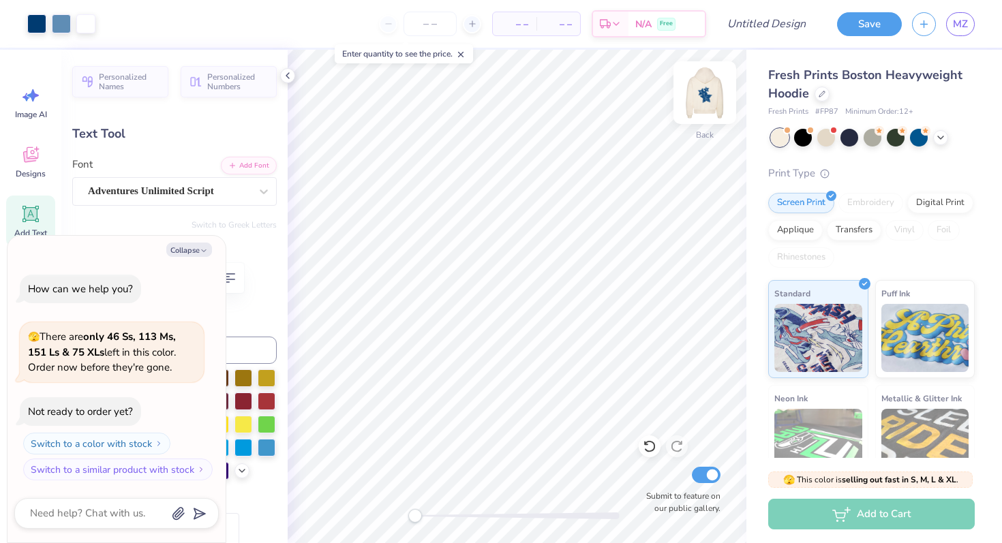
type input "0.61"
type input "10.15"
type input "-5.3"
type textarea "x"
type input "0.0"
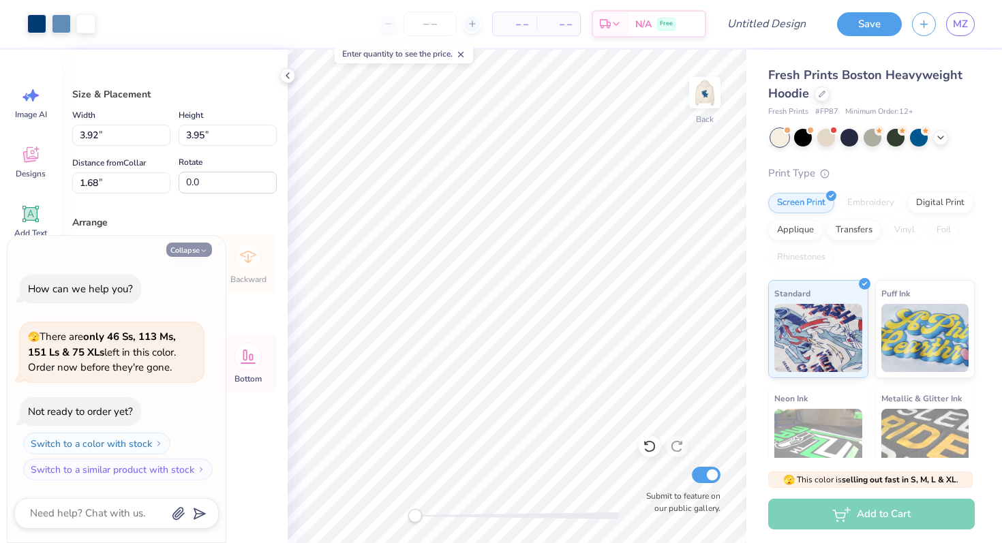
click at [198, 252] on button "Collapse" at bounding box center [189, 250] width 46 height 14
type textarea "x"
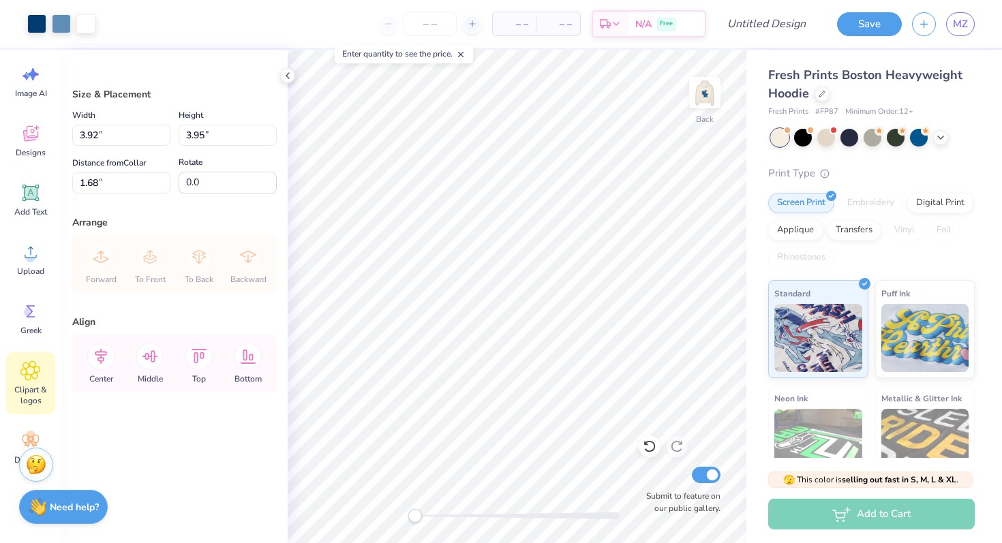
scroll to position [54, 0]
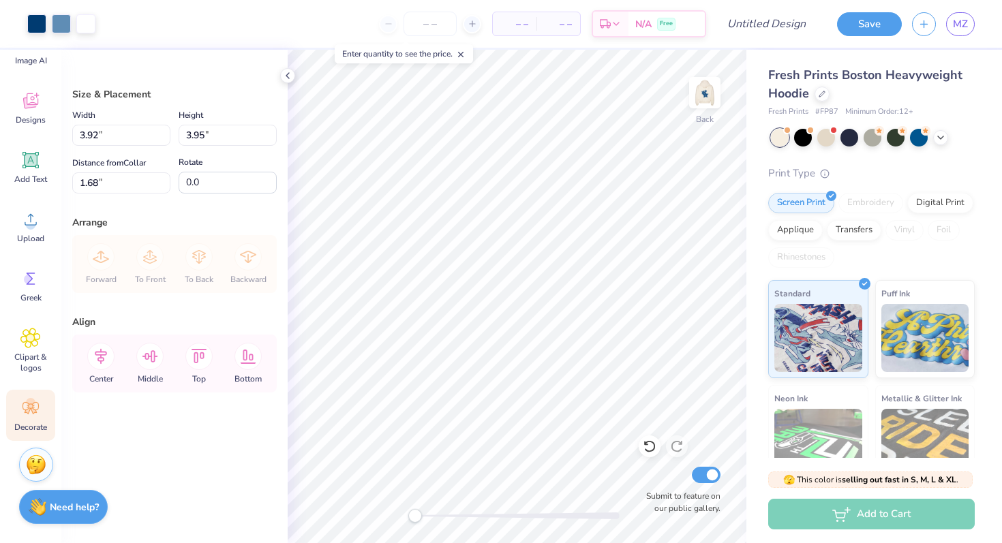
click at [33, 404] on circle at bounding box center [31, 403] width 10 height 10
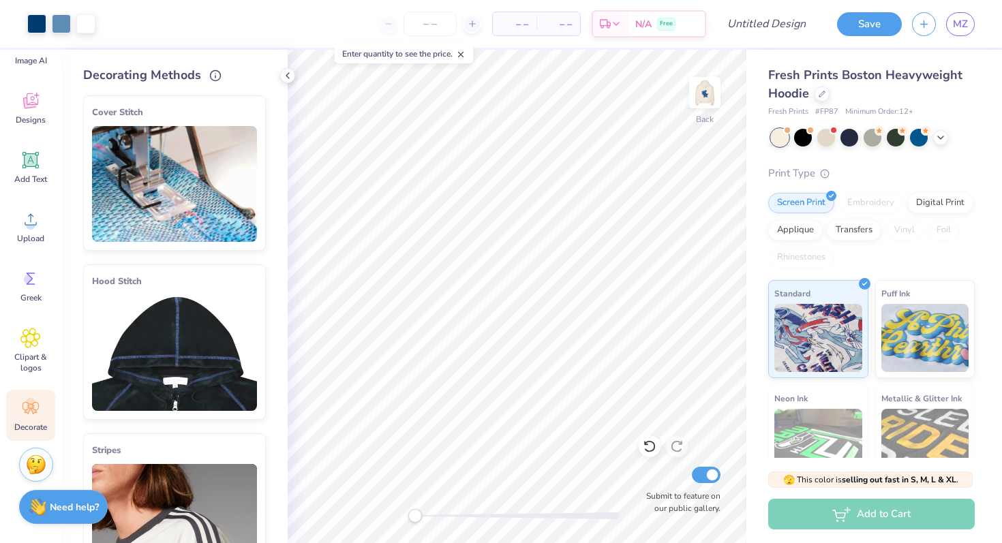
click at [172, 203] on img at bounding box center [174, 184] width 165 height 116
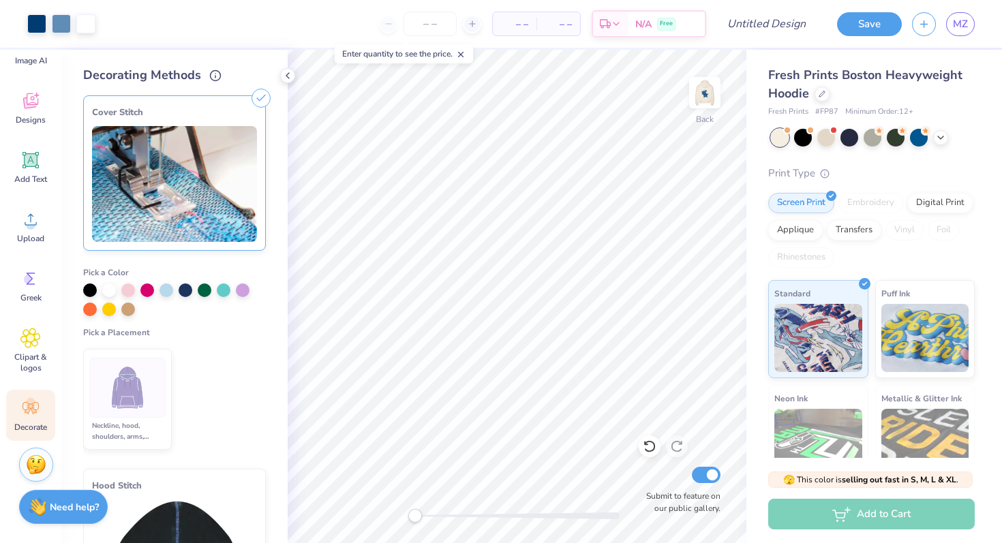
scroll to position [124, 0]
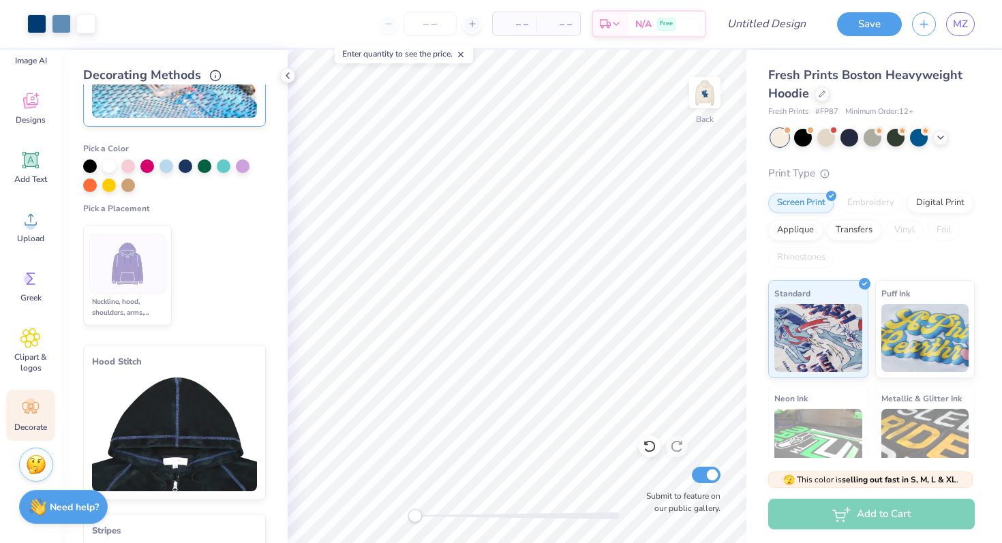
click at [167, 433] on img at bounding box center [174, 434] width 165 height 116
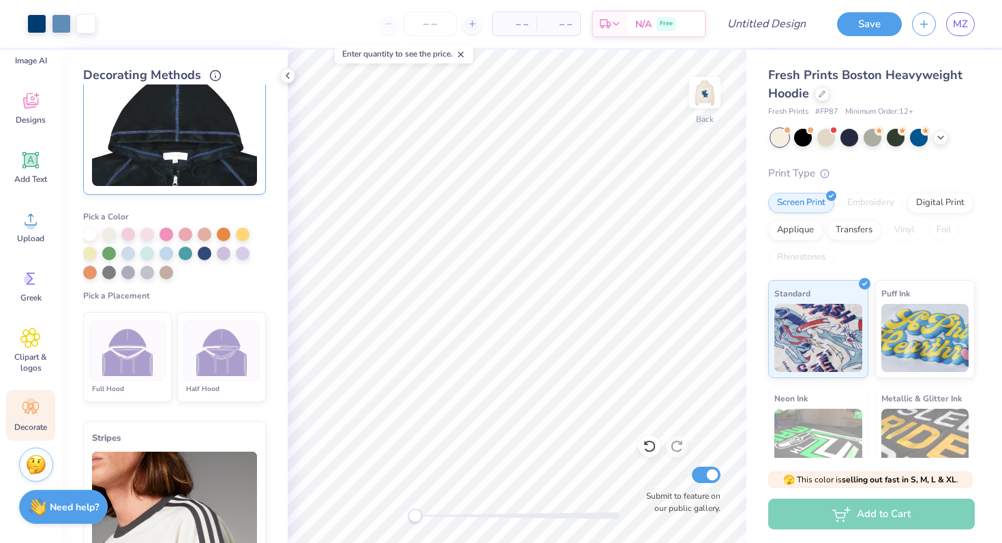
scroll to position [227, 0]
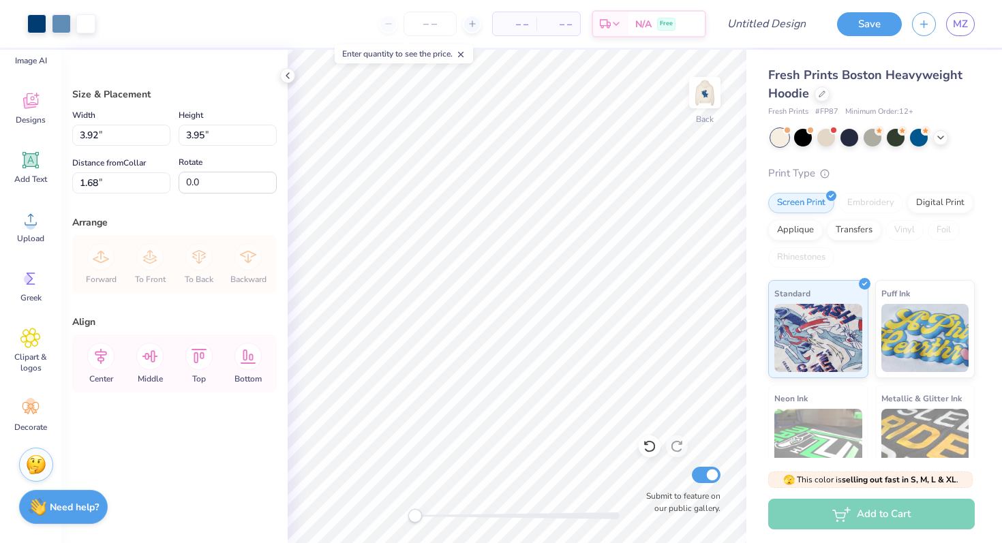
type input "3.00"
type input "2.94"
type input "2.96"
click at [645, 444] on icon at bounding box center [646, 443] width 3 height 3
type input "3.92"
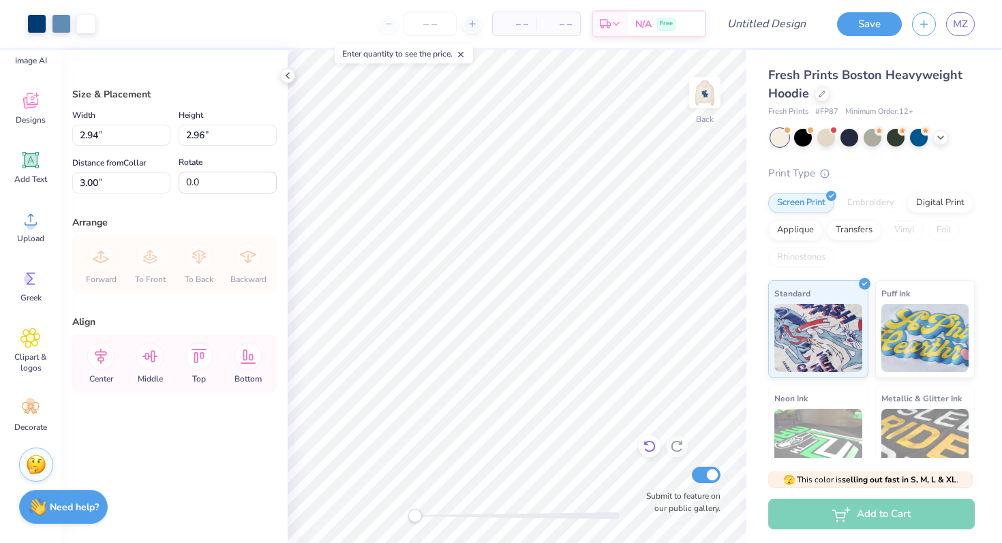
type input "3.95"
click at [645, 444] on icon at bounding box center [646, 443] width 3 height 3
type input "1.68"
click at [645, 444] on icon at bounding box center [646, 443] width 3 height 3
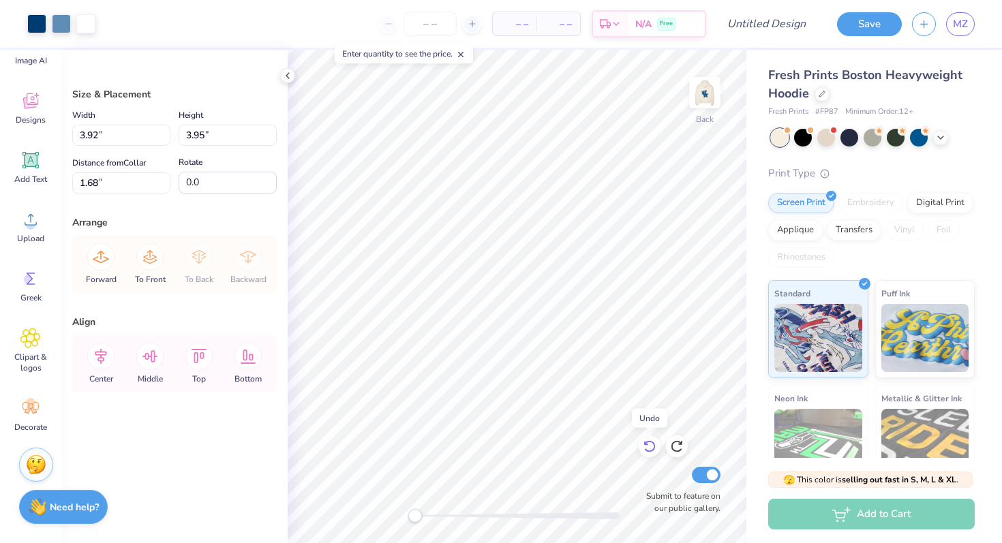
click at [645, 444] on icon at bounding box center [646, 443] width 3 height 3
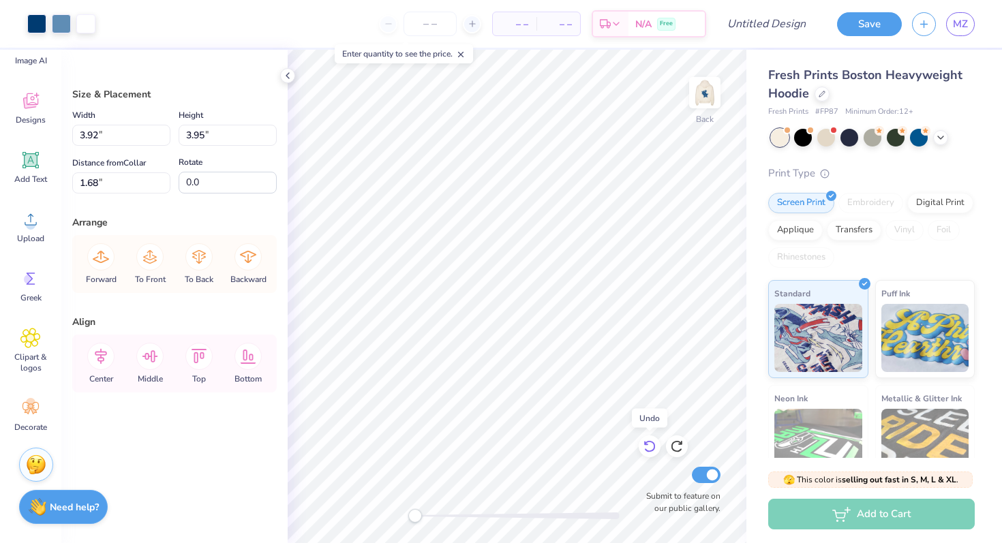
click at [645, 444] on icon at bounding box center [646, 443] width 3 height 3
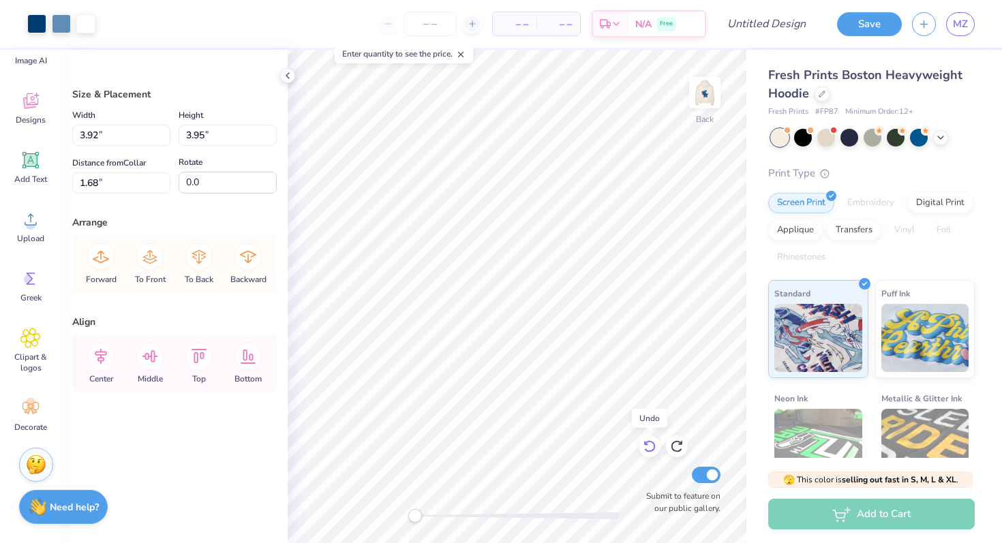
click at [645, 444] on icon at bounding box center [646, 443] width 3 height 3
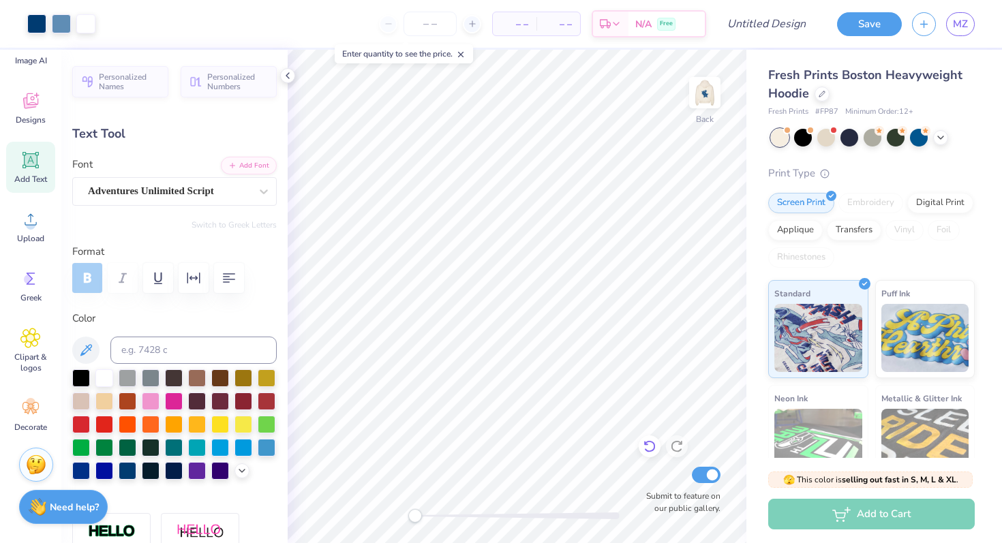
type input "0.0"
type input "1.56"
type input "0.81"
type input "9.13"
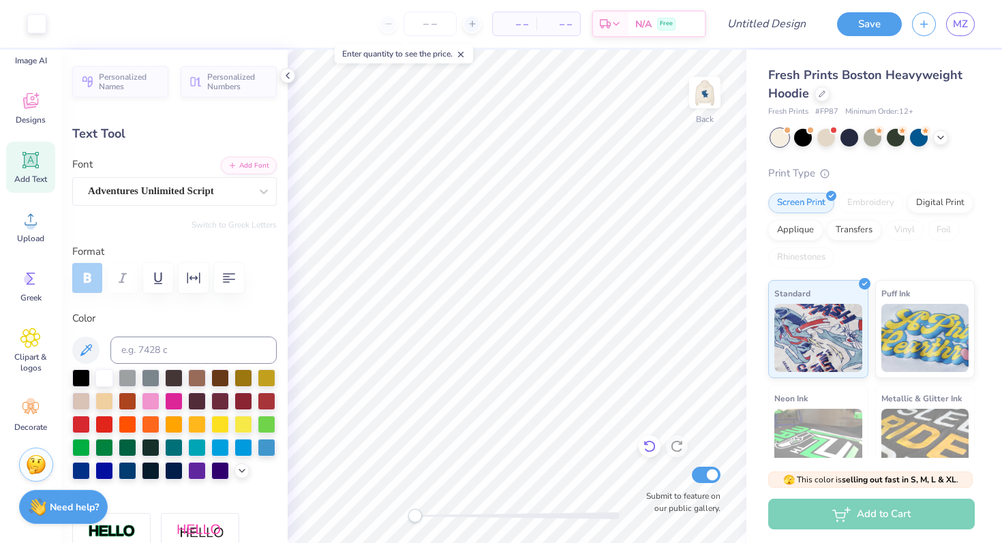
type input "0.0"
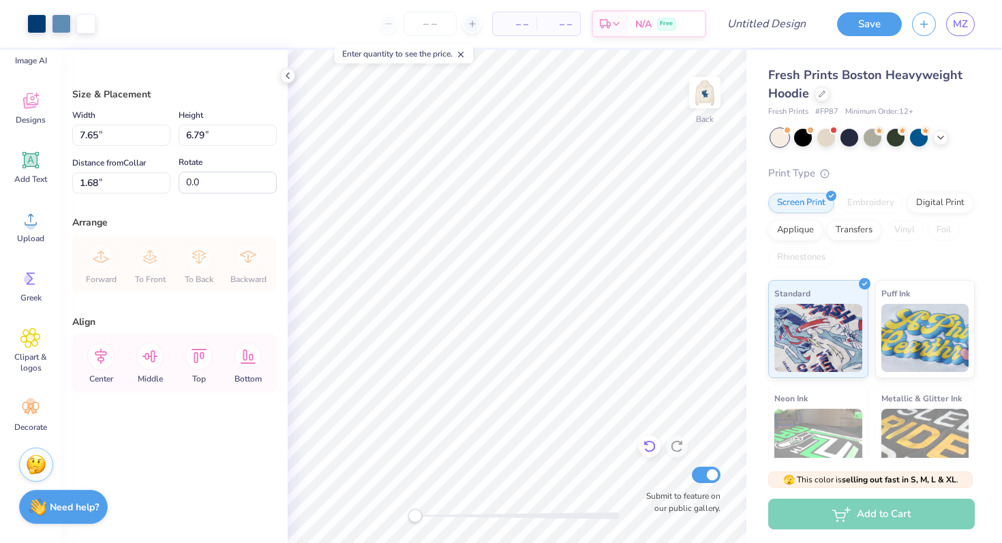
type input "4.27"
type input "3.79"
type input "2.22"
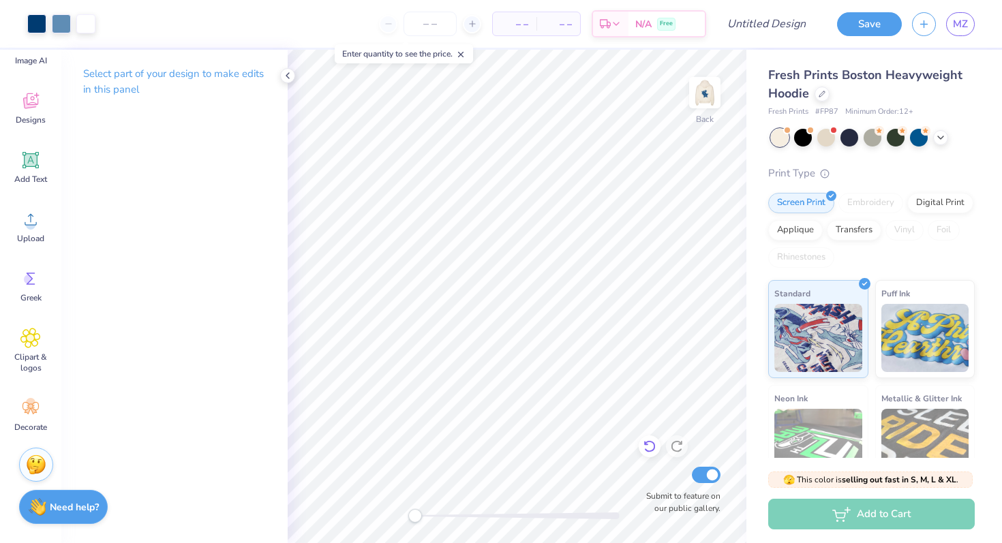
click at [643, 451] on icon at bounding box center [650, 447] width 14 height 14
click at [674, 443] on icon at bounding box center [677, 447] width 12 height 12
drag, startPoint x: 414, startPoint y: 519, endPoint x: 461, endPoint y: 520, distance: 47.1
click at [461, 521] on div "Accessibility label" at bounding box center [462, 516] width 14 height 14
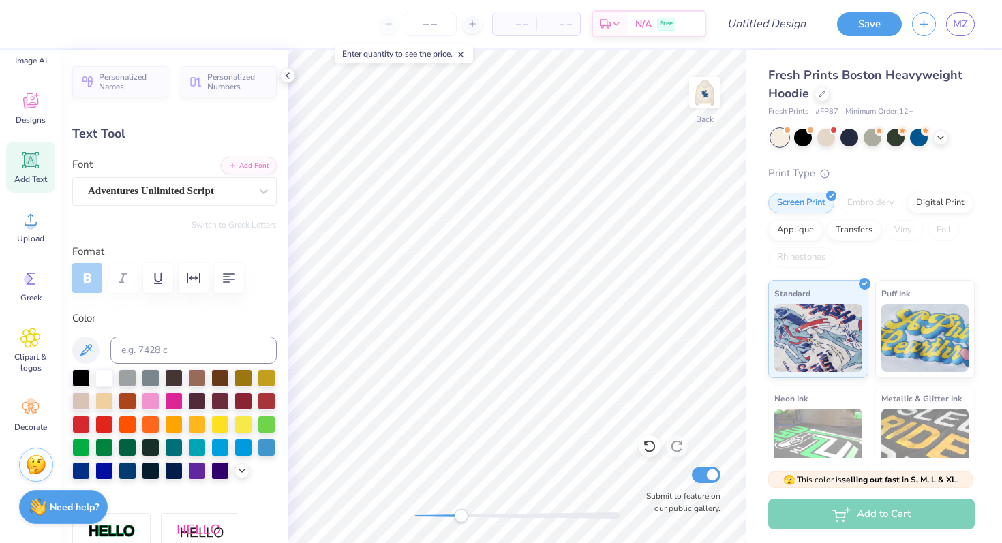
type input "0.47"
type input "3.15"
type input "0.46"
type input "3.06"
type input "0.47"
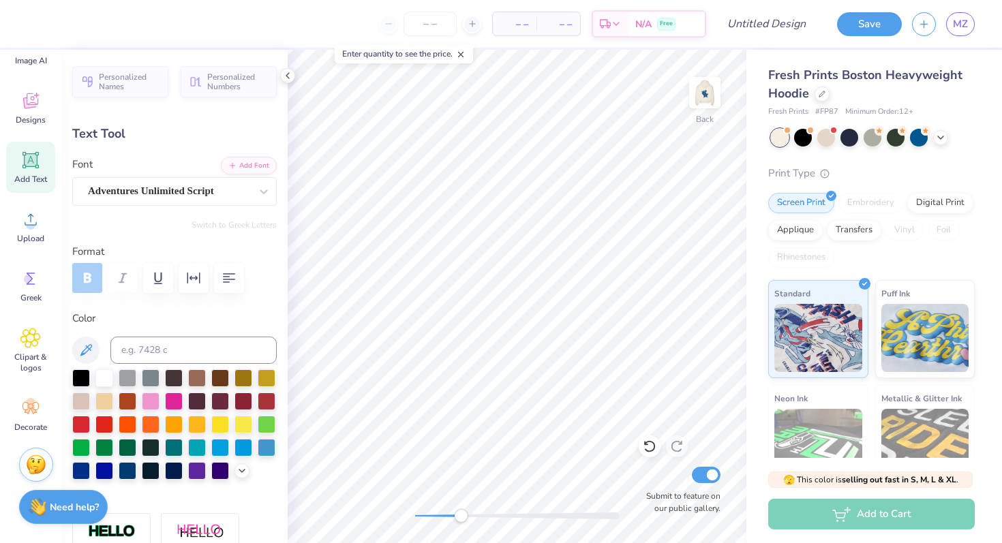
type input "3.15"
type textarea "1"
type textarea "25"
type input "0.46"
type input "3.06"
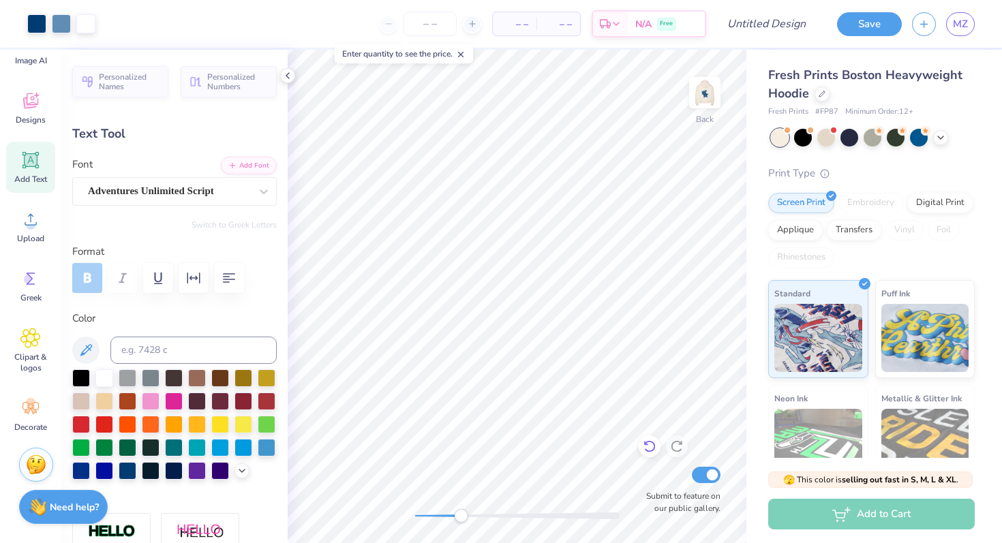
click at [652, 445] on icon at bounding box center [650, 447] width 14 height 14
type input "-17.8"
type textarea "1"
type textarea "20"
type input "0.0"
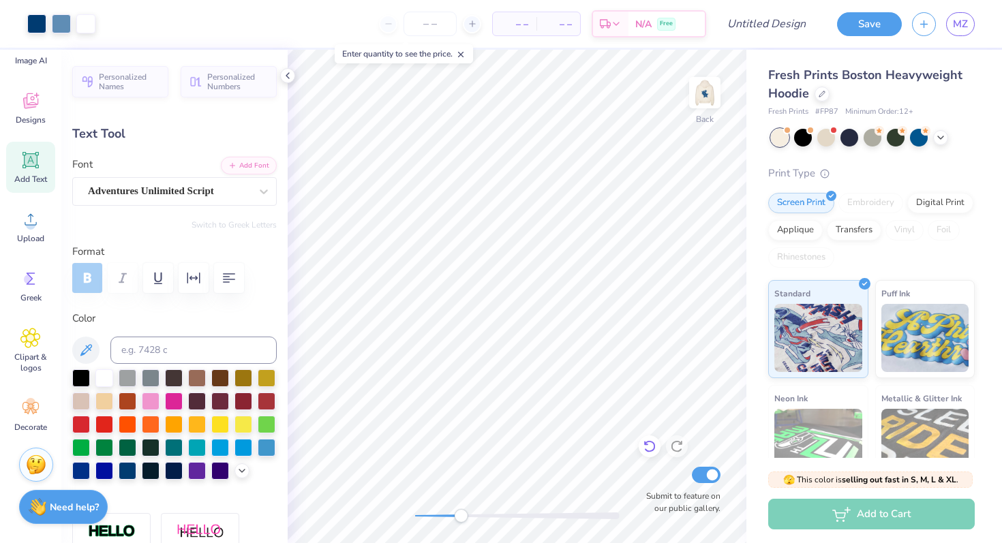
type input "0.48"
type input "0.47"
type input "2.99"
type input "0.0"
type input "0.80"
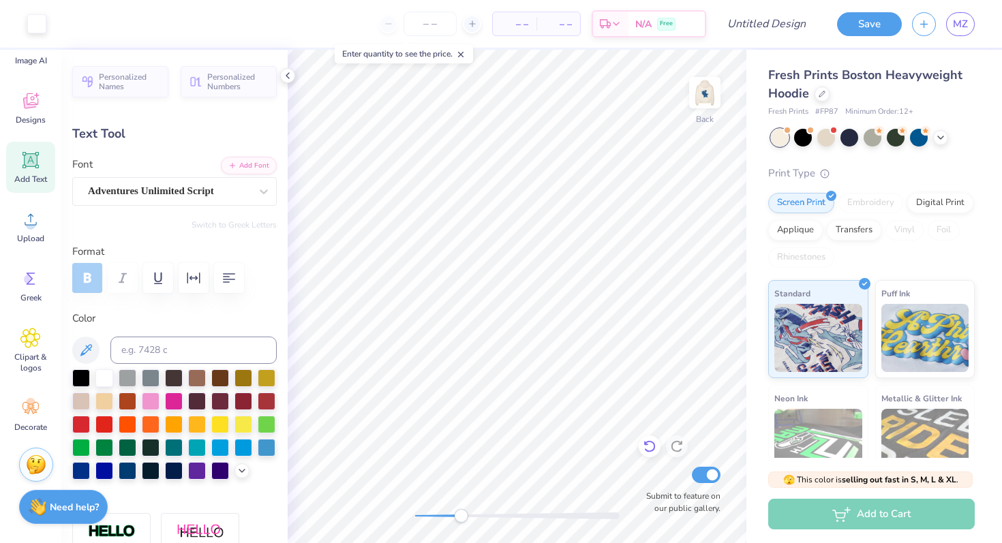
type input "0.51"
type input "3.96"
type input "-4.4"
type textarea "S"
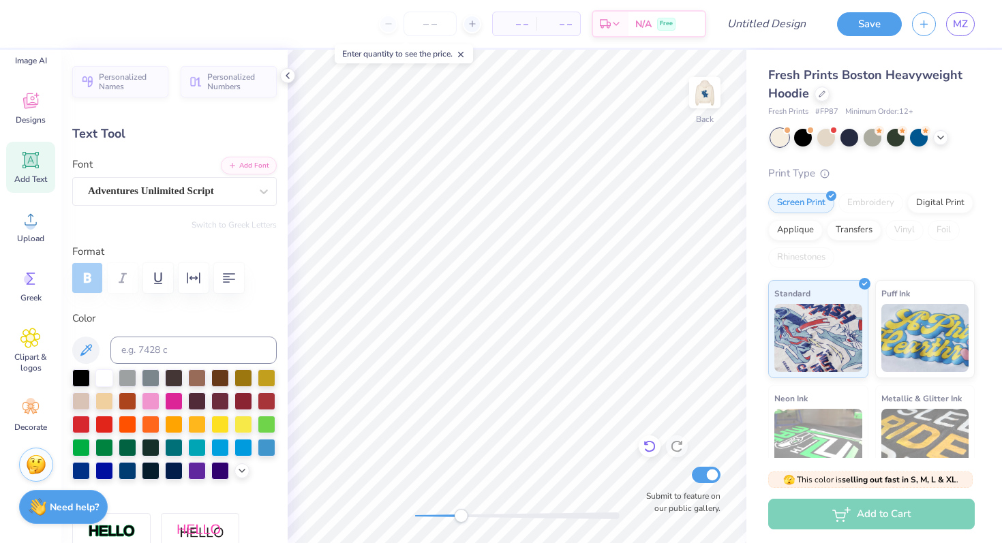
type textarea "w"
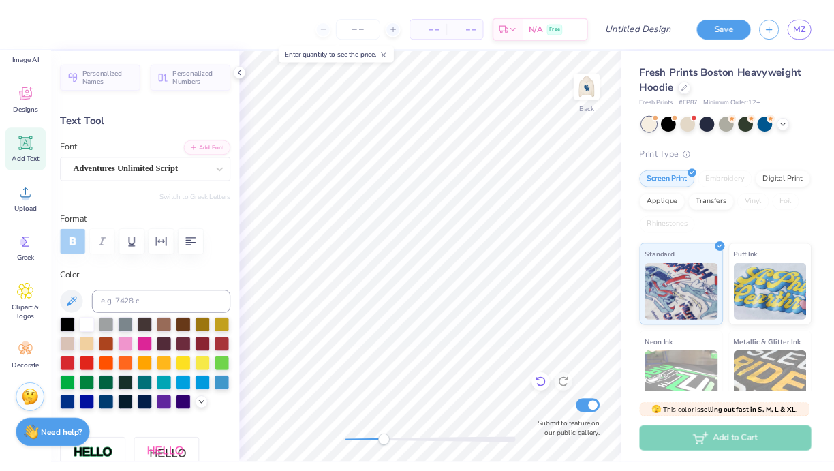
scroll to position [0, 1]
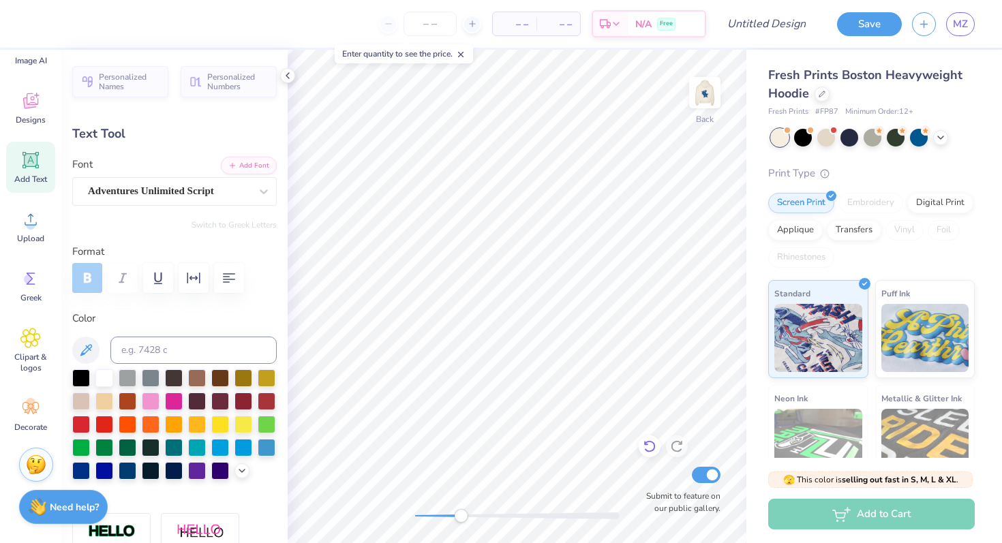
type textarea "Womens"
type input "1.02"
type input "0.45"
type input "4.50"
type input "0.0"
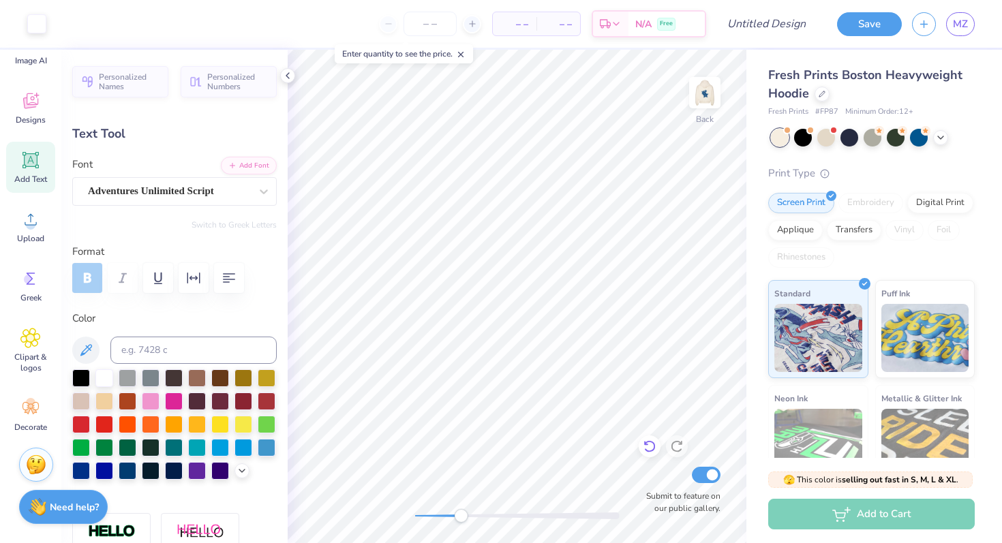
type input "1.74"
type input "0.43"
type input "4.05"
type input "-4.4"
type input "1.49"
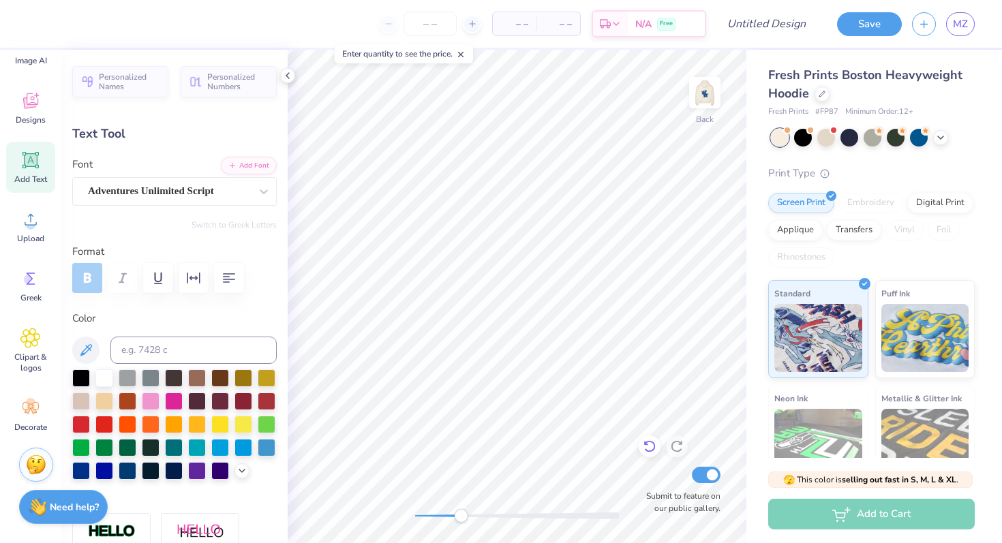
type input "0.37"
type input "3.91"
type input "-4.3"
type input "4.41"
type textarea "D"
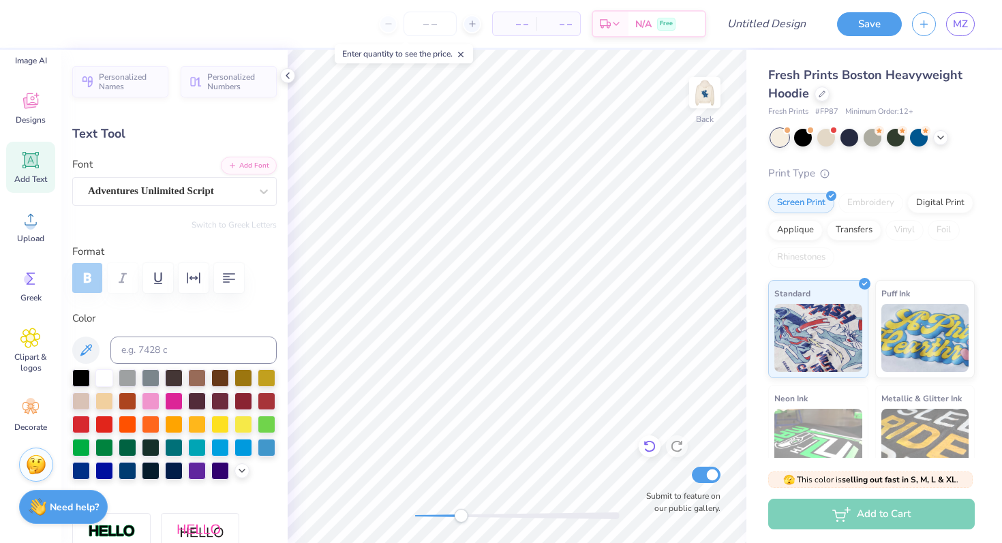
type textarea "Flag"
type input "0.0"
type input "1.00"
type input "0.48"
type input "4.38"
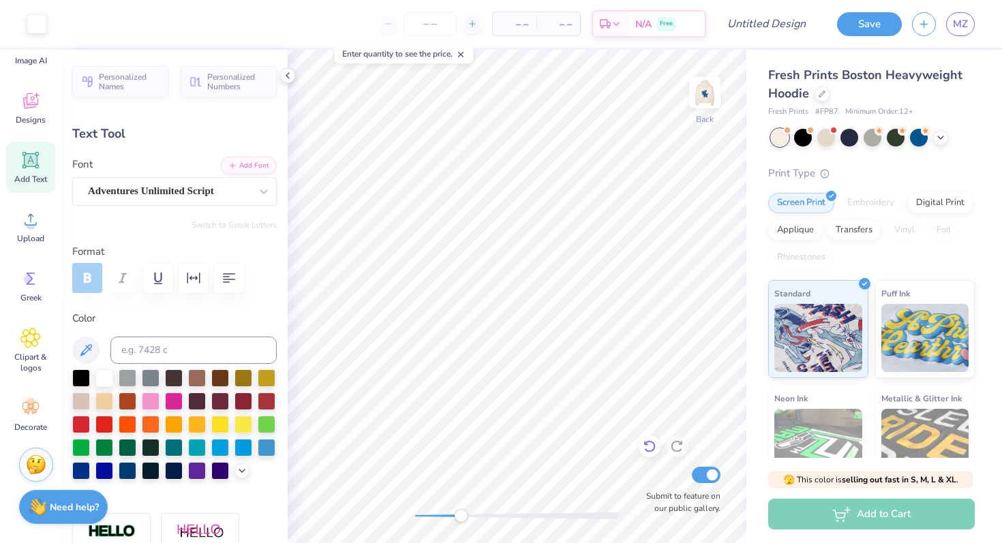
type input "-4.3"
type input "1.02"
type input "0.45"
type input "6.22"
type textarea "D"
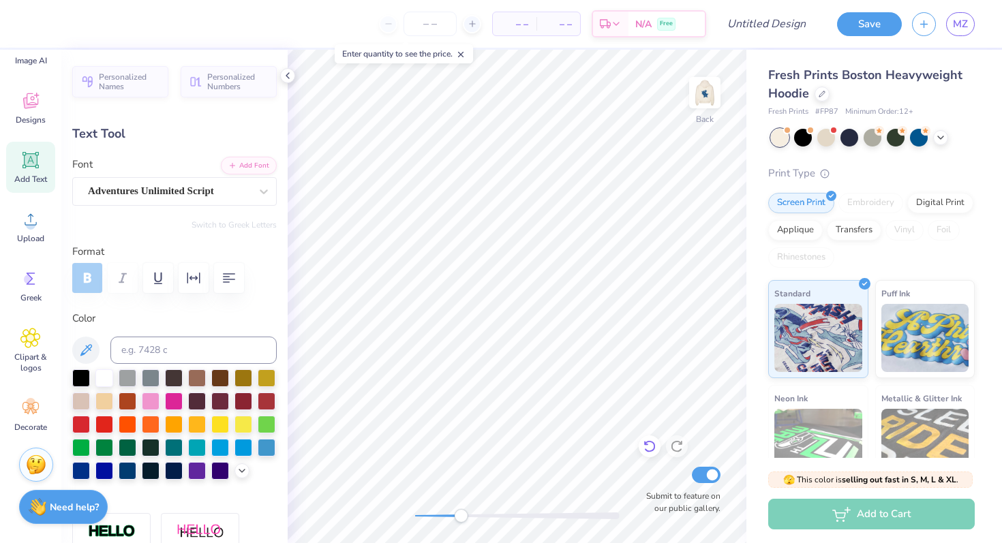
type textarea "FB"
type input "0.0"
type input "0.67"
type input "6.19"
type input "-4.3"
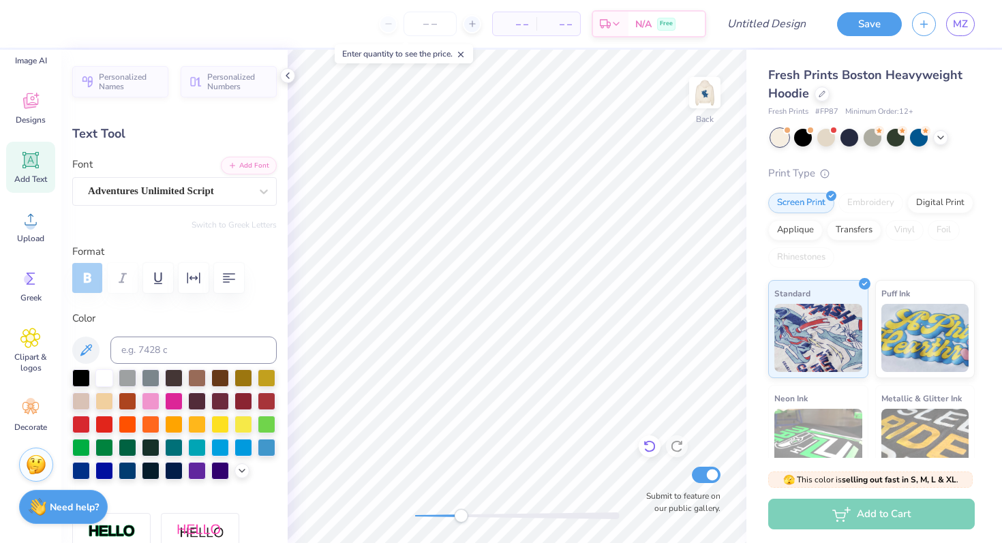
type input "1.49"
type input "0.37"
type input "3.96"
type input "0.0"
type input "1.00"
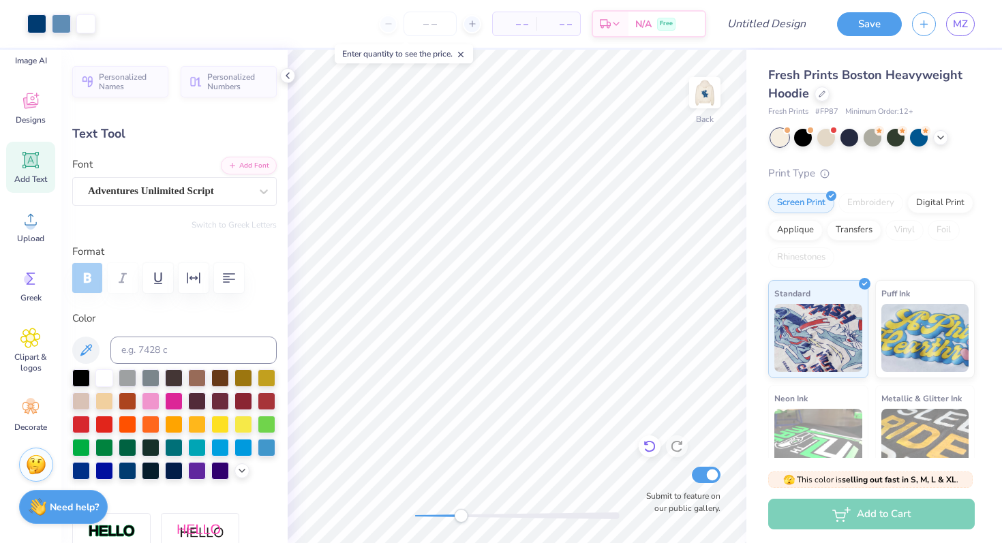
type input "0.48"
type input "4.33"
type input "-4.3"
type input "0.84"
type input "0.40"
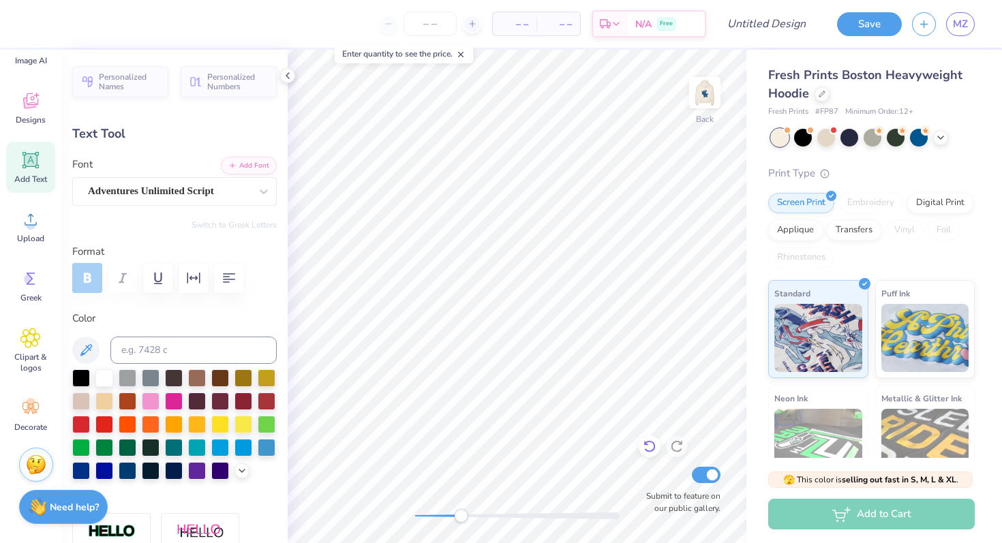
type input "4.34"
type input "0.67"
type input "0.45"
type input "4.81"
type input "0.51"
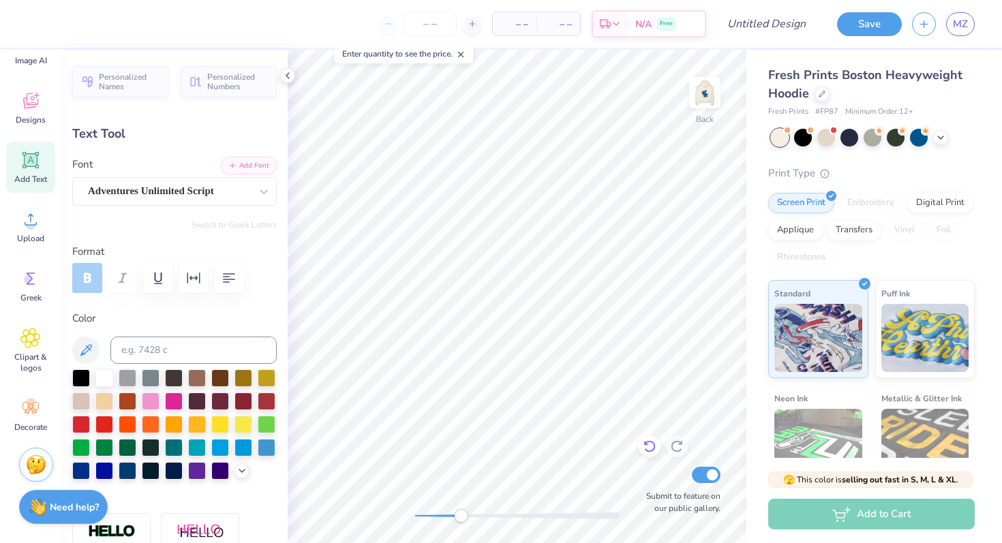
type input "0.34"
type input "4.82"
type input "0.0"
type input "0.84"
type input "0.40"
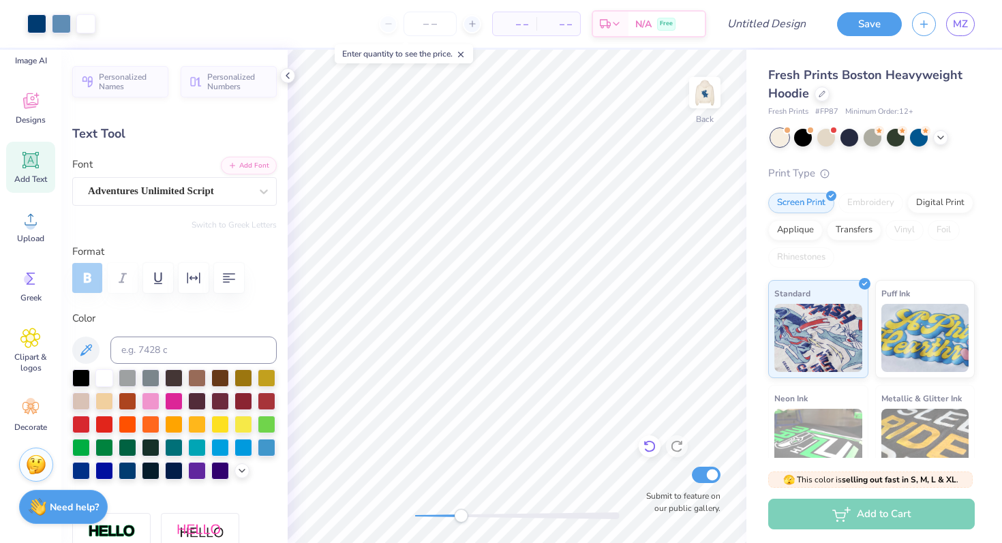
type input "4.33"
type input "-4.3"
type input "0.0"
type input "1.49"
type input "0.37"
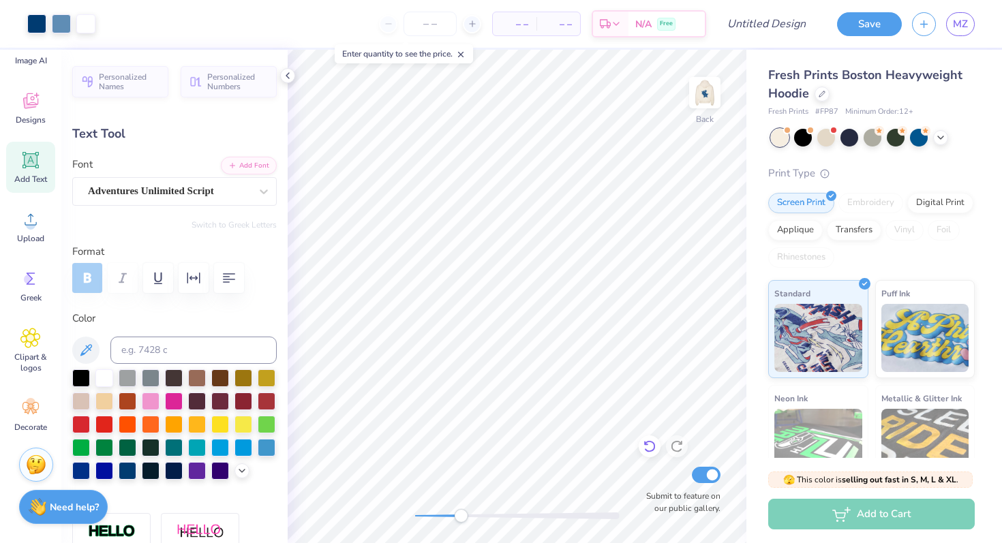
type input "3.96"
type input "9.1"
type input "0.84"
type input "0.40"
type input "4.33"
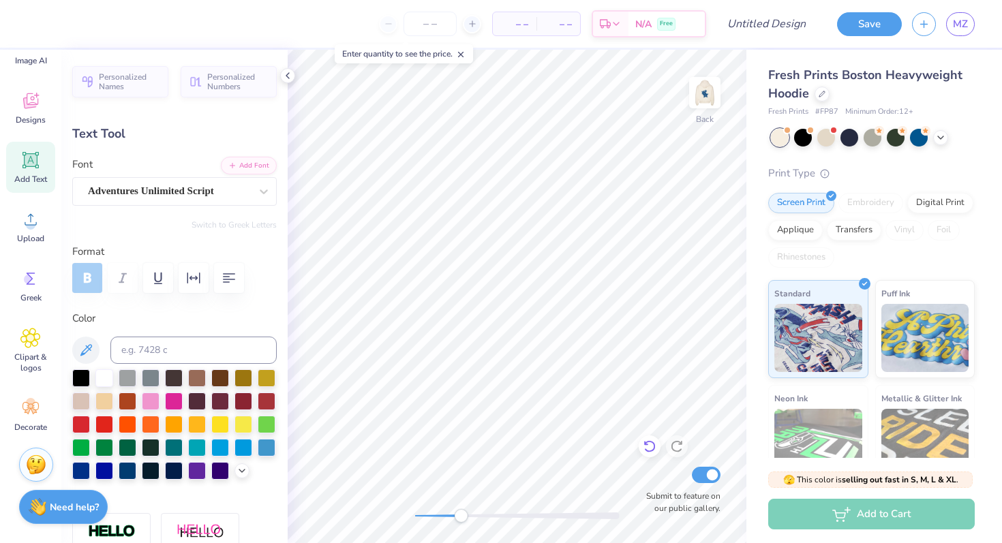
type input "-4.3"
type input "0.51"
type input "0.34"
type input "4.73"
type input "0.0"
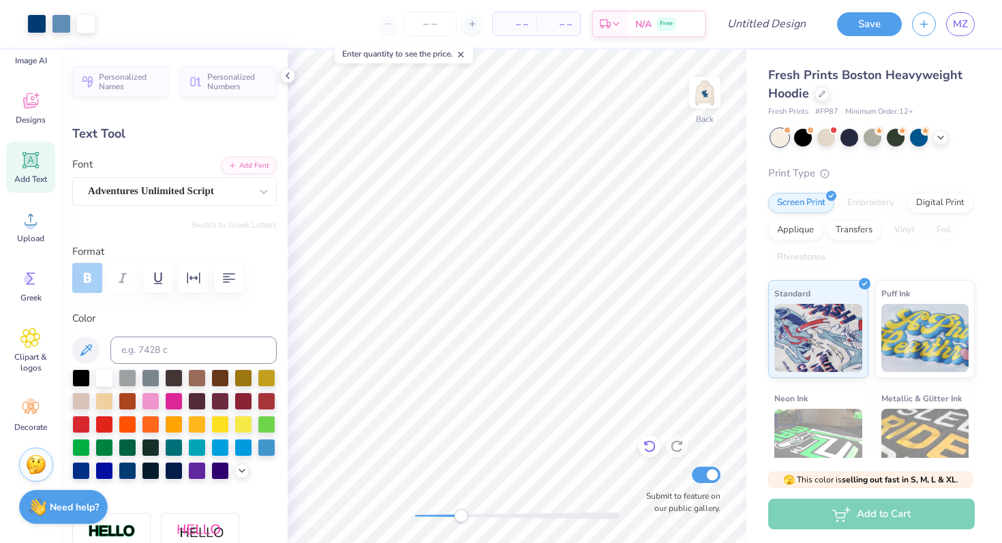
type input "0.84"
type input "0.40"
type input "4.33"
drag, startPoint x: 457, startPoint y: 513, endPoint x: 502, endPoint y: 514, distance: 44.3
click at [502, 514] on div "Accessibility label" at bounding box center [501, 516] width 14 height 14
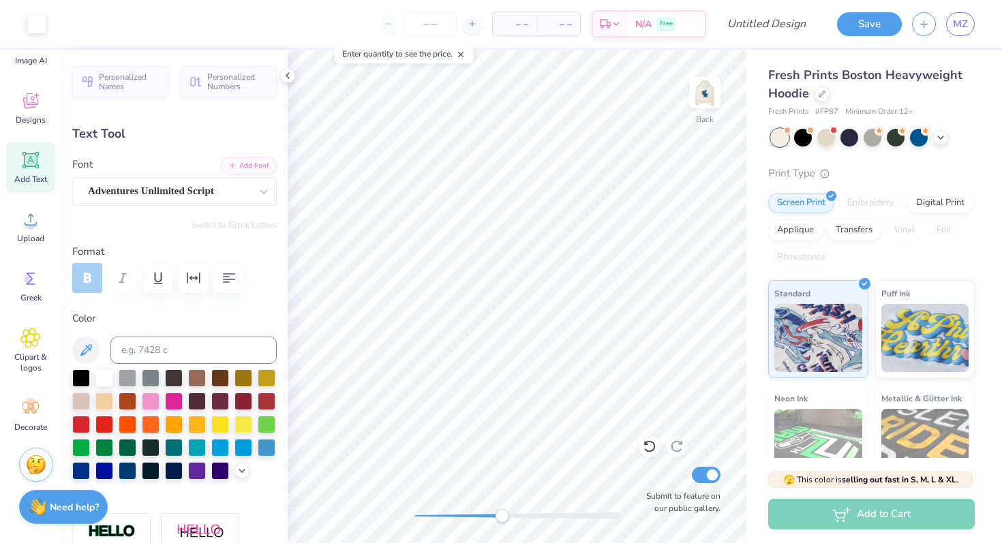
type input "-4.3"
type input "1.51"
type input "0.54"
type input "3.87"
type input "0.0"
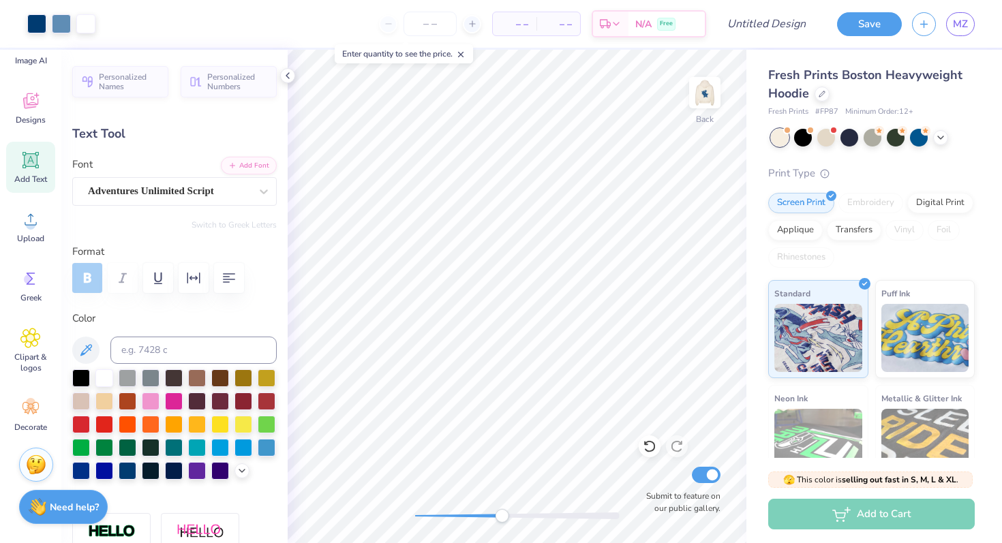
type input "0.84"
type input "0.40"
type input "4.32"
type input "0.0"
type input "0.55"
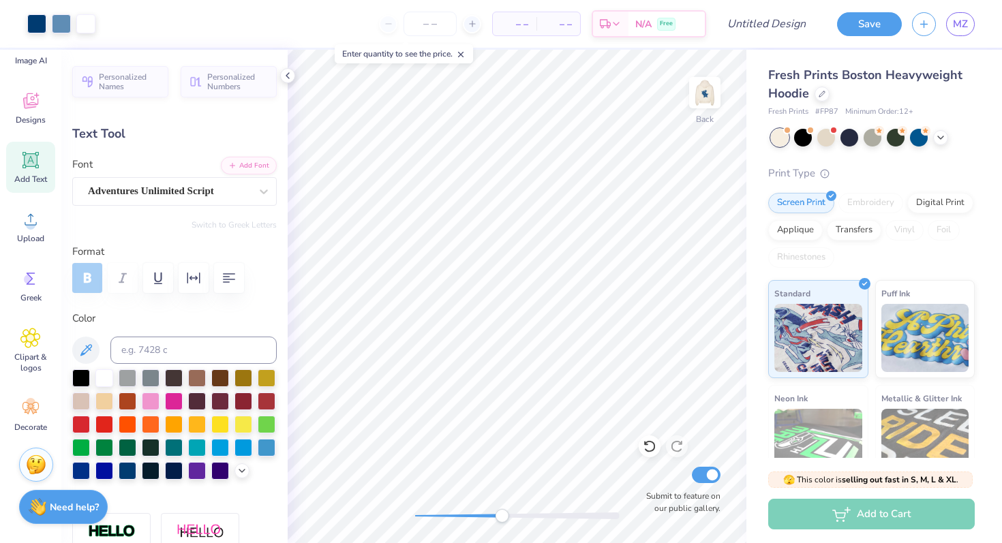
type input "0.37"
type input "4.72"
type input "0.0"
type input "0.53"
type input "0.34"
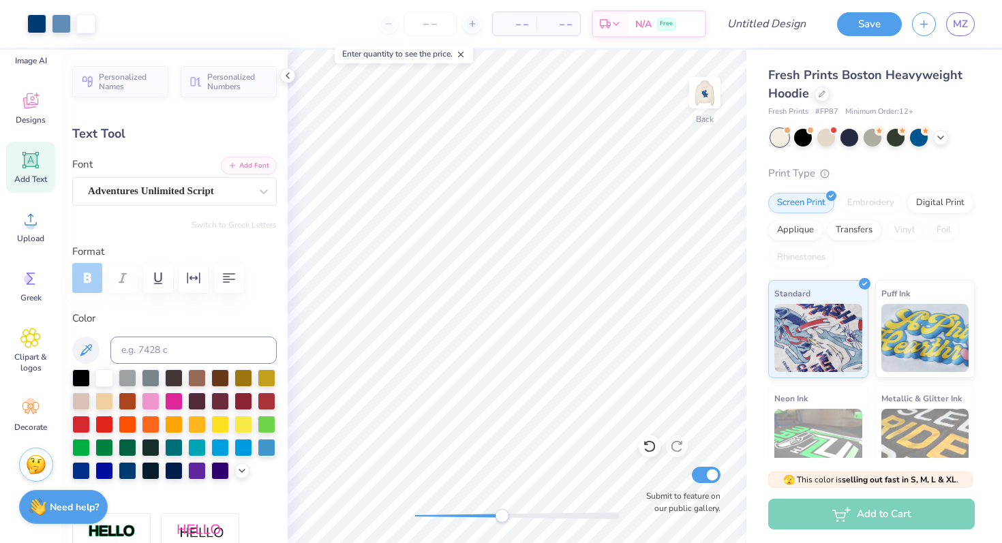
type input "4.74"
type input "0.0"
click at [429, 507] on div "Back Submit to feature on our public gallery." at bounding box center [517, 297] width 459 height 494
click at [291, 77] on icon at bounding box center [287, 75] width 11 height 11
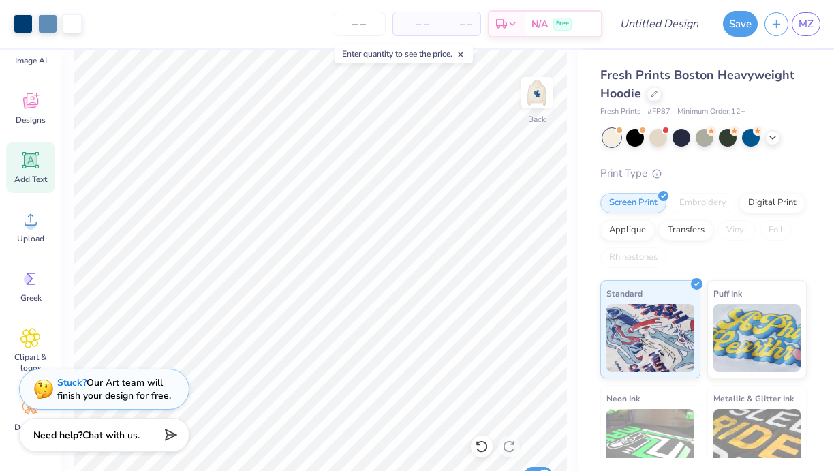
scroll to position [54, 0]
